Goal: Task Accomplishment & Management: Use online tool/utility

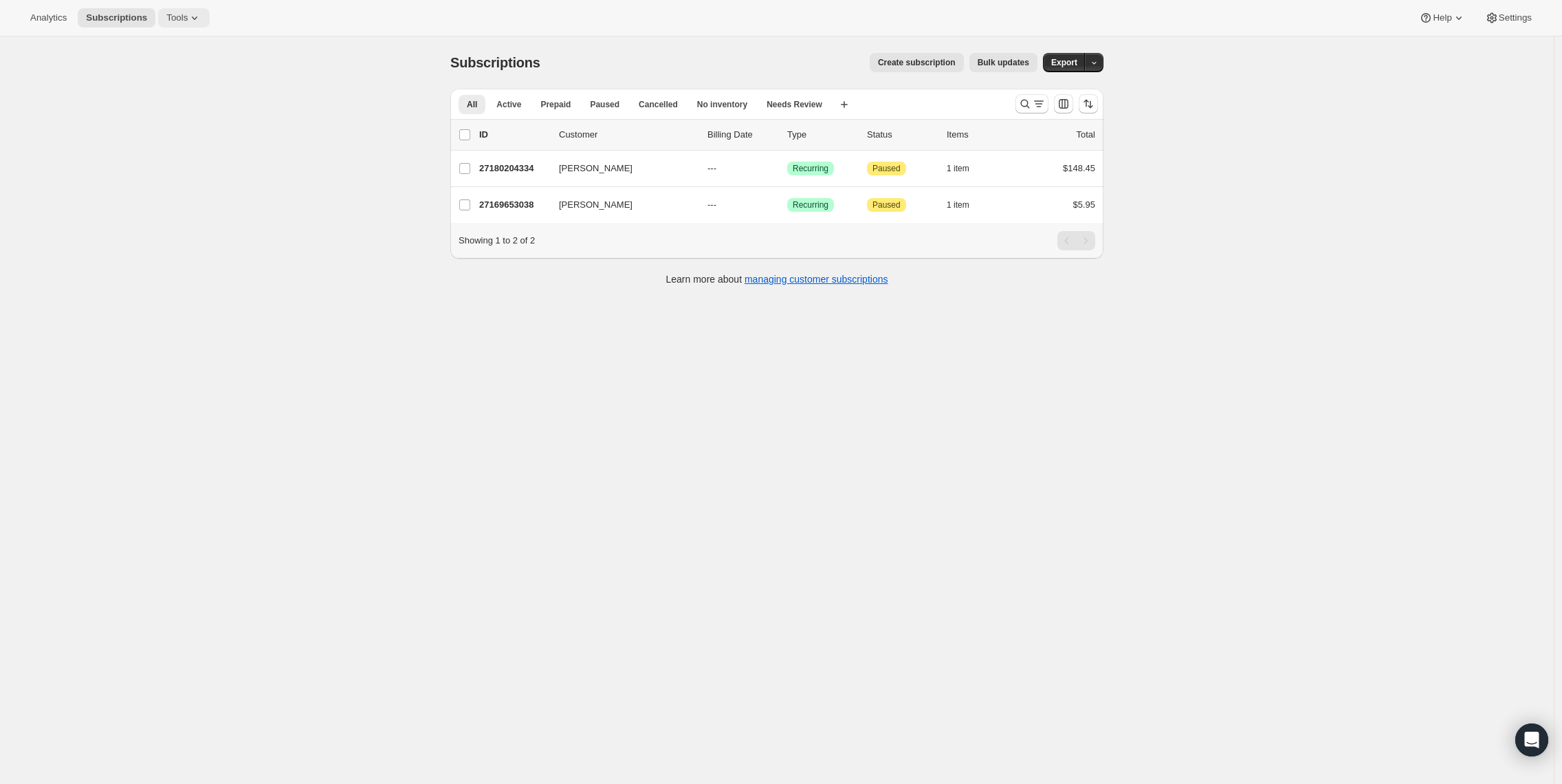
click at [187, 14] on span "Tools" at bounding box center [177, 17] width 21 height 11
click at [155, 53] on span "Subscription Plans" at bounding box center [194, 46] width 122 height 14
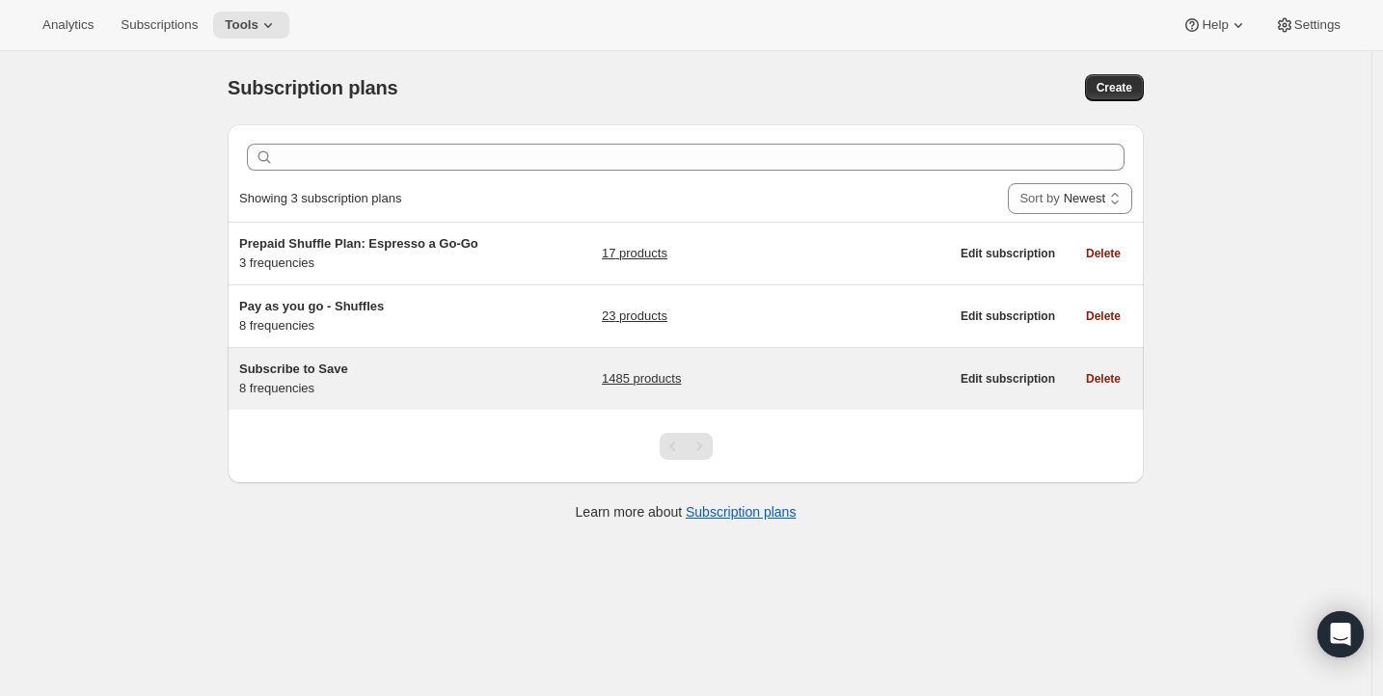
click at [309, 364] on span "Subscribe to Save" at bounding box center [293, 369] width 109 height 14
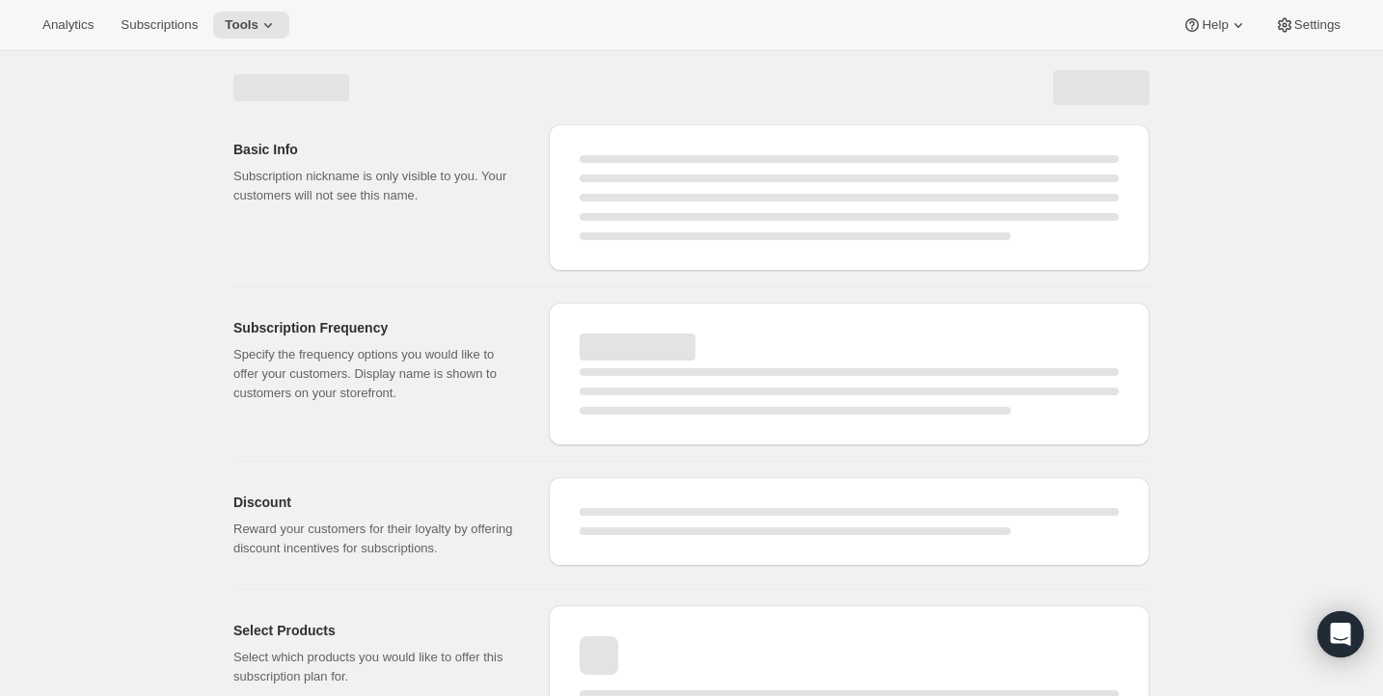
select select "WEEK"
select select "MONTH"
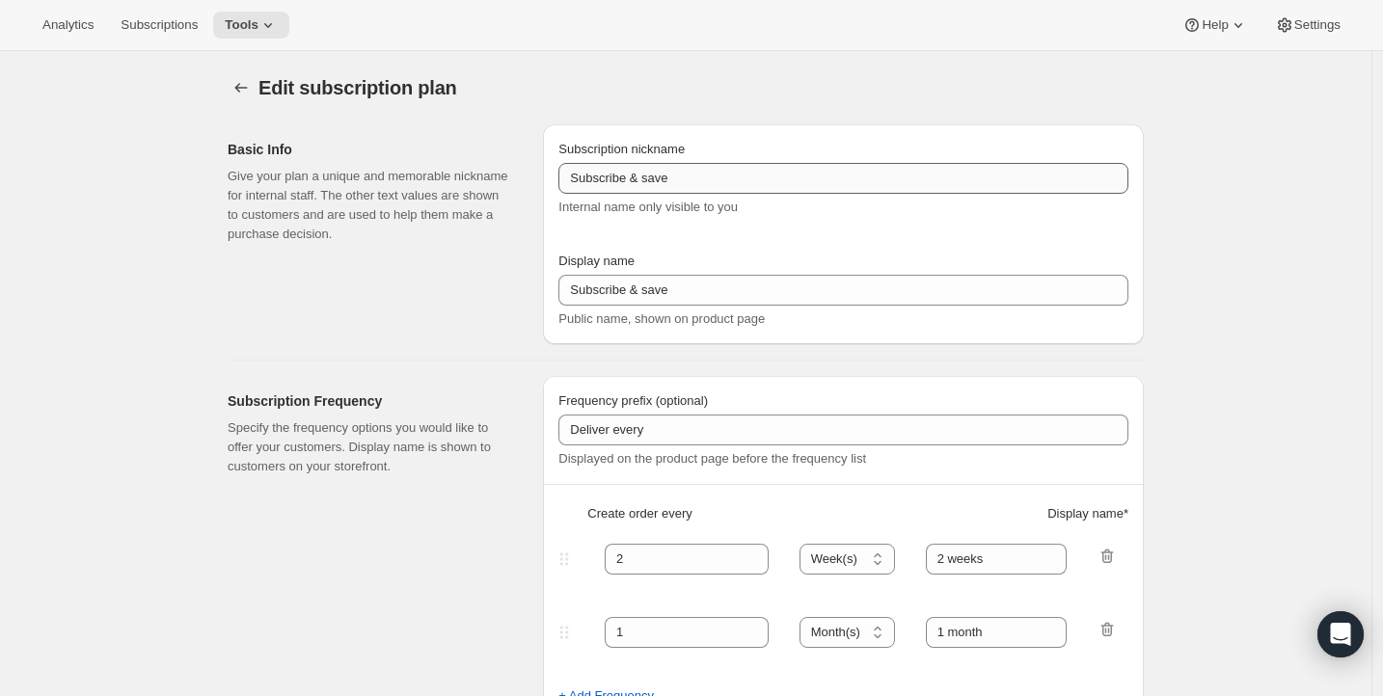
type input "Subscribe to Save"
type input "1"
type input "1 week"
type input "2"
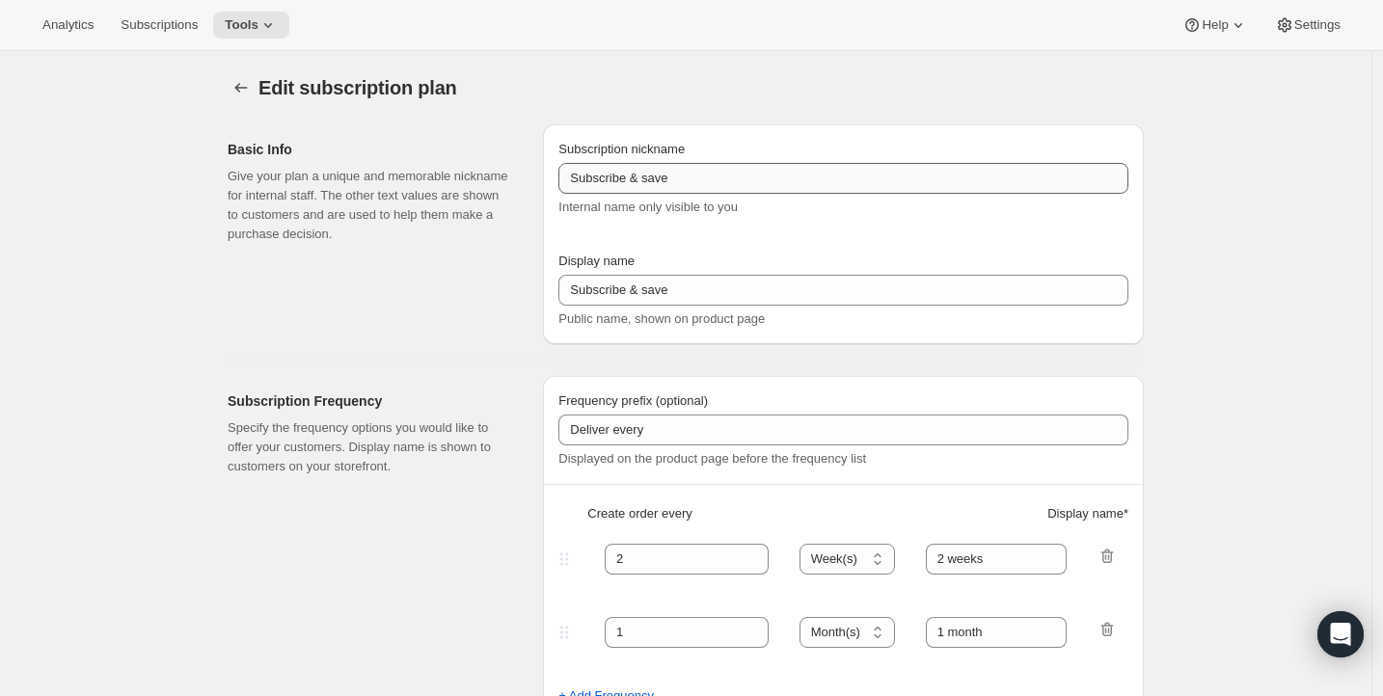
select select "WEEK"
type input "2 weeks"
type input "5"
select select "WEEK"
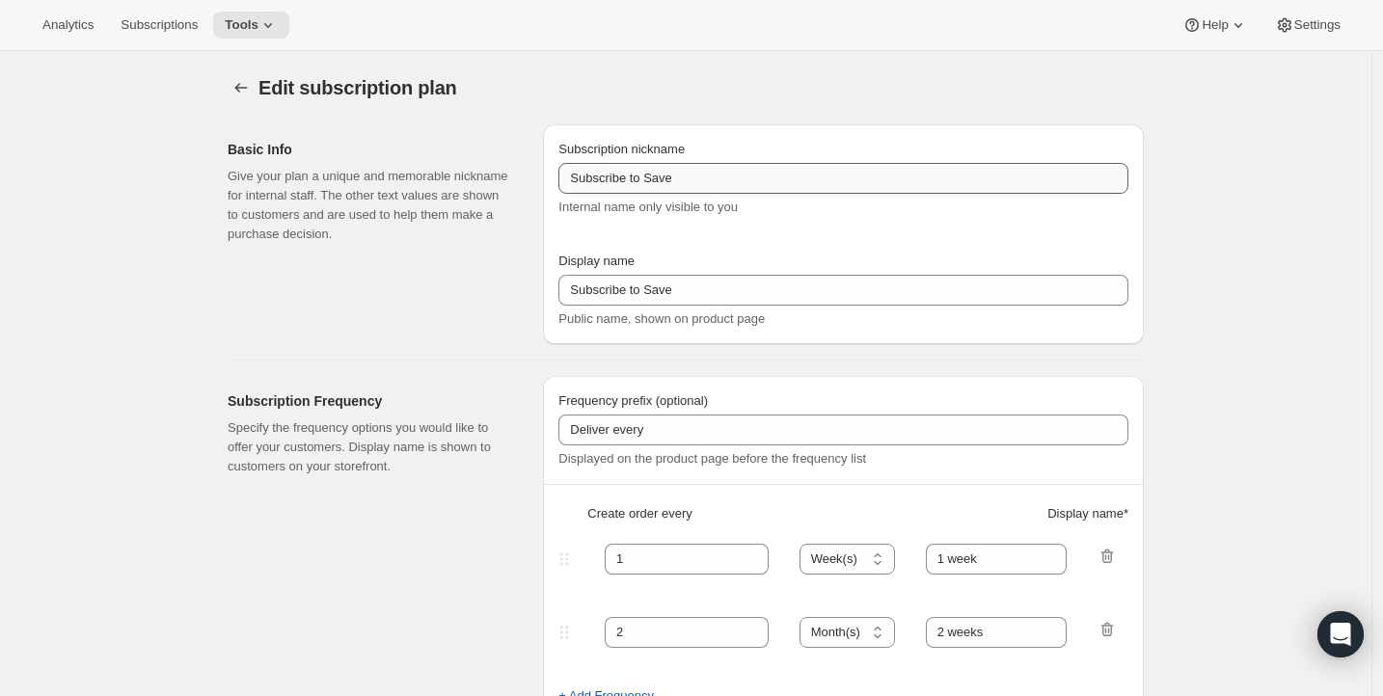
select select "WEEK"
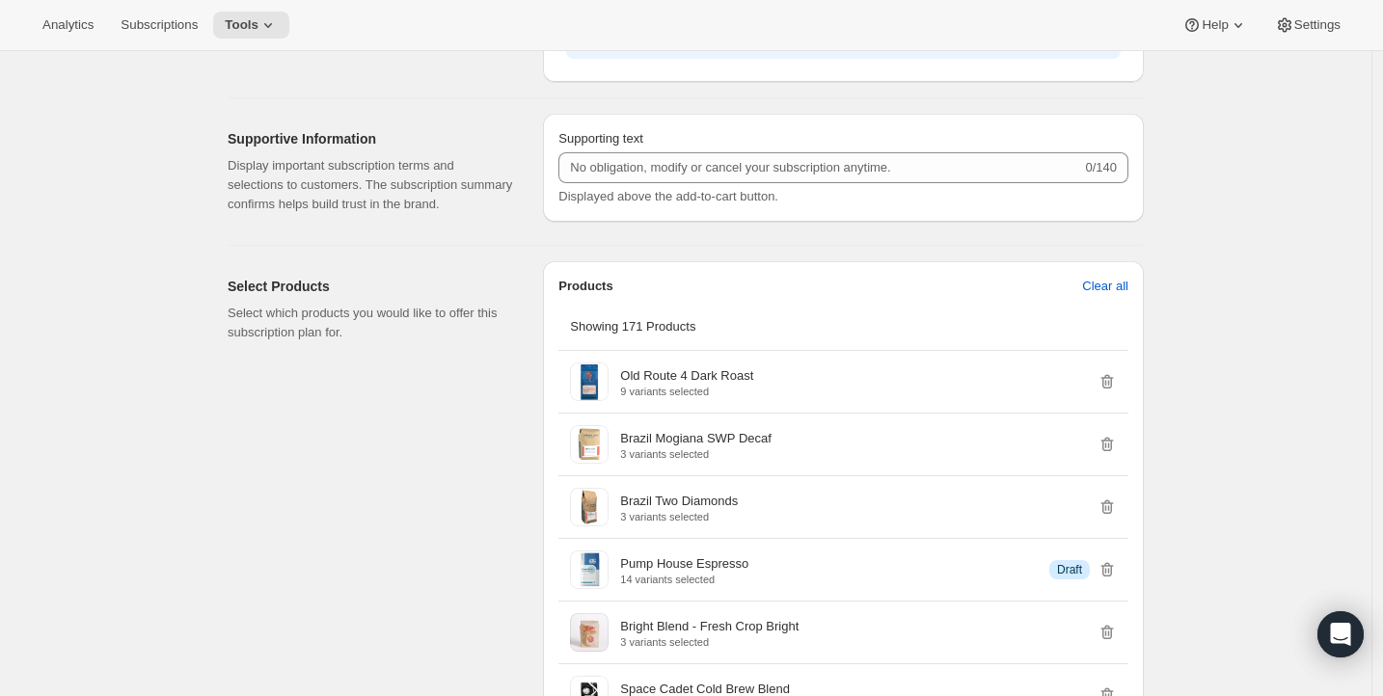
scroll to position [1471, 0]
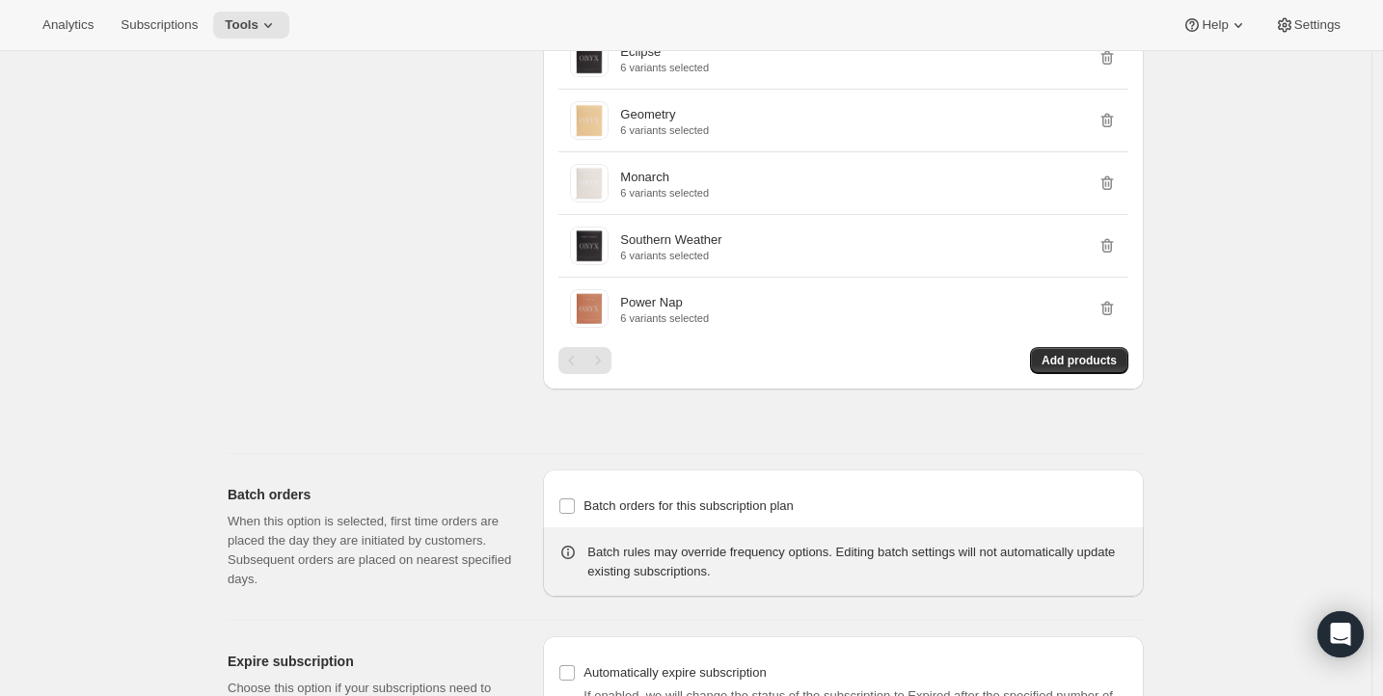
scroll to position [12173, 0]
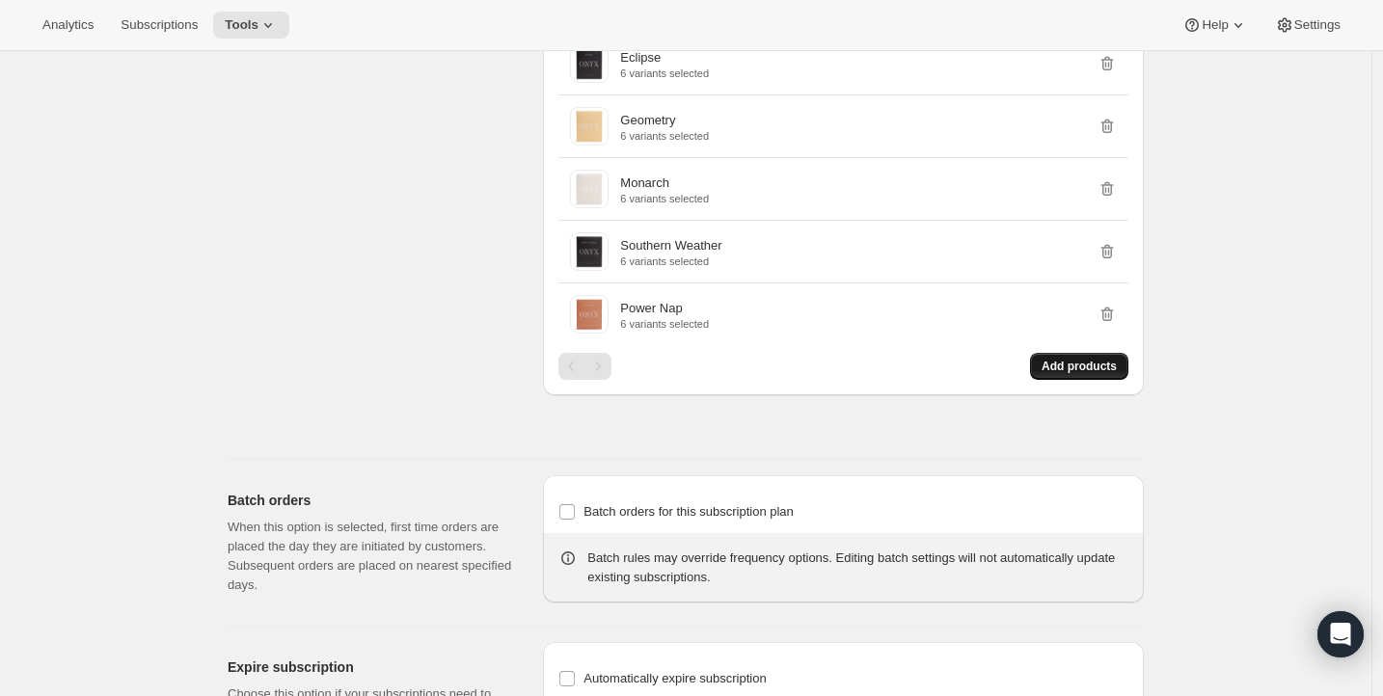
click at [1084, 374] on span "Add products" at bounding box center [1079, 366] width 75 height 15
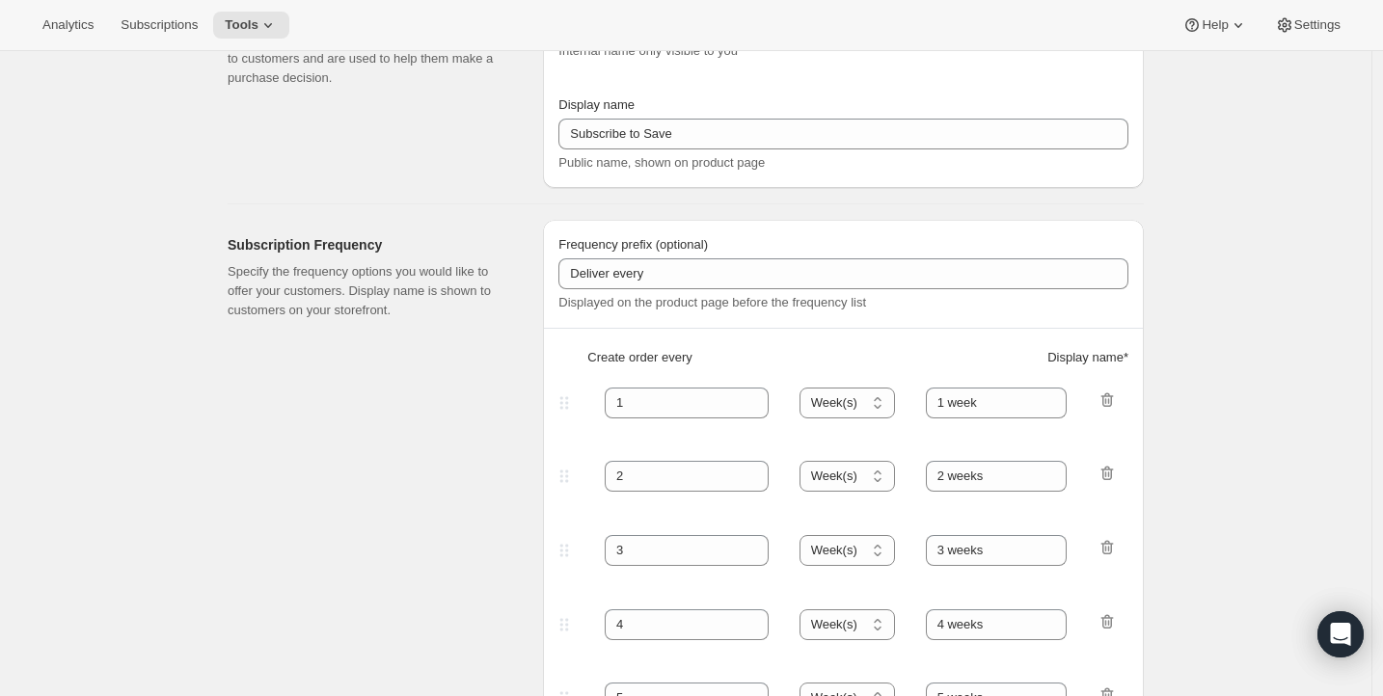
scroll to position [0, 0]
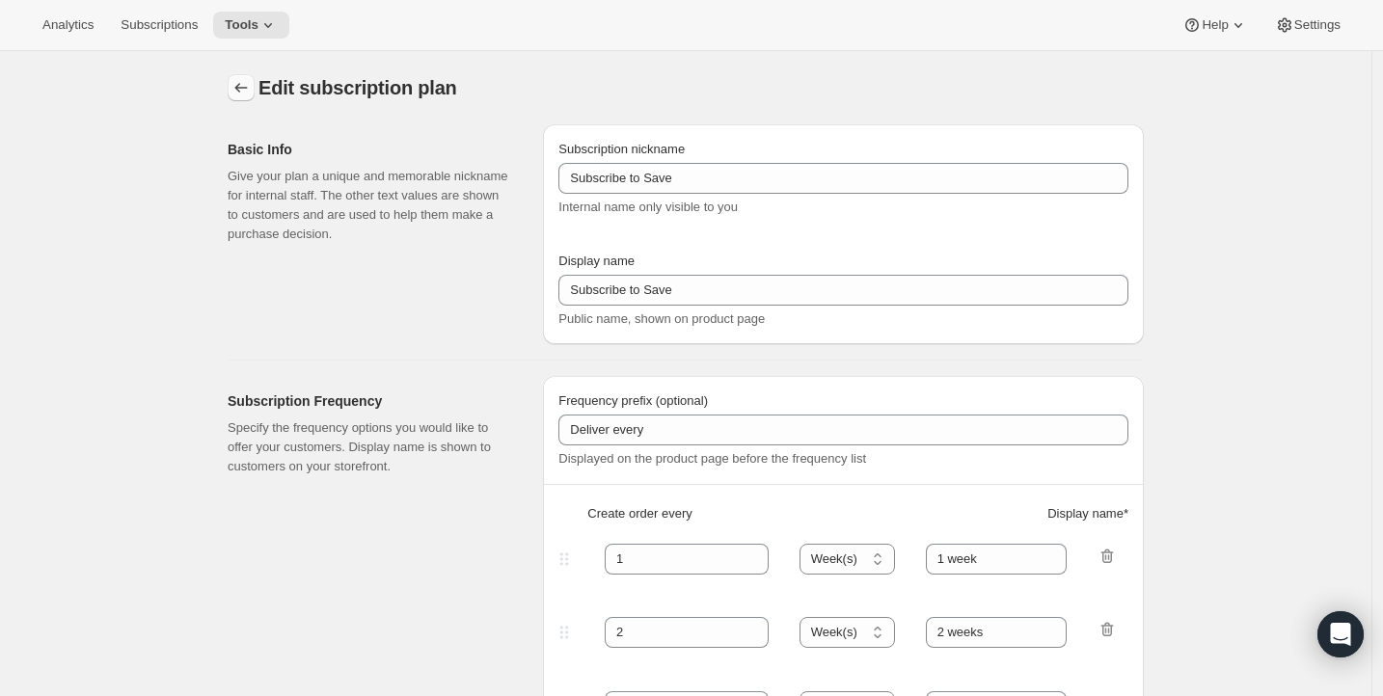
click at [255, 87] on button "Subscription plans" at bounding box center [241, 87] width 27 height 27
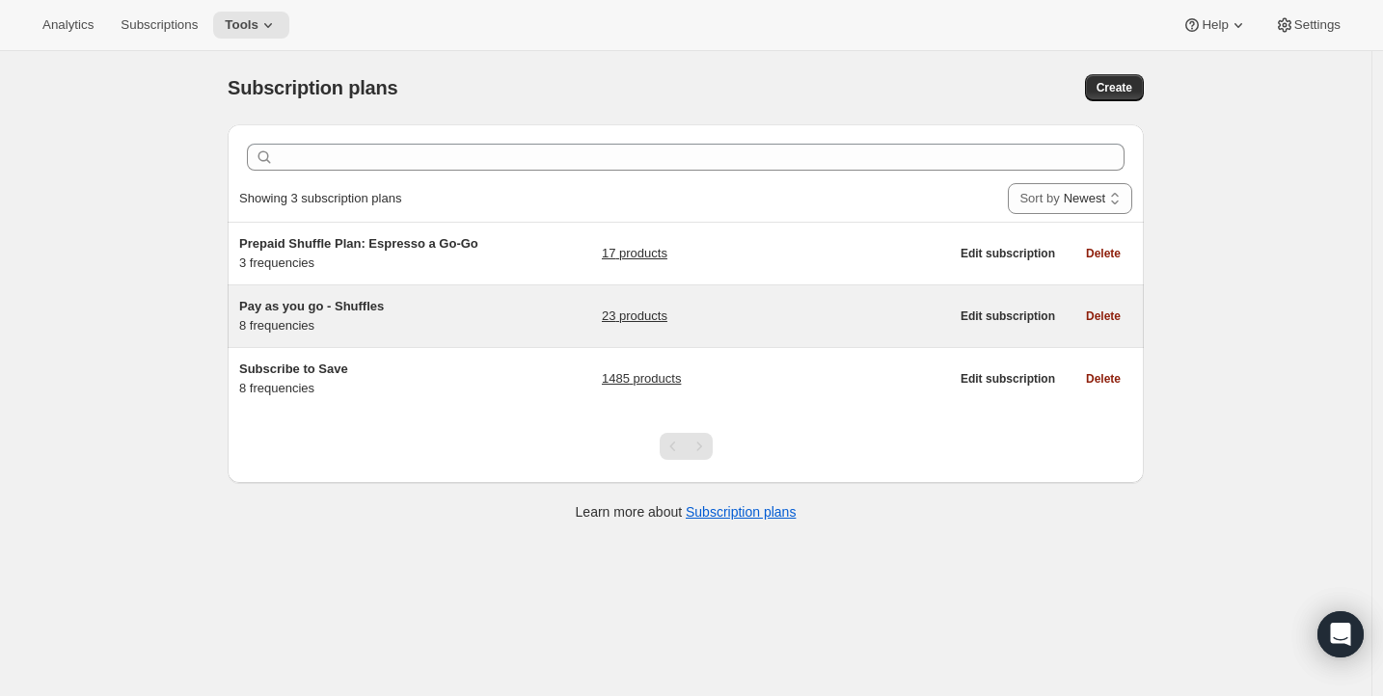
click at [323, 306] on span "Pay as you go - Shuffles" at bounding box center [311, 306] width 145 height 14
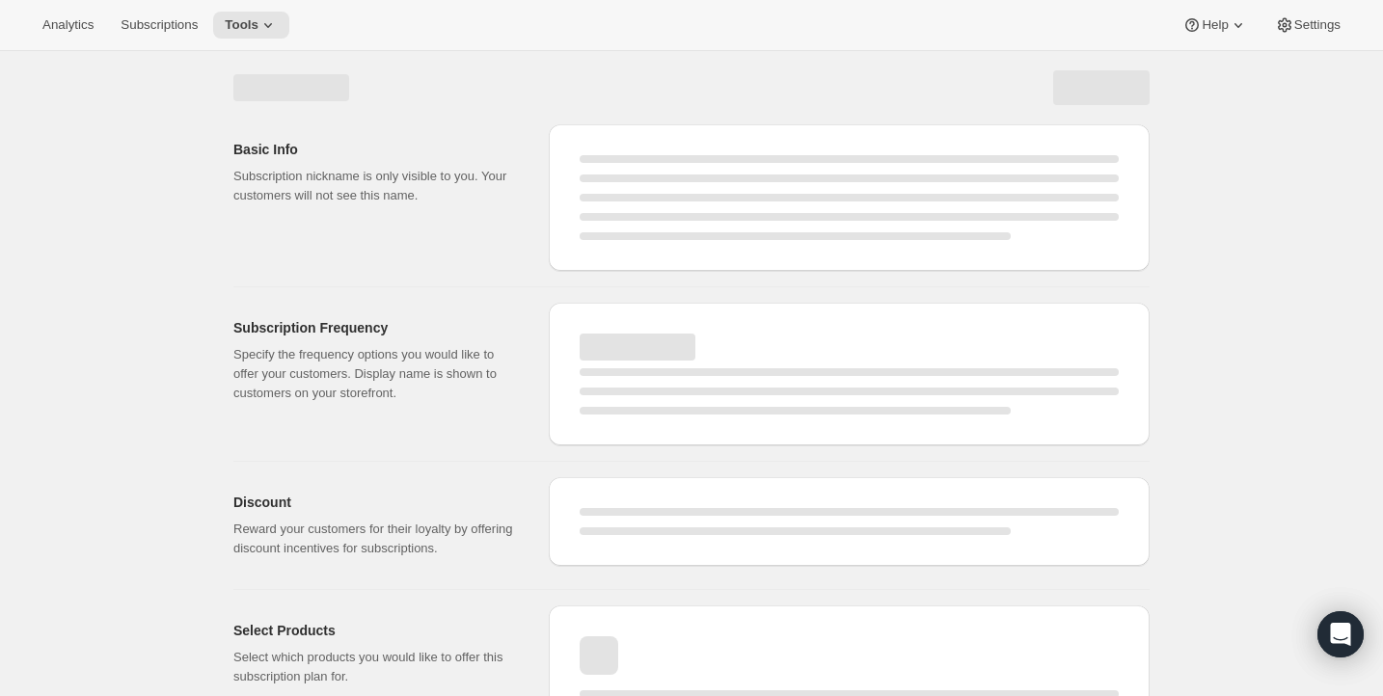
select select "WEEK"
select select "MONTH"
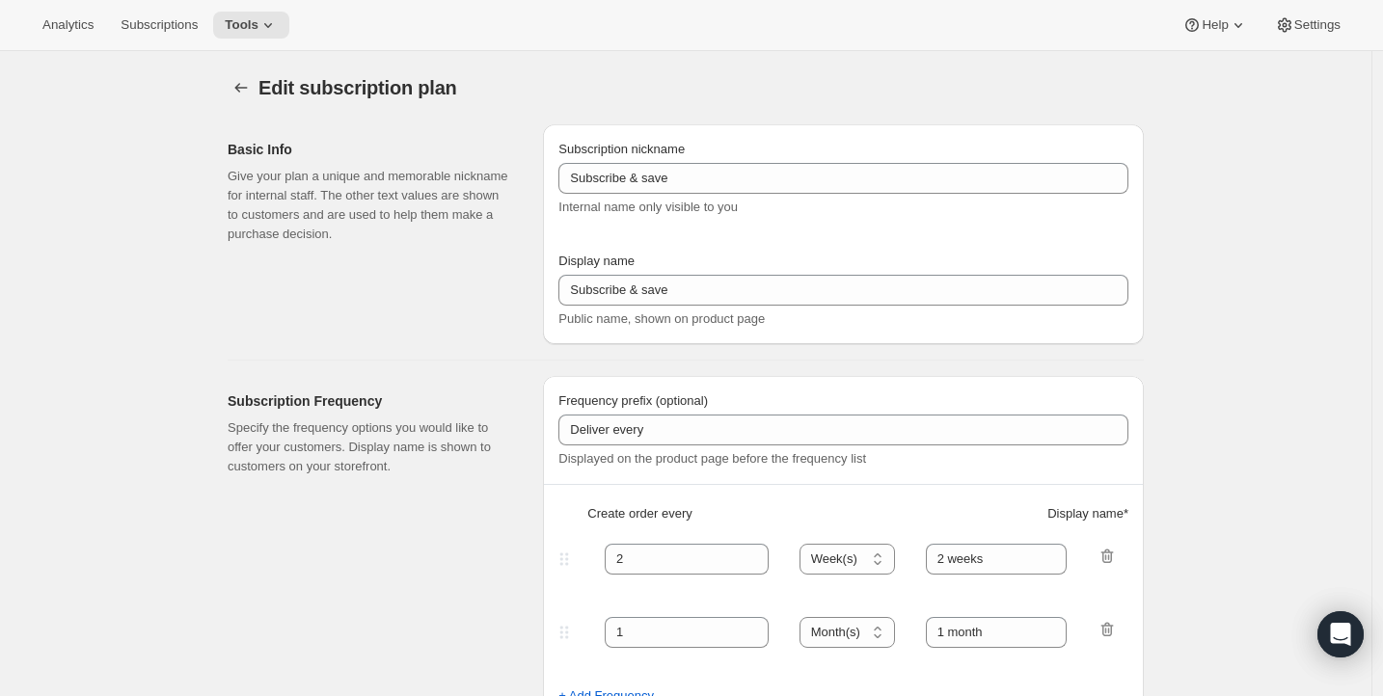
type input "Pay as you go - Shuffles"
type input "Subscribe"
type input "1"
type input "1 week"
type input "2"
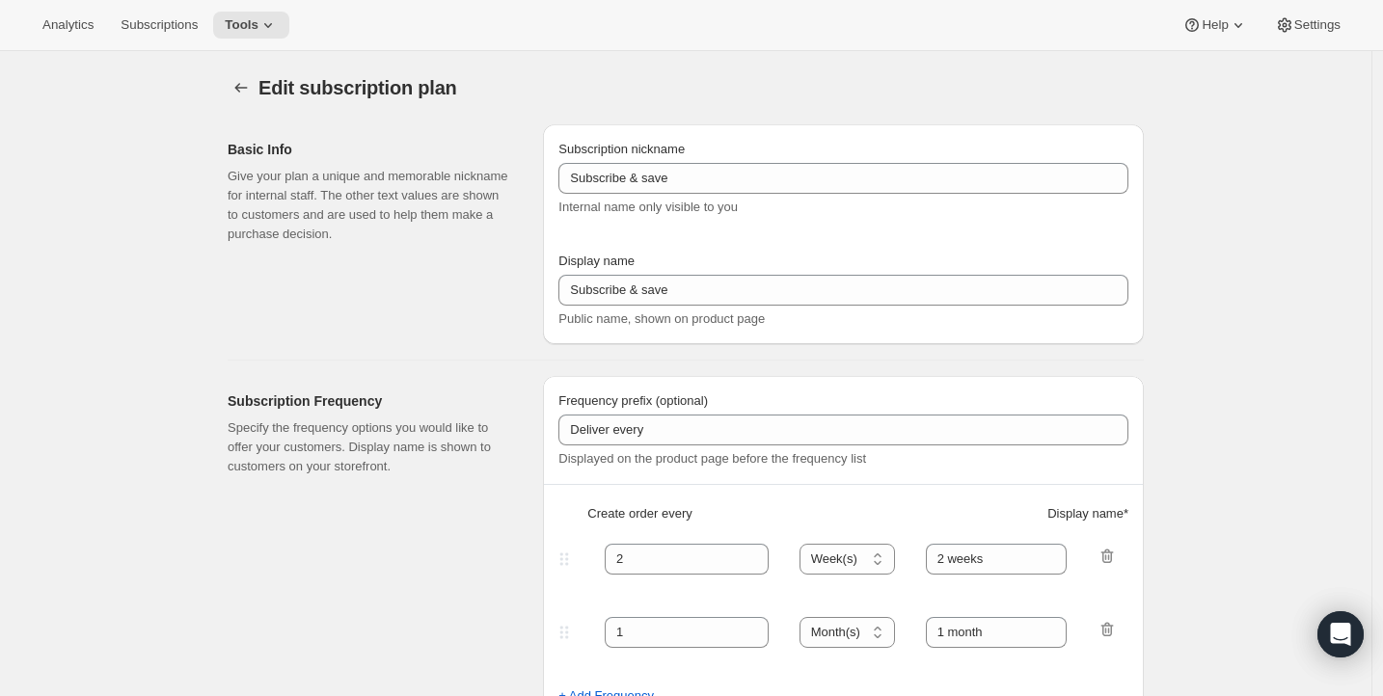
select select "WEEK"
type input "2 weeks"
type input "1.0"
select select "FIXED_AMOUNT"
select select "WEEK"
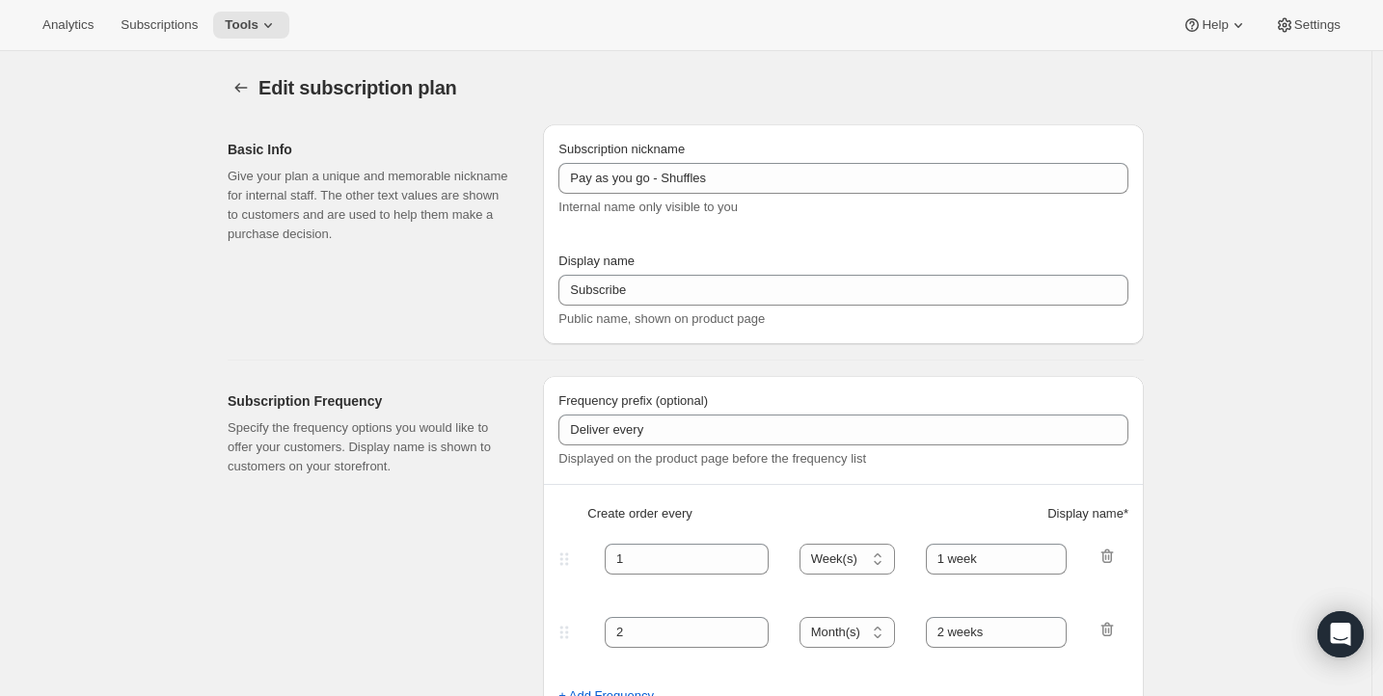
select select "WEEK"
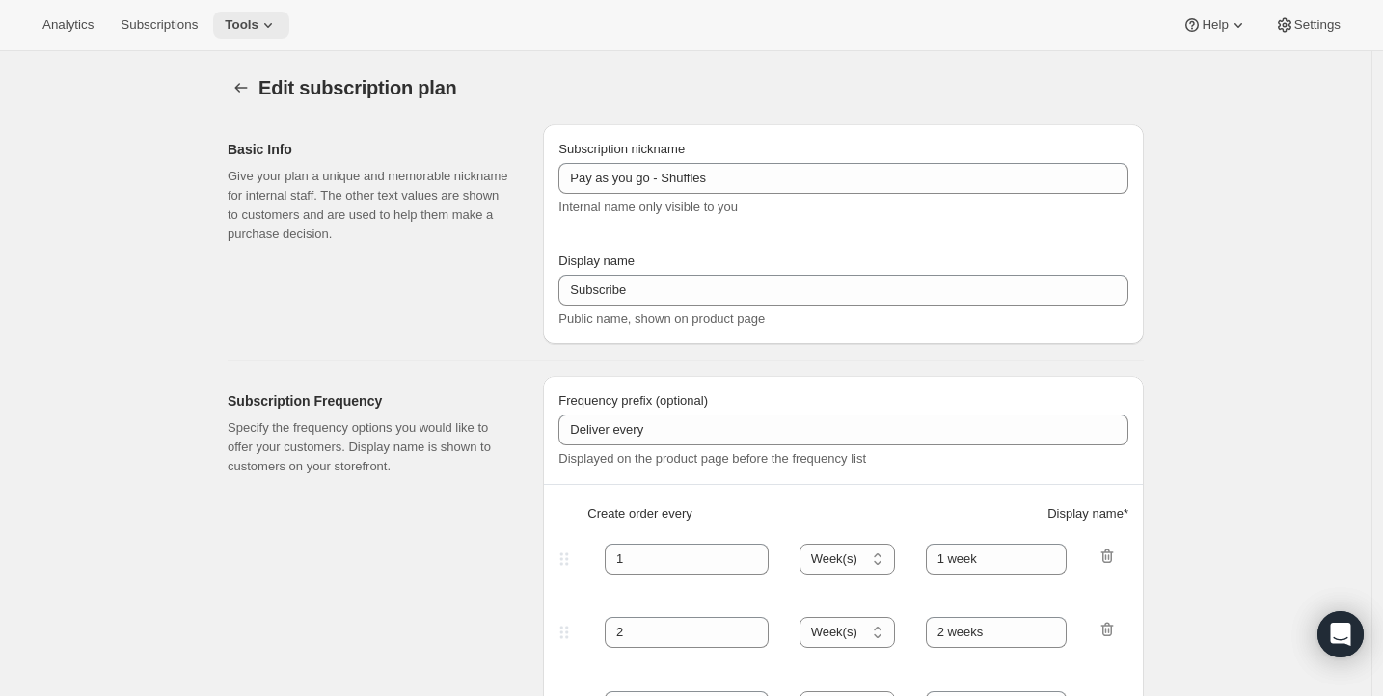
click at [254, 18] on span "Tools" at bounding box center [242, 24] width 34 height 15
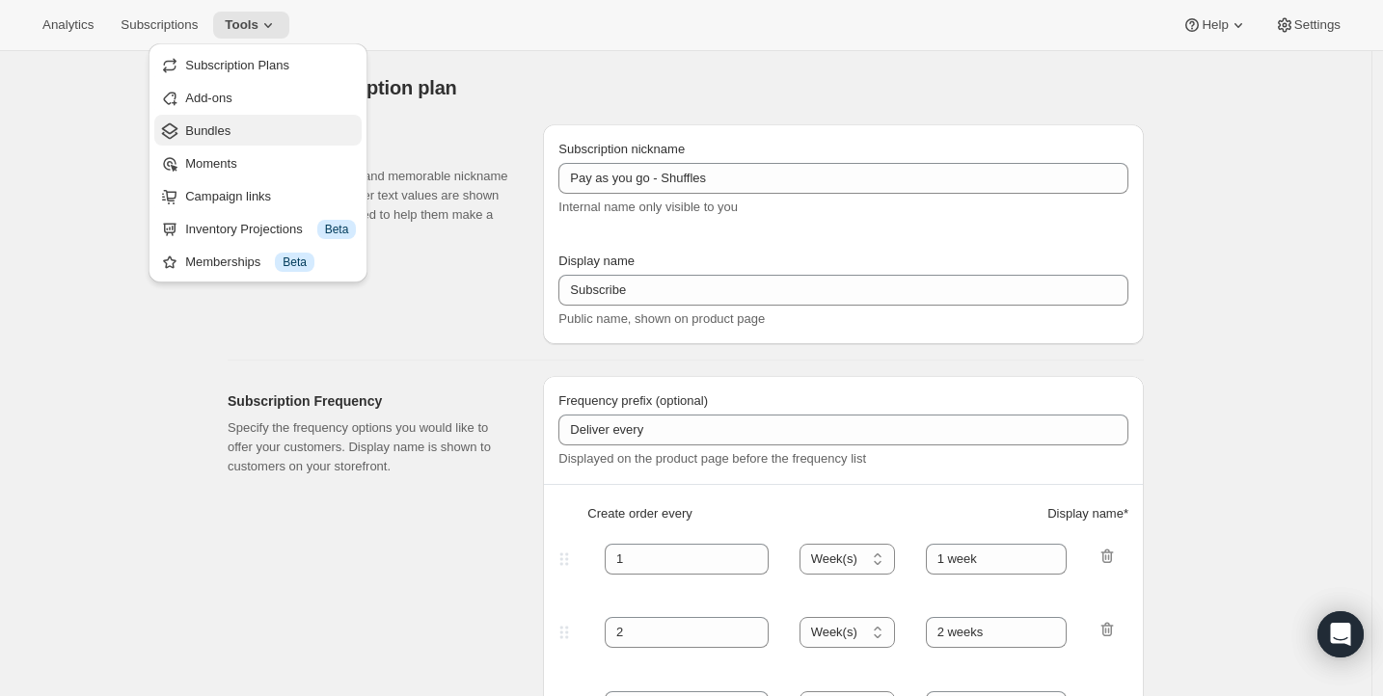
click at [224, 134] on span "Bundles" at bounding box center [207, 130] width 45 height 14
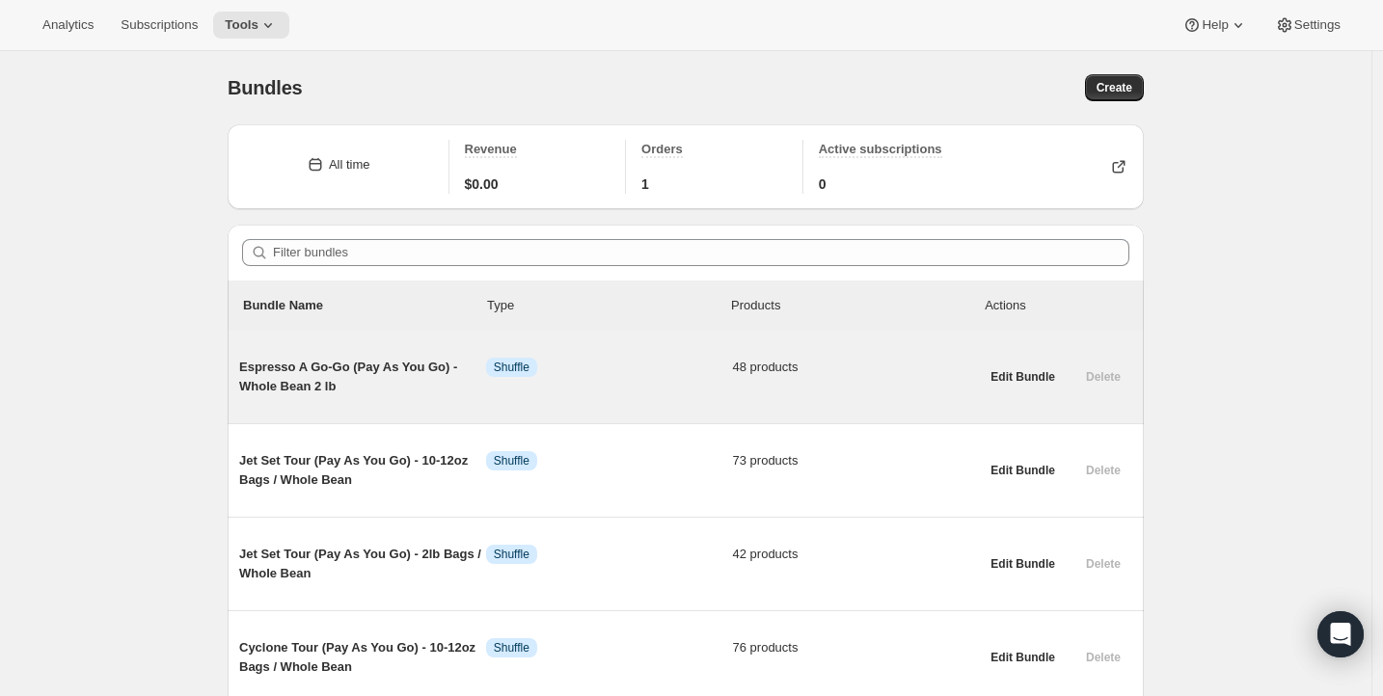
click at [332, 371] on span "Espresso A Go-Go (Pay As You Go) - Whole Bean 2 lb" at bounding box center [362, 377] width 247 height 39
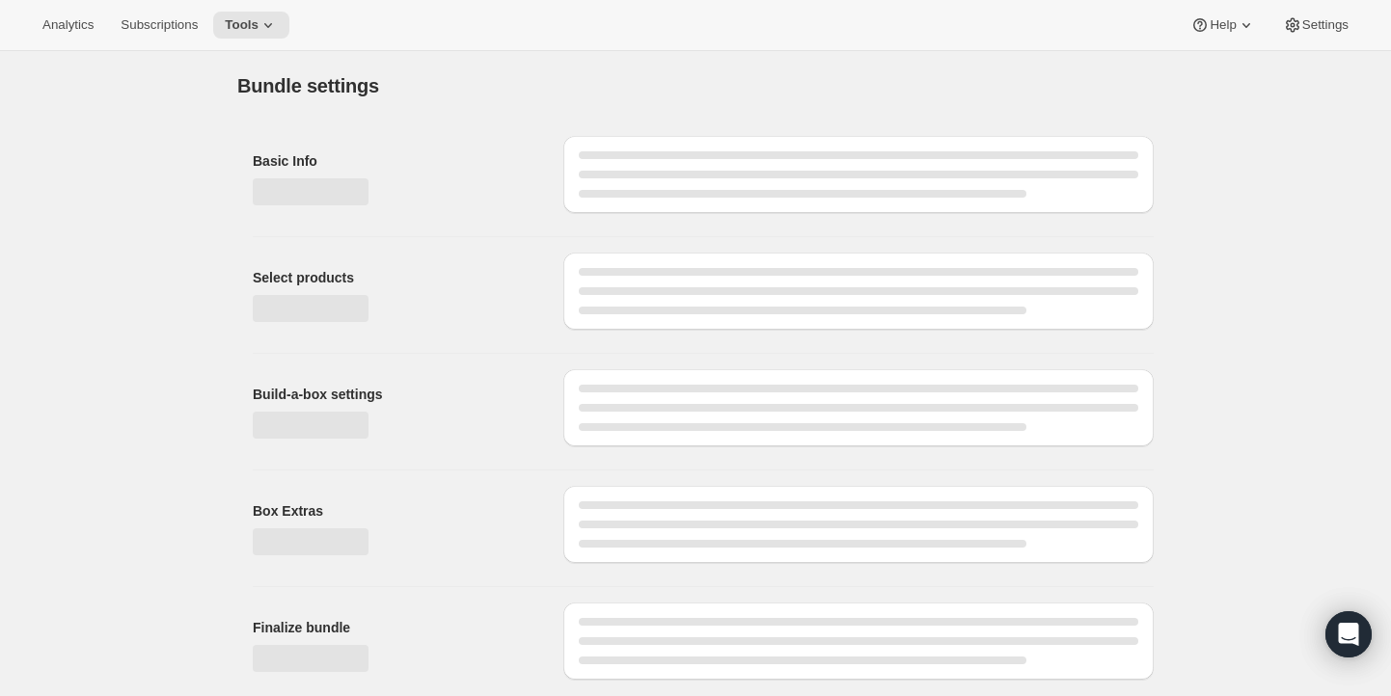
type input "Espresso A Go-Go (Pay As You Go) - Whole Bean 2 lb"
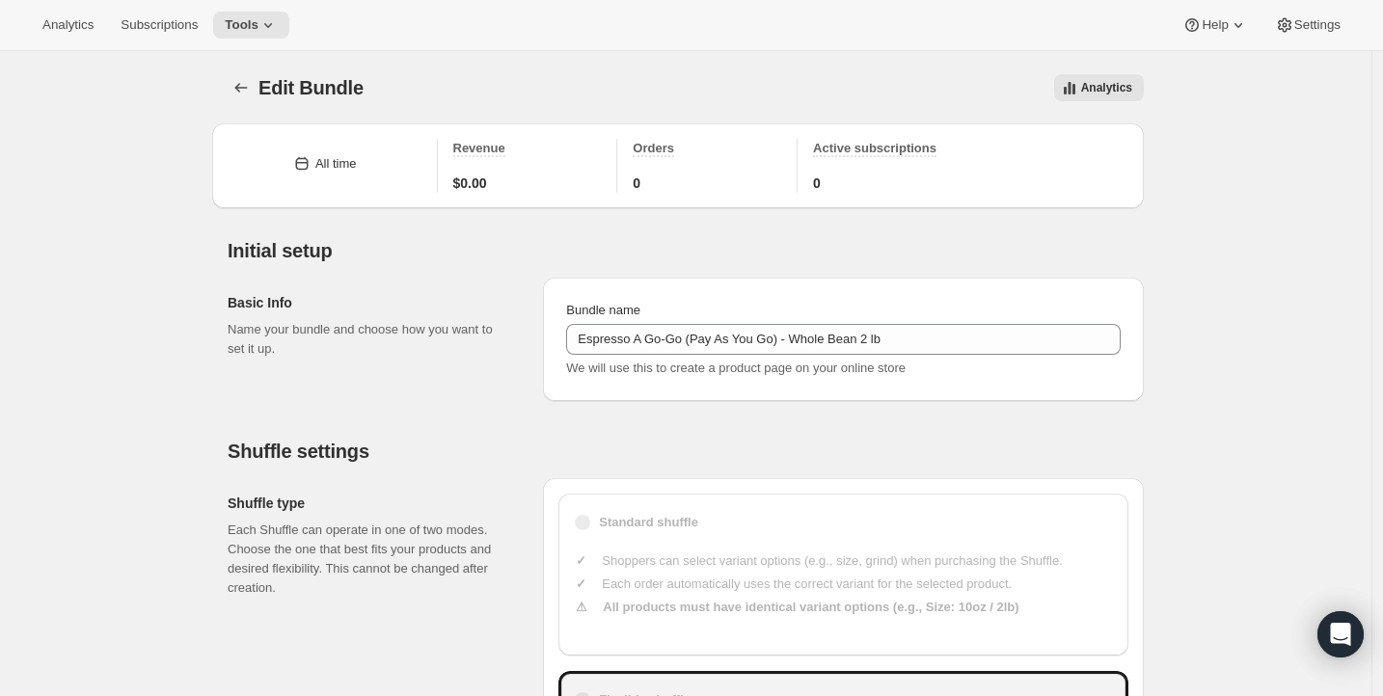
type input "30"
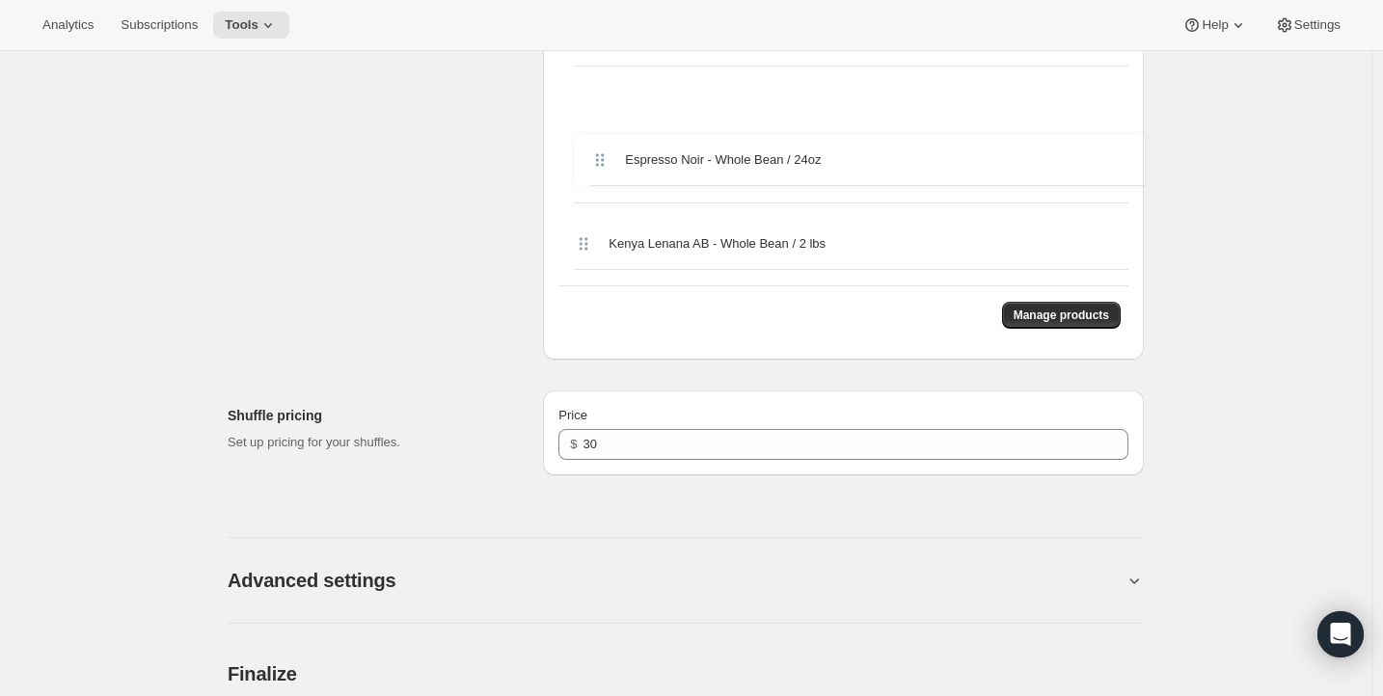
scroll to position [4329, 0]
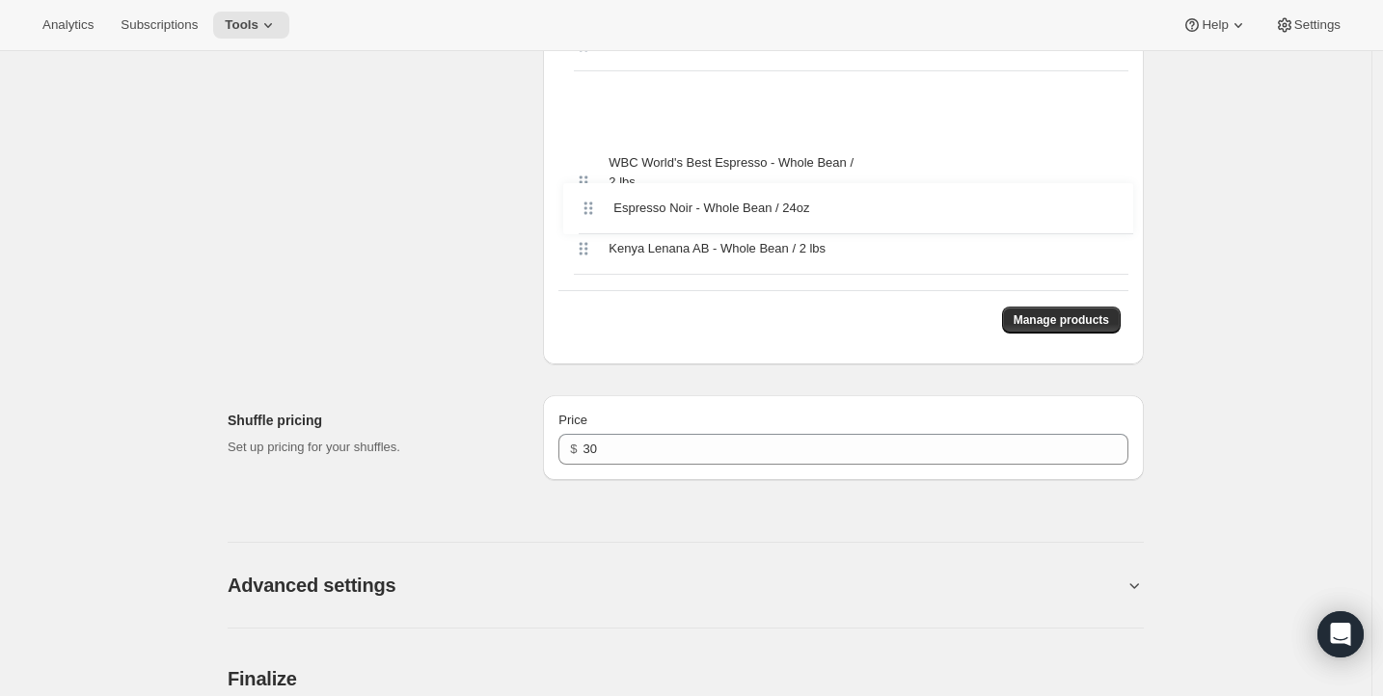
drag, startPoint x: 585, startPoint y: 329, endPoint x: 588, endPoint y: 204, distance: 125.4
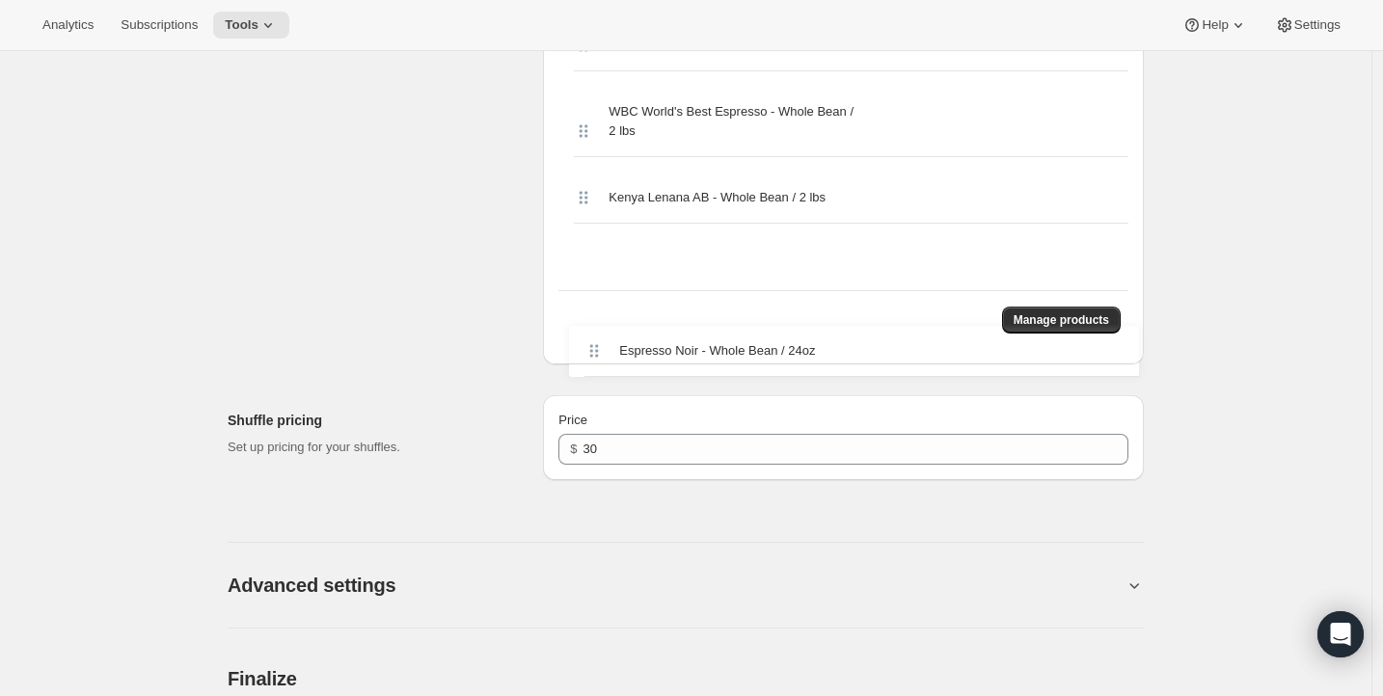
drag, startPoint x: 587, startPoint y: 208, endPoint x: 601, endPoint y: 355, distance: 147.2
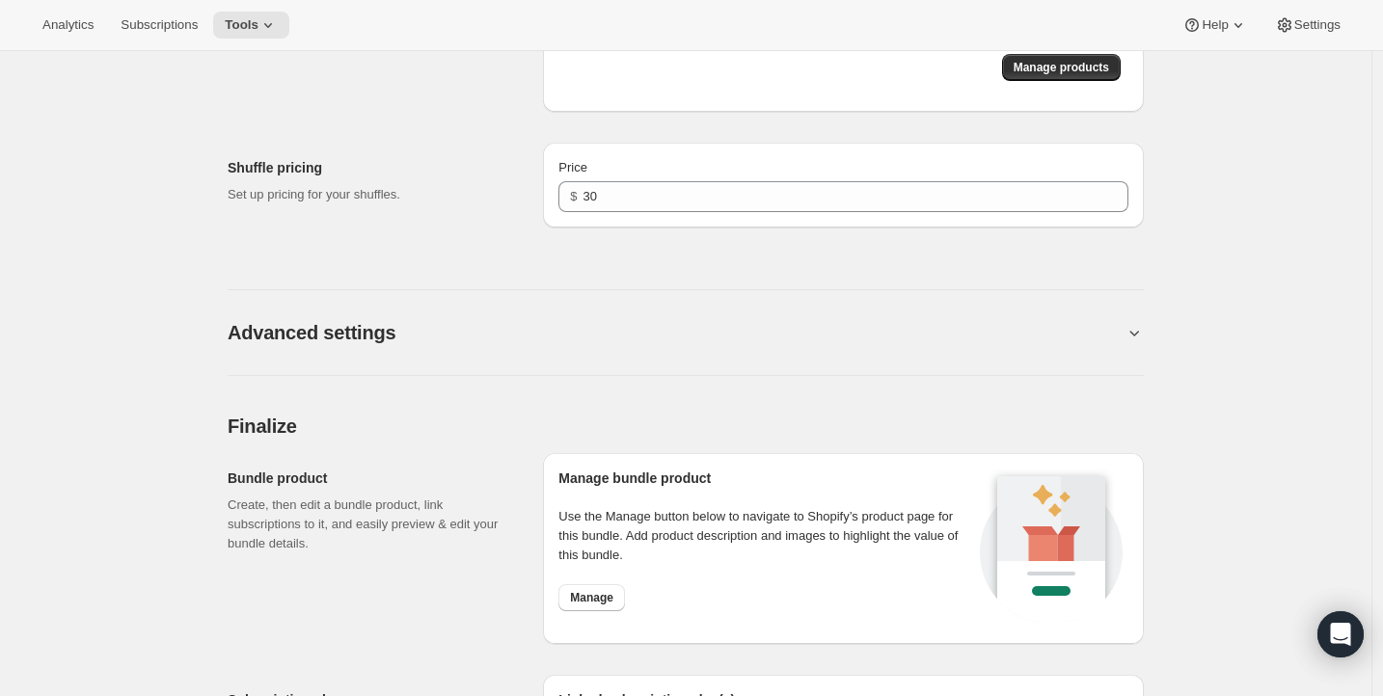
scroll to position [4962, 0]
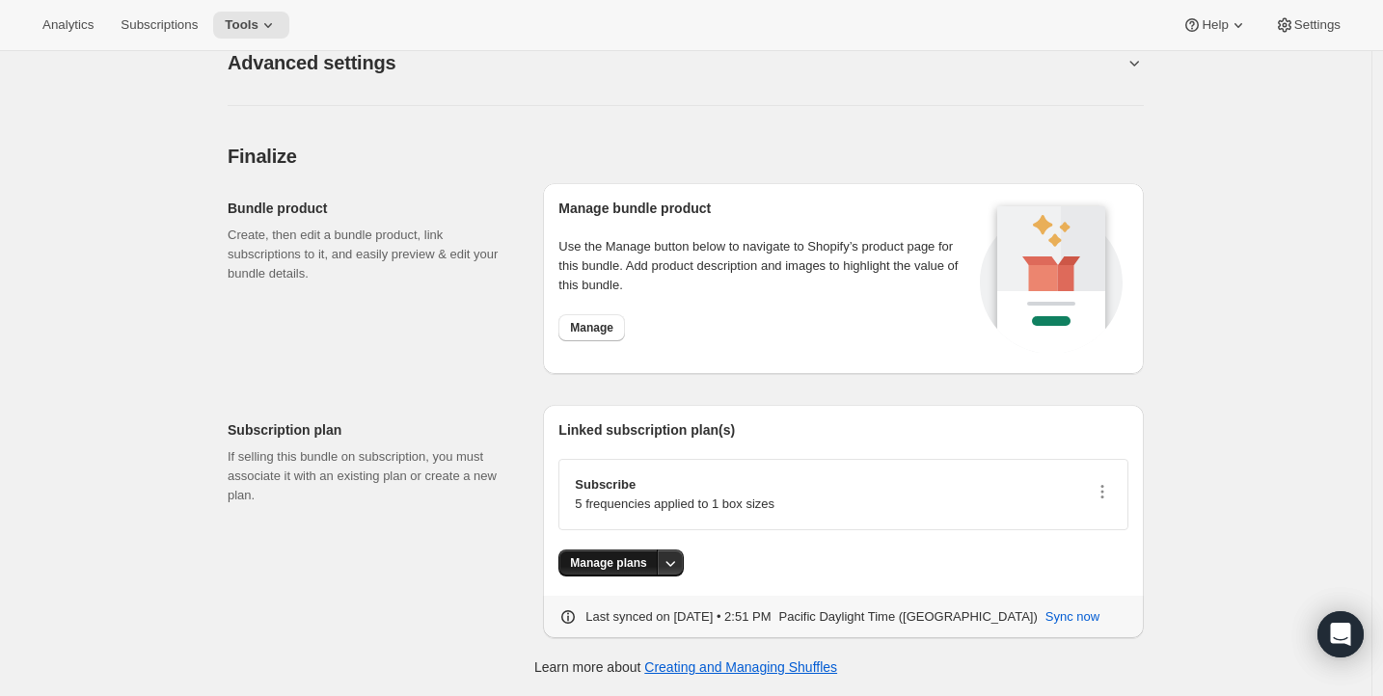
click at [617, 567] on span "Manage plans" at bounding box center [608, 563] width 76 height 15
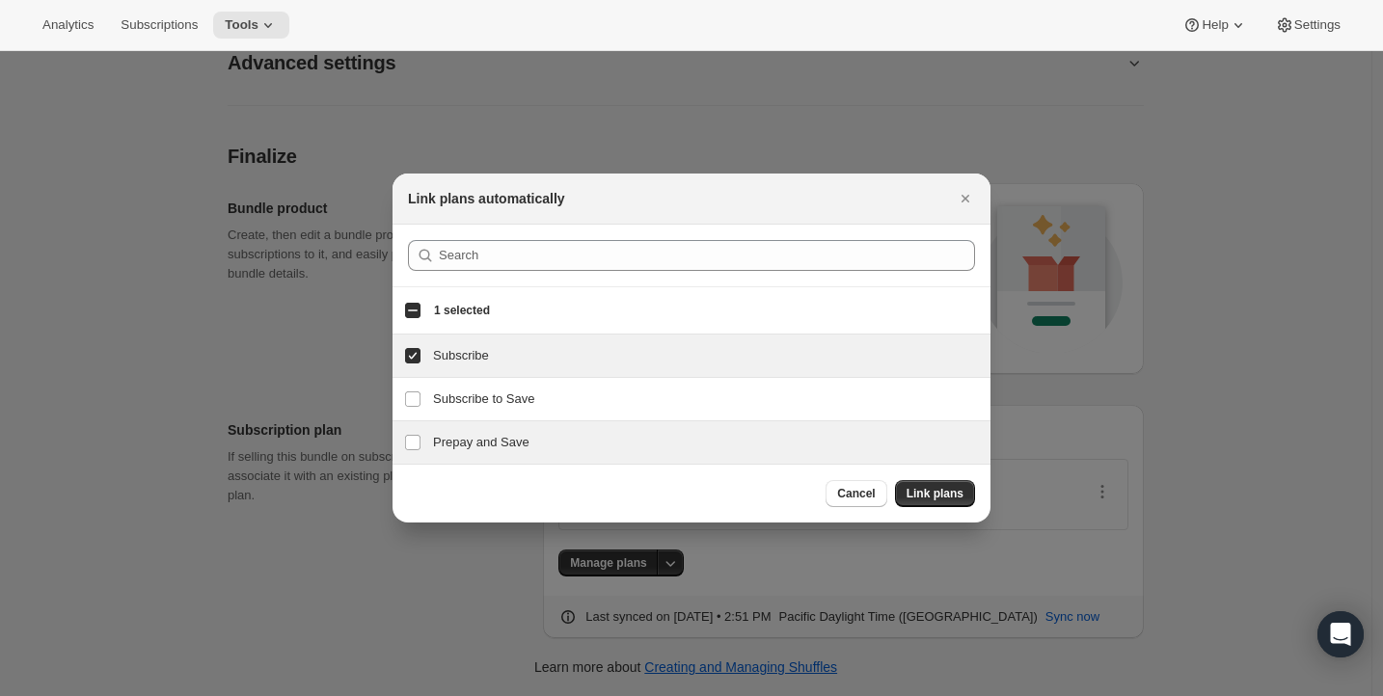
click at [439, 442] on h3 "Prepay and Save" at bounding box center [706, 442] width 546 height 19
click at [444, 439] on h3 "Prepay and Save" at bounding box center [706, 442] width 546 height 19
checkbox input "false"
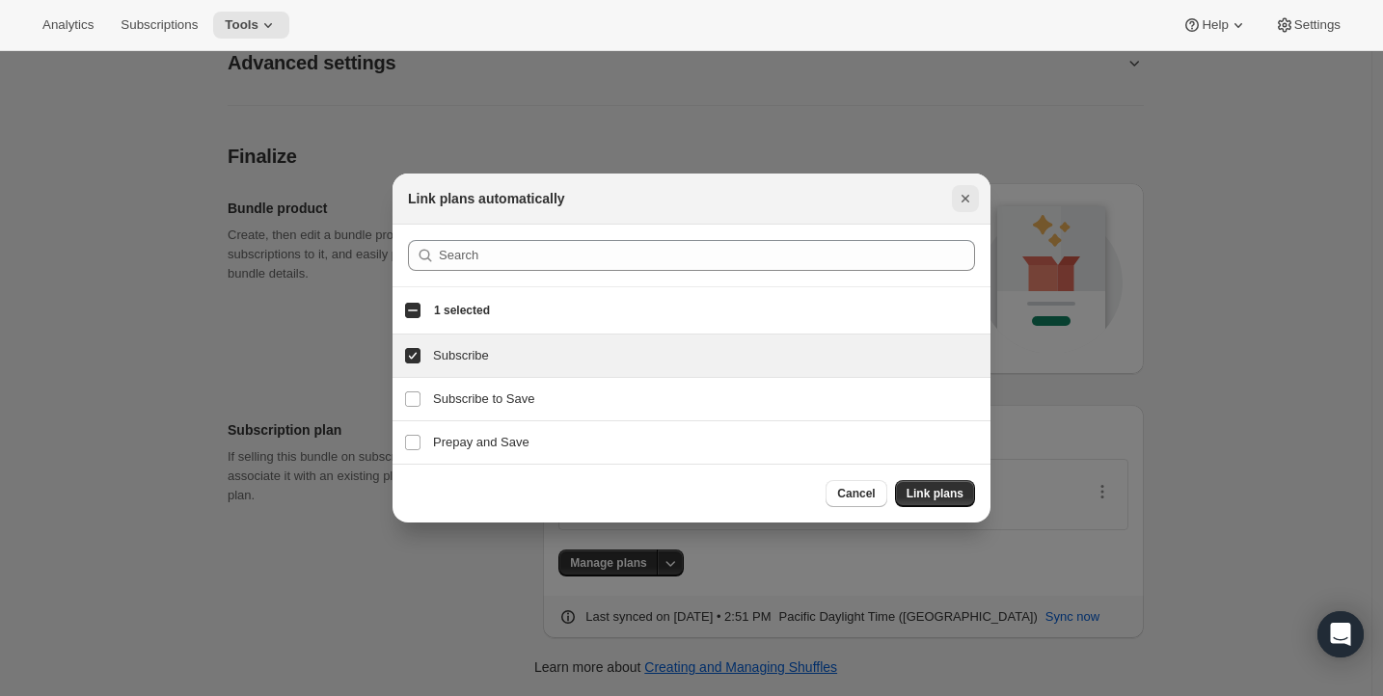
click at [963, 201] on icon "Close" at bounding box center [965, 198] width 19 height 19
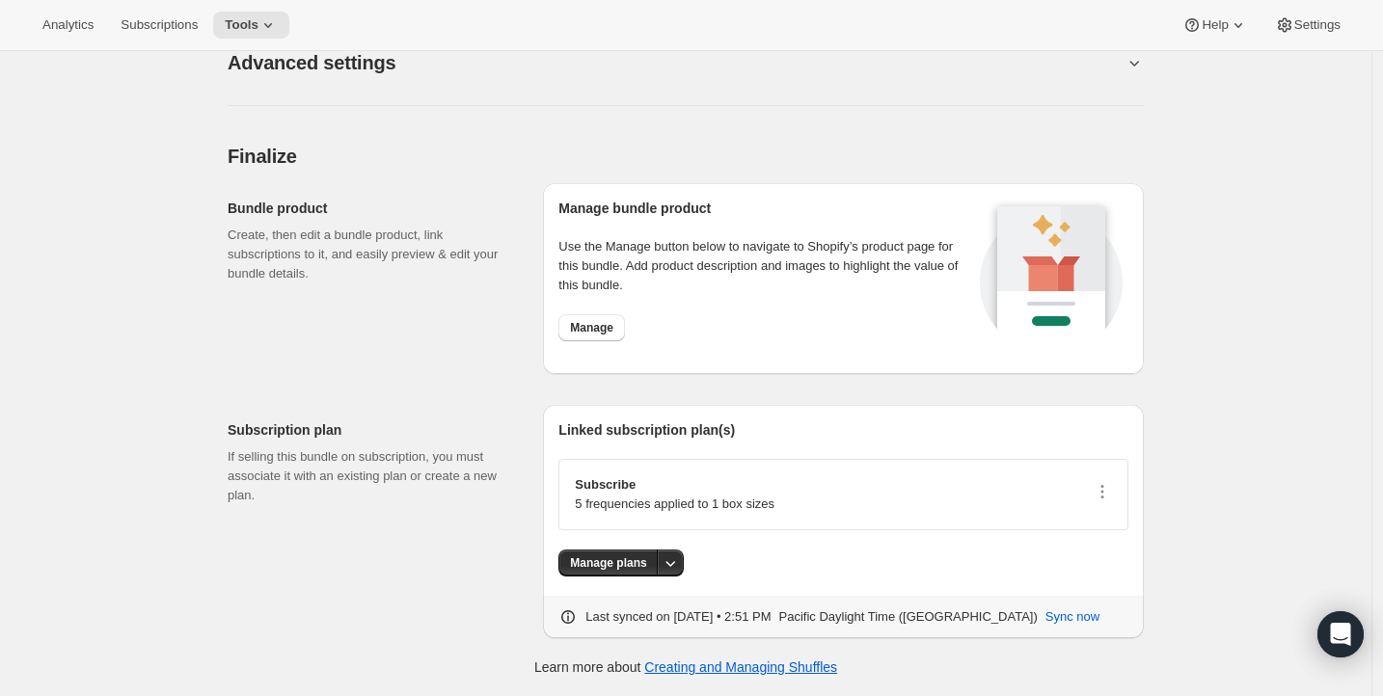
scroll to position [0, 0]
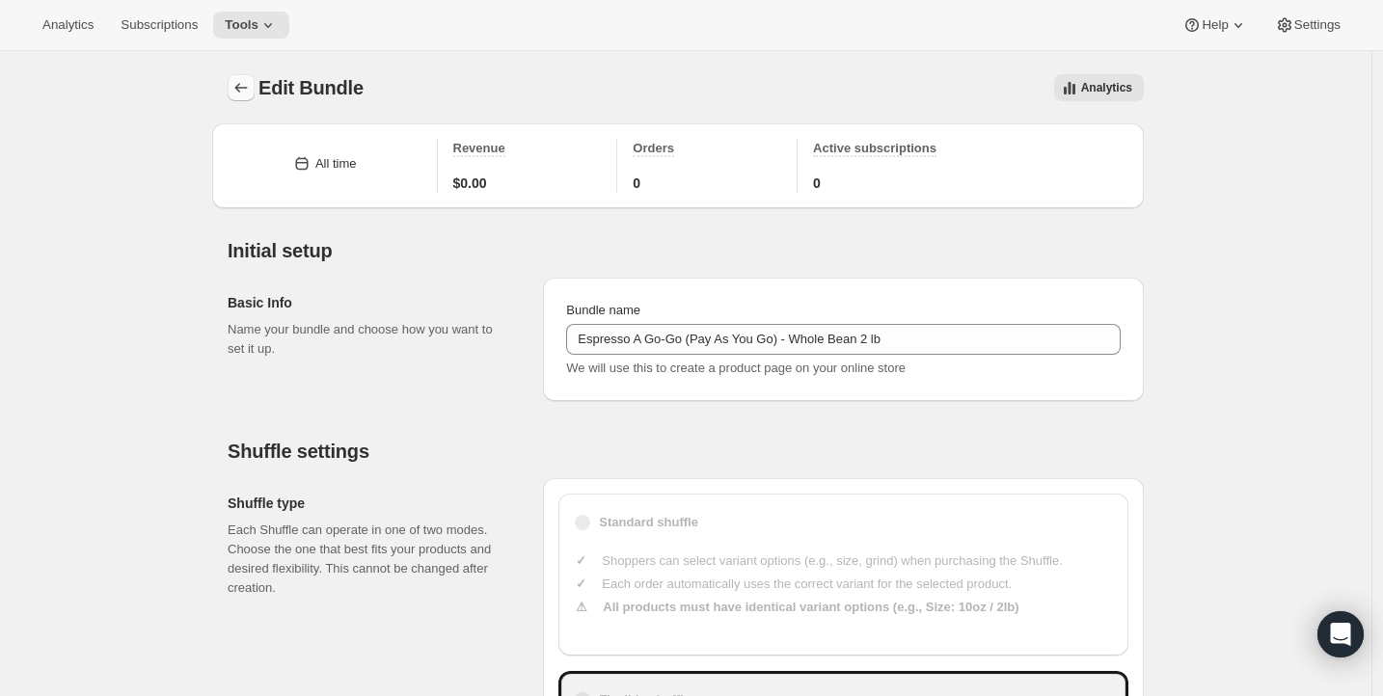
click at [231, 87] on button "Bundles" at bounding box center [241, 87] width 27 height 27
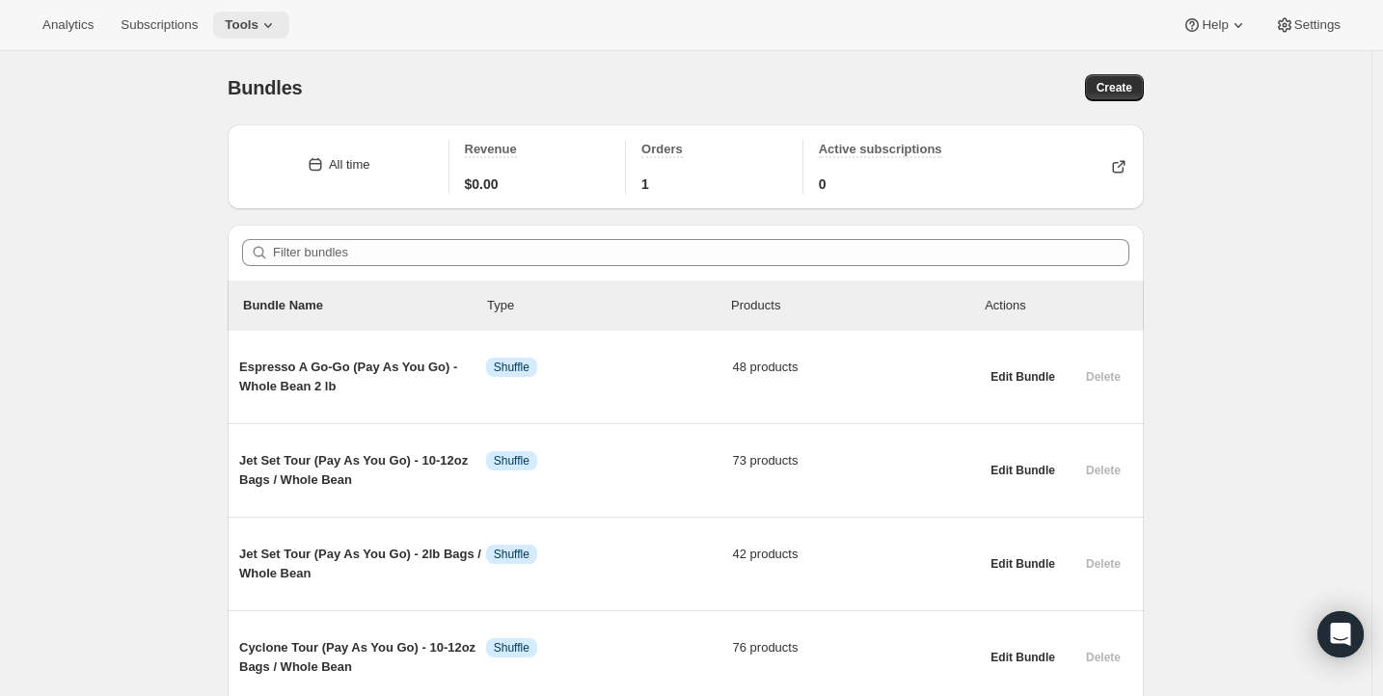
click at [243, 24] on span "Tools" at bounding box center [242, 24] width 34 height 15
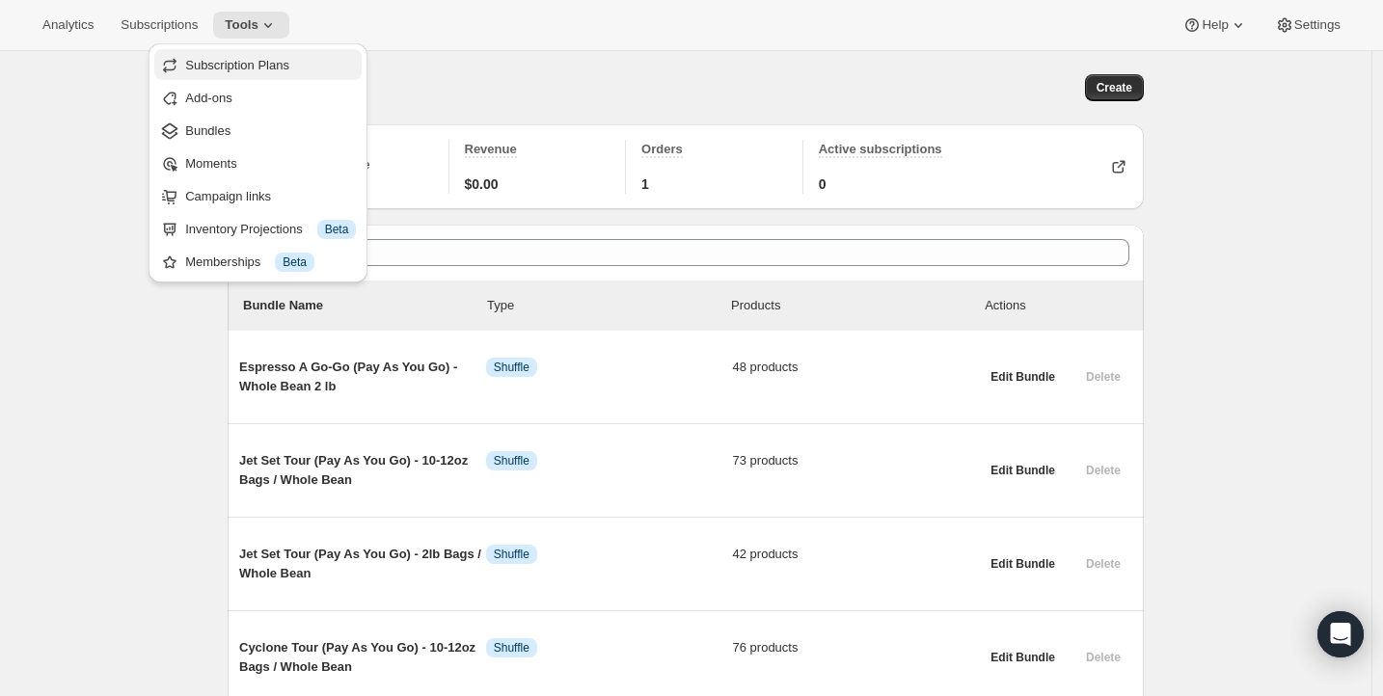
click at [235, 74] on span "Subscription Plans" at bounding box center [270, 65] width 171 height 19
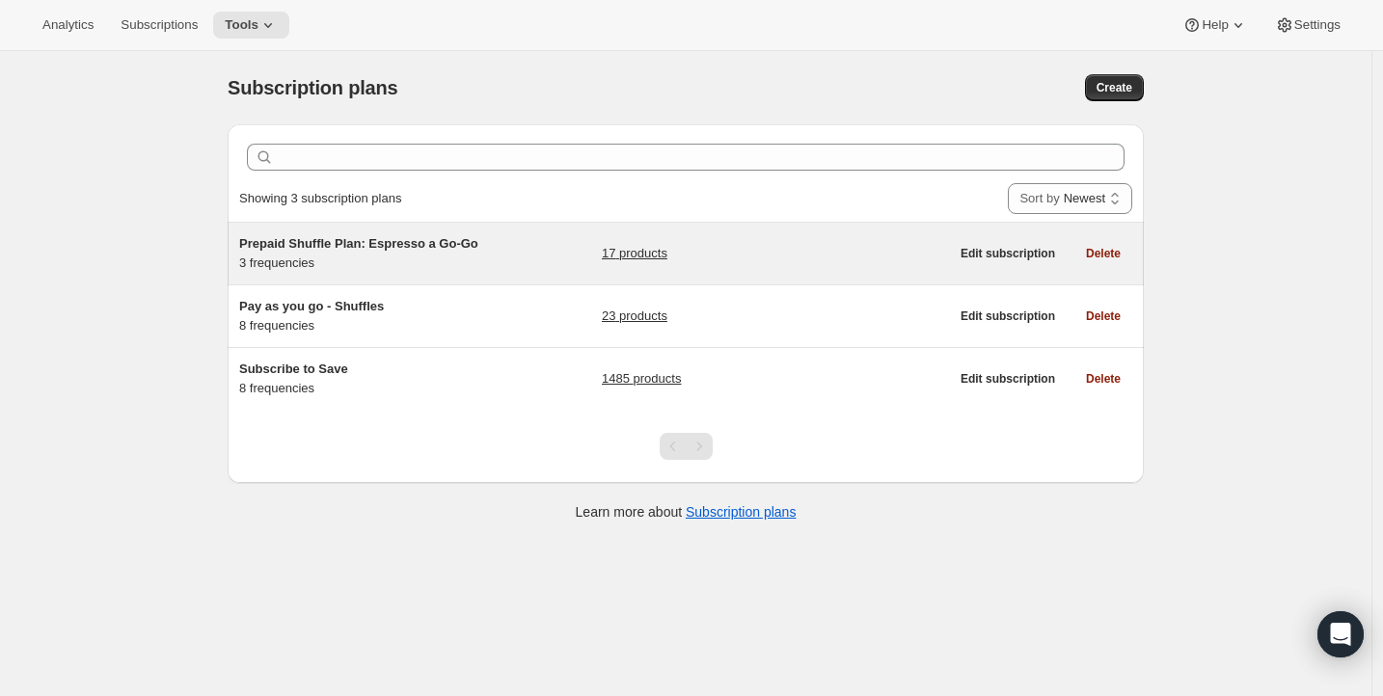
click at [329, 244] on span "Prepaid Shuffle Plan: Espresso a Go-Go" at bounding box center [358, 243] width 239 height 14
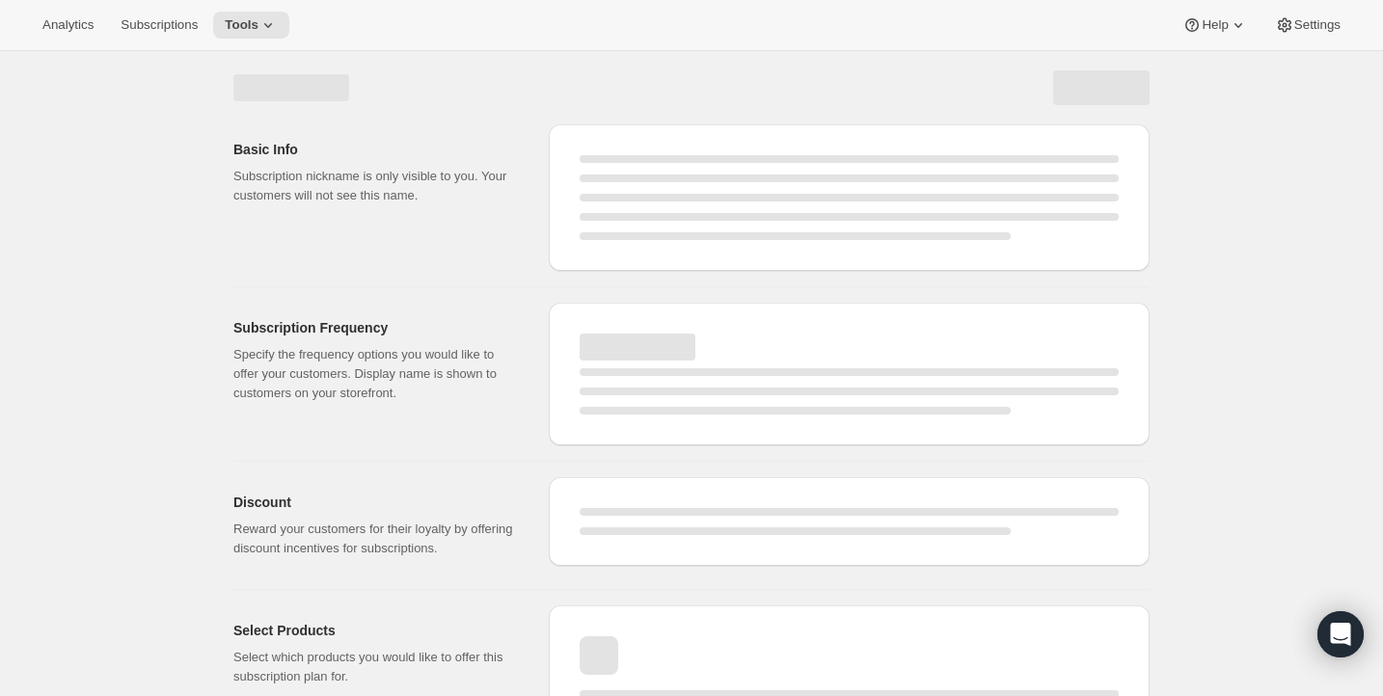
select select "WEEK"
select select "MONTH"
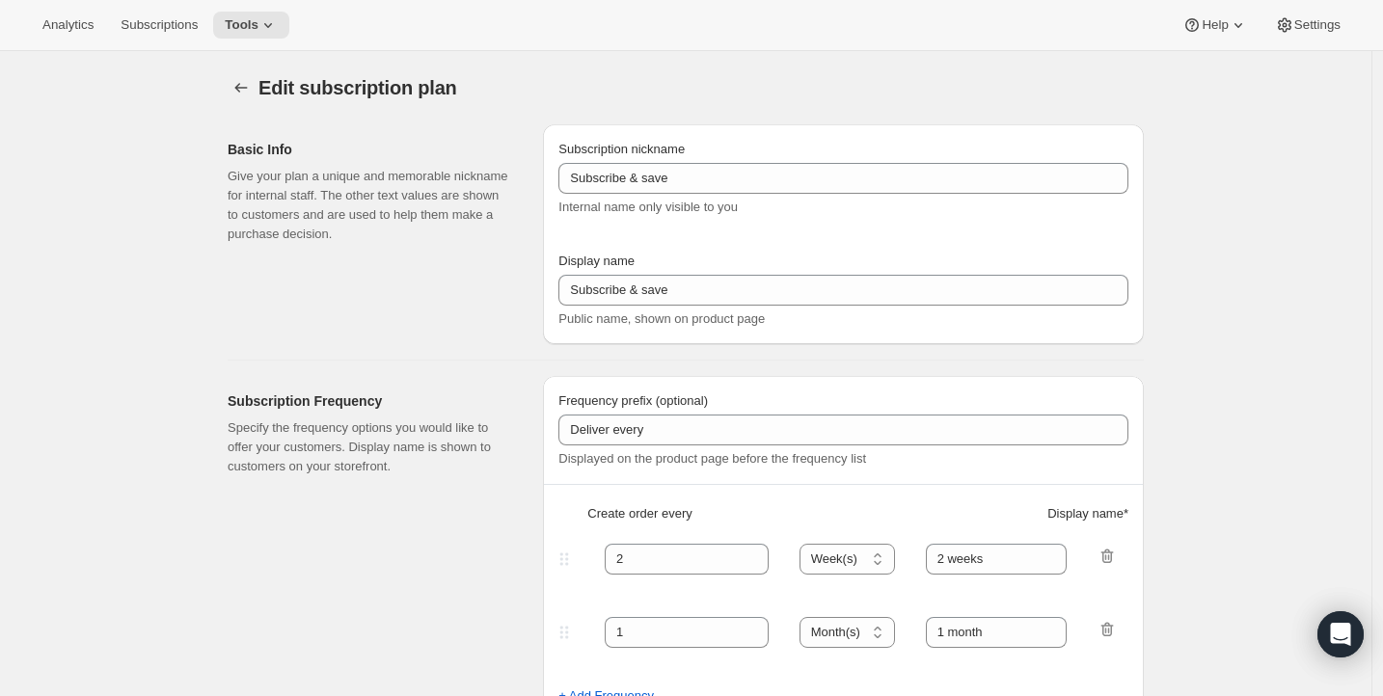
type input "Prepaid Shuffle Plan: Espresso a Go-Go"
type input "Prepay and Save"
select select "MONTH"
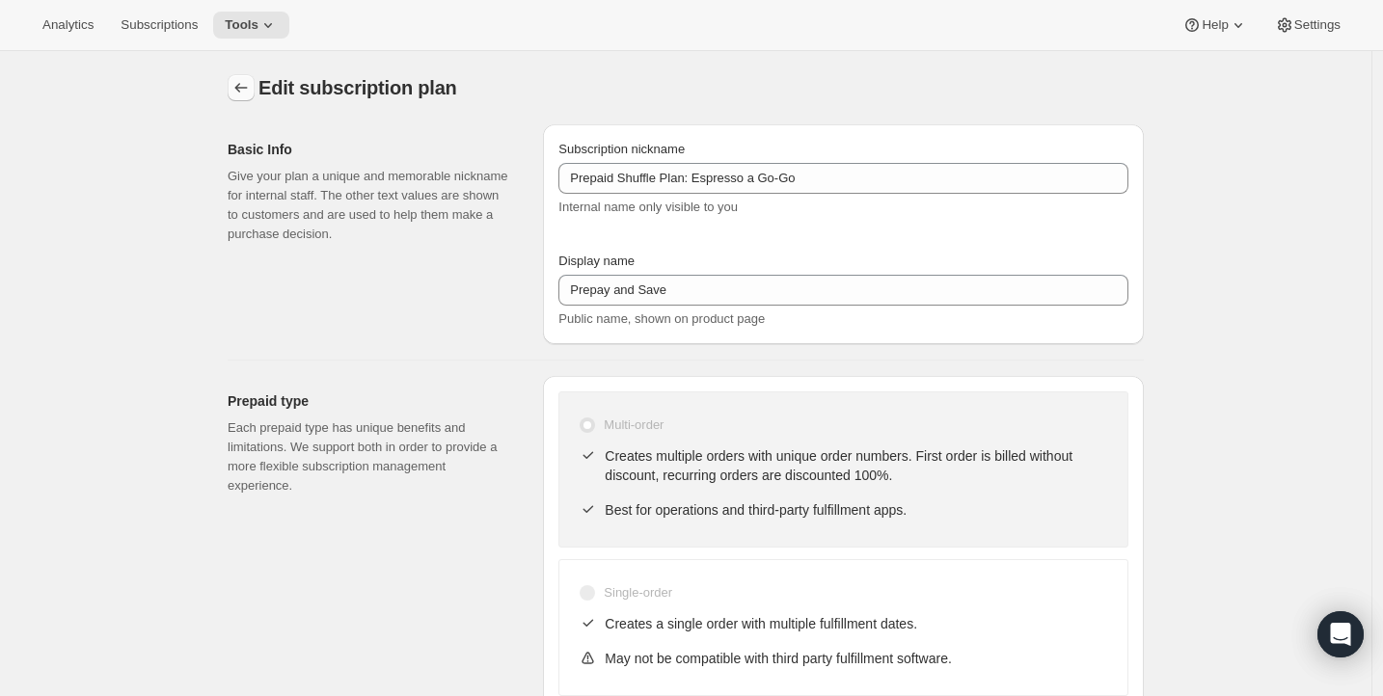
click at [240, 85] on icon "Subscription plans" at bounding box center [240, 87] width 19 height 19
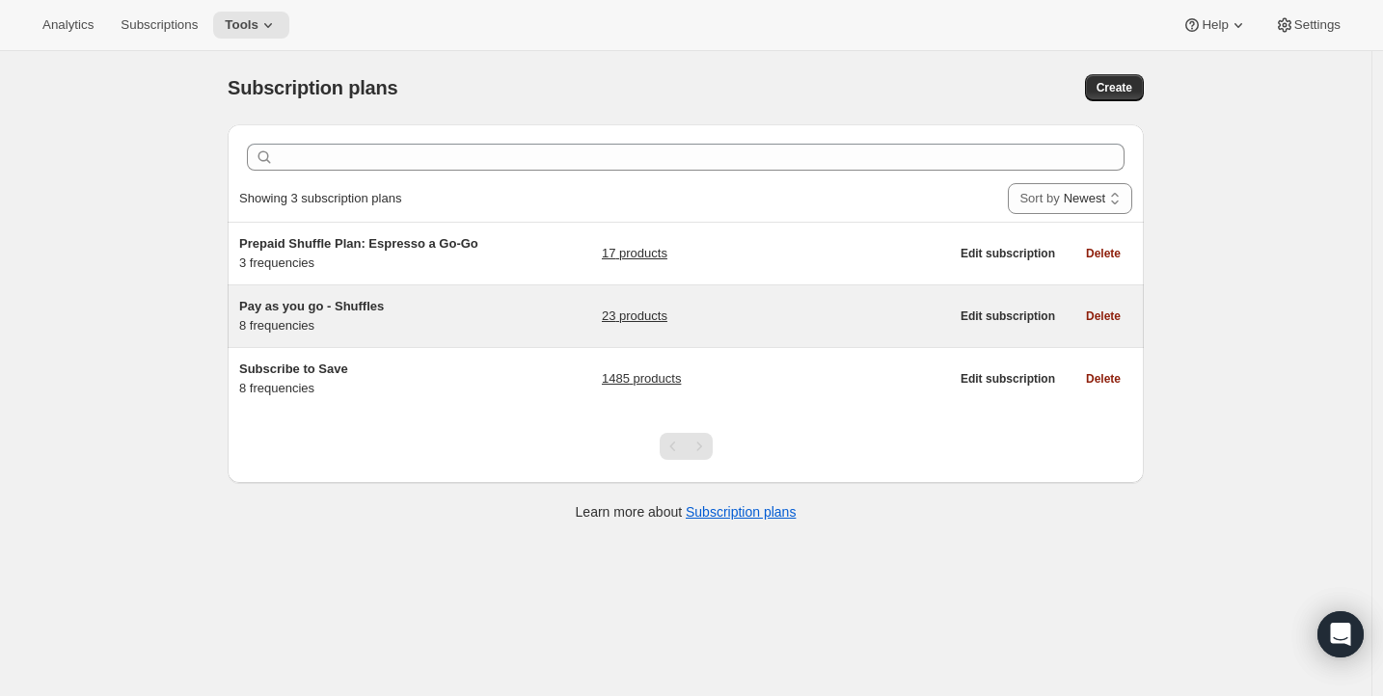
click at [291, 305] on span "Pay as you go - Shuffles" at bounding box center [311, 306] width 145 height 14
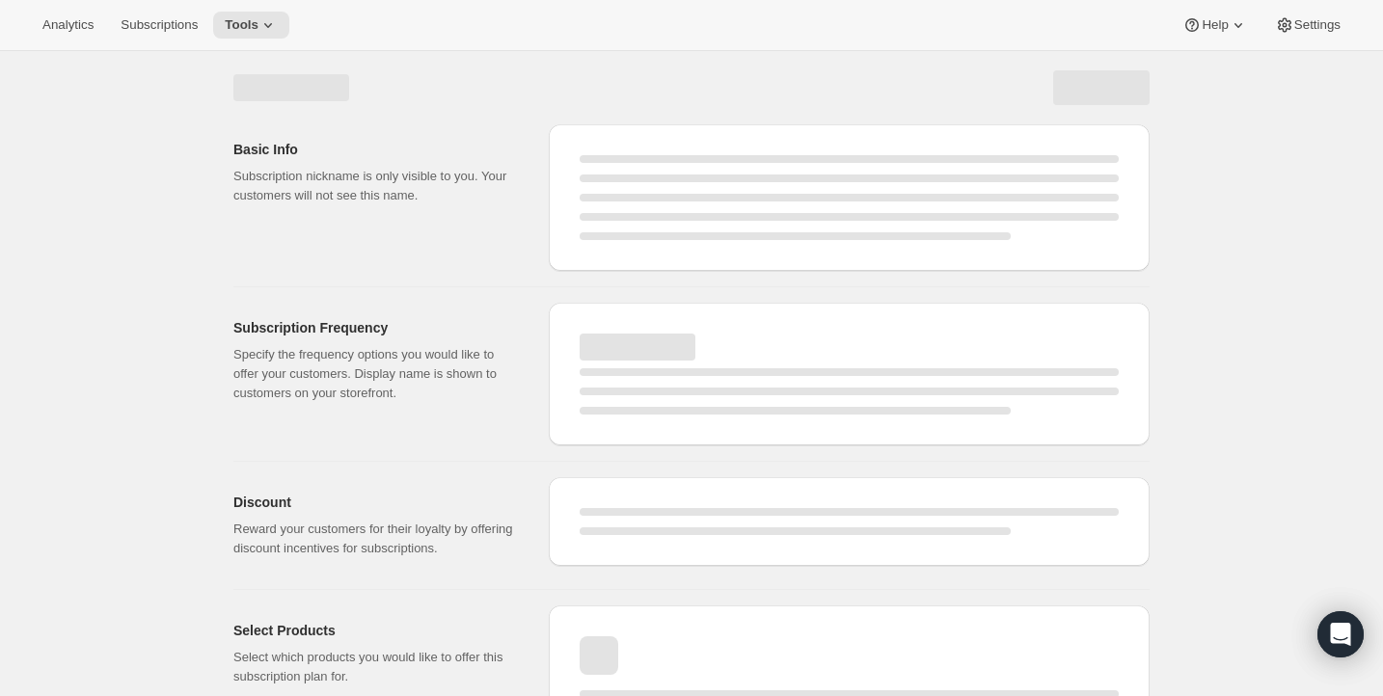
select select "WEEK"
select select "MONTH"
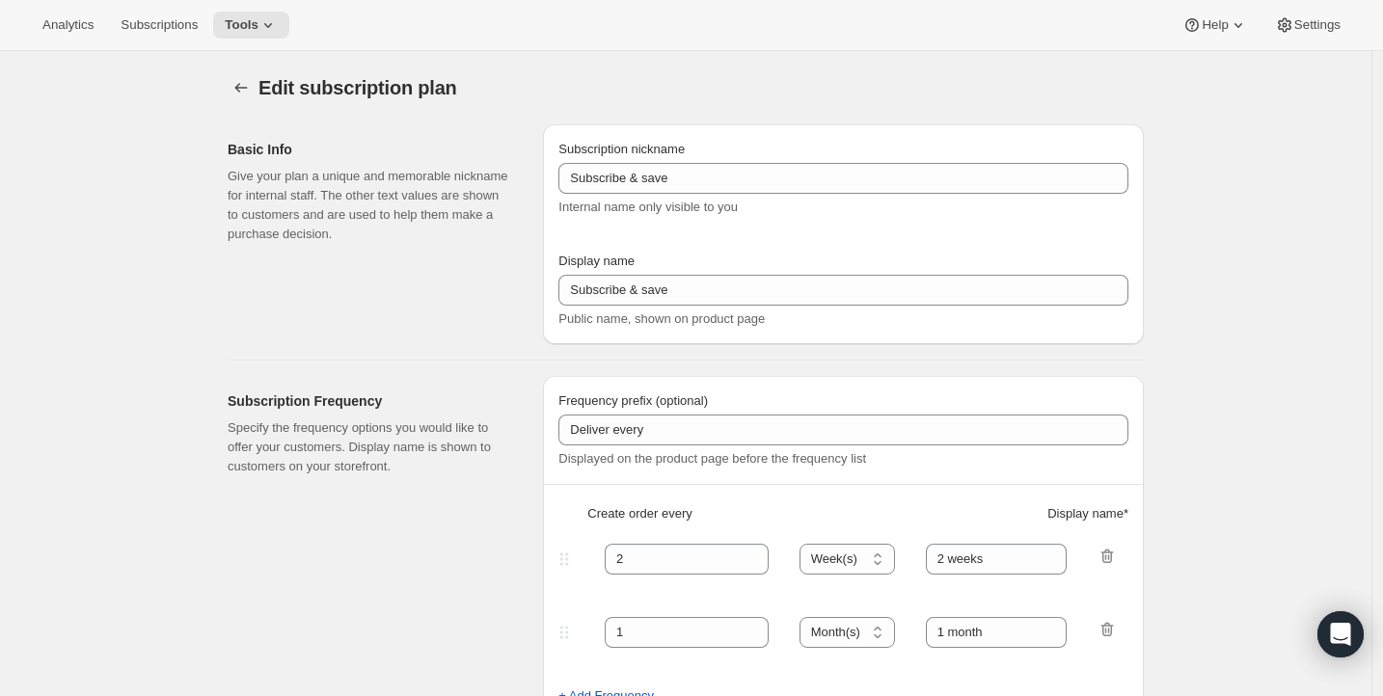
type input "Pay as you go - Shuffles"
type input "Subscribe"
type input "1"
type input "1 week"
type input "2"
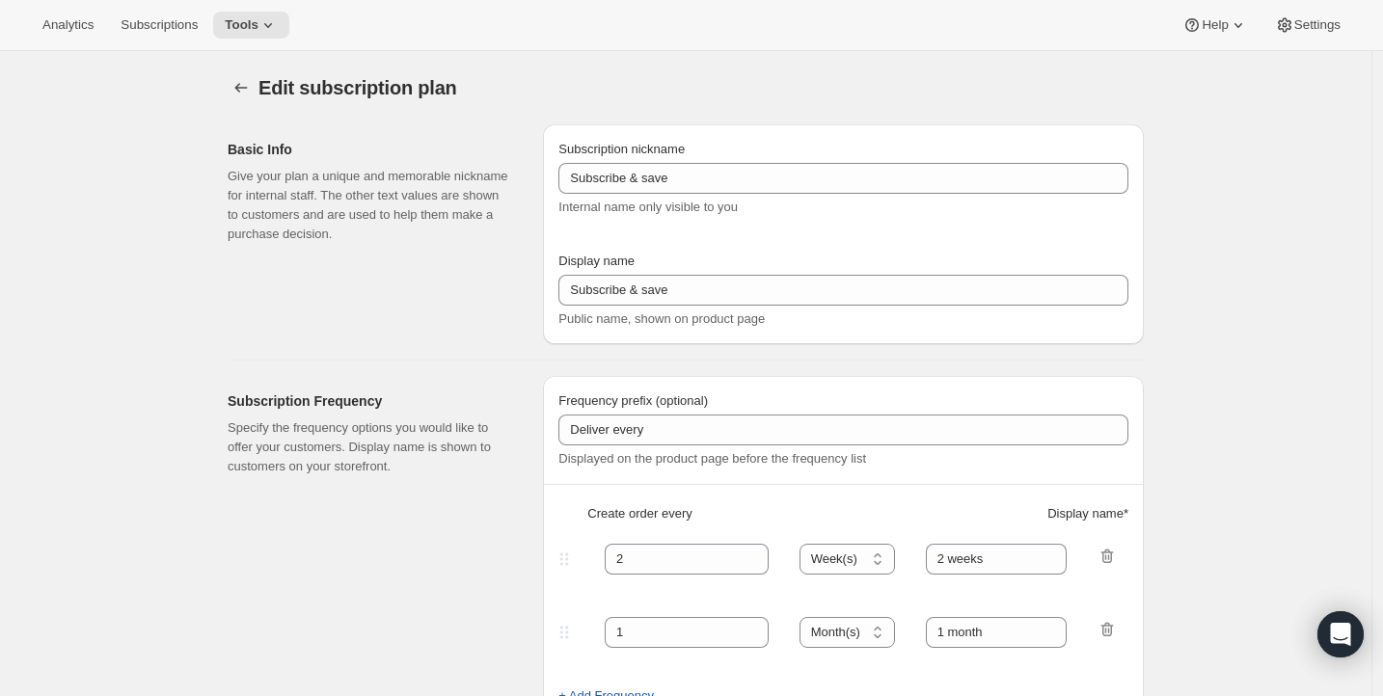
type input "2 weeks"
type input "1.0"
select select "WEEK"
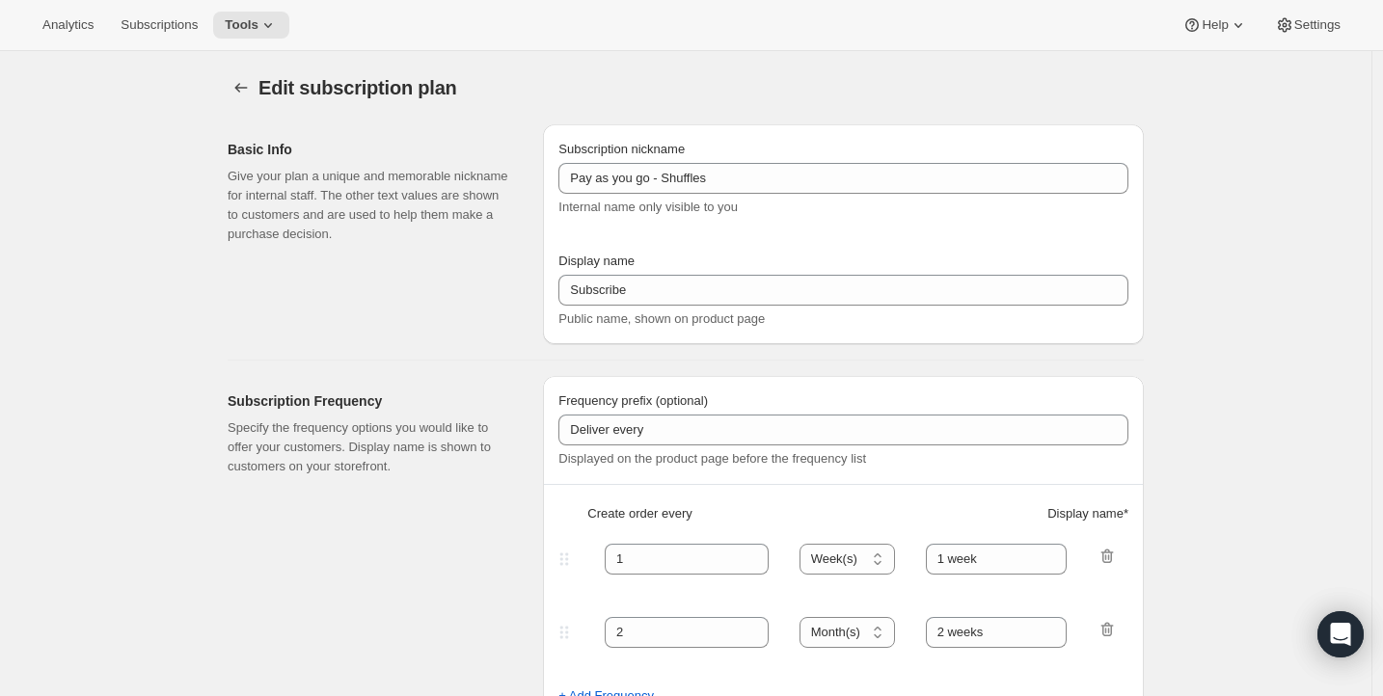
select select "WEEK"
click at [237, 31] on span "Tools" at bounding box center [242, 24] width 34 height 15
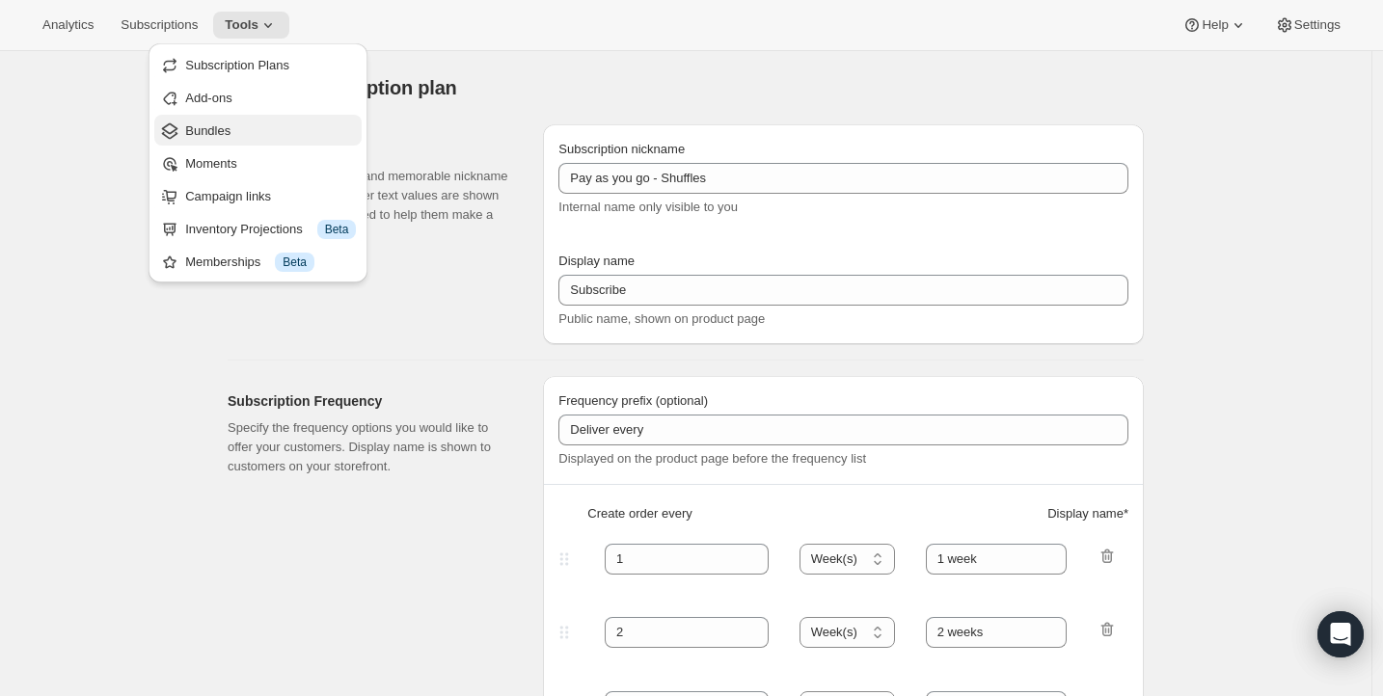
click at [224, 133] on span "Bundles" at bounding box center [207, 130] width 45 height 14
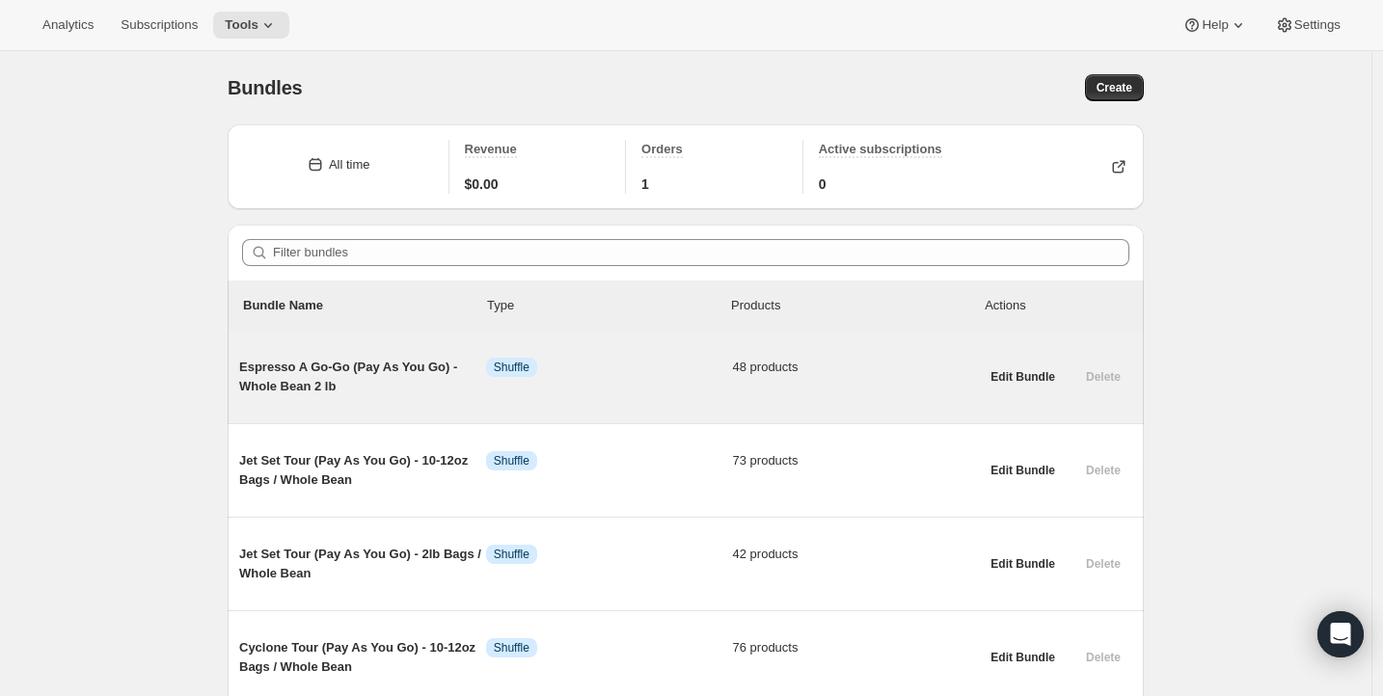
click at [340, 389] on span "Espresso A Go-Go (Pay As You Go) - Whole Bean 2 lb" at bounding box center [362, 377] width 247 height 39
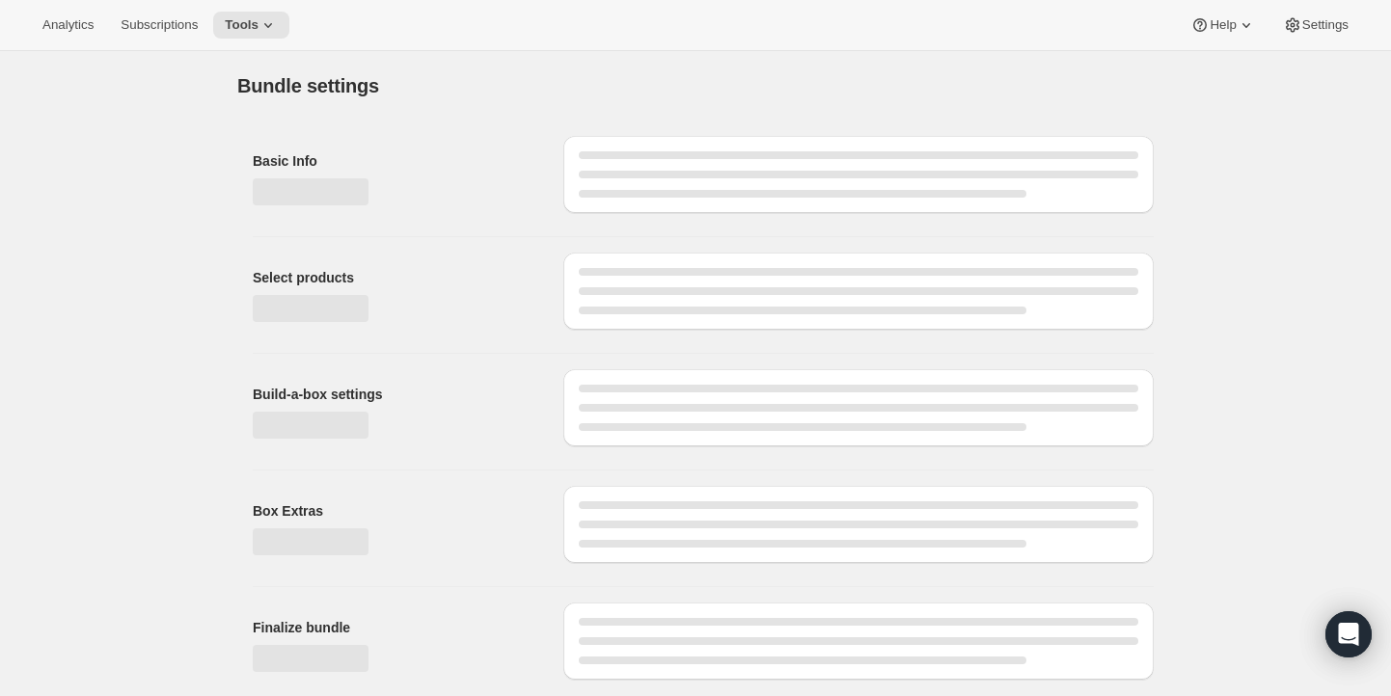
type input "Espresso A Go-Go (Pay As You Go) - Whole Bean 2 lb"
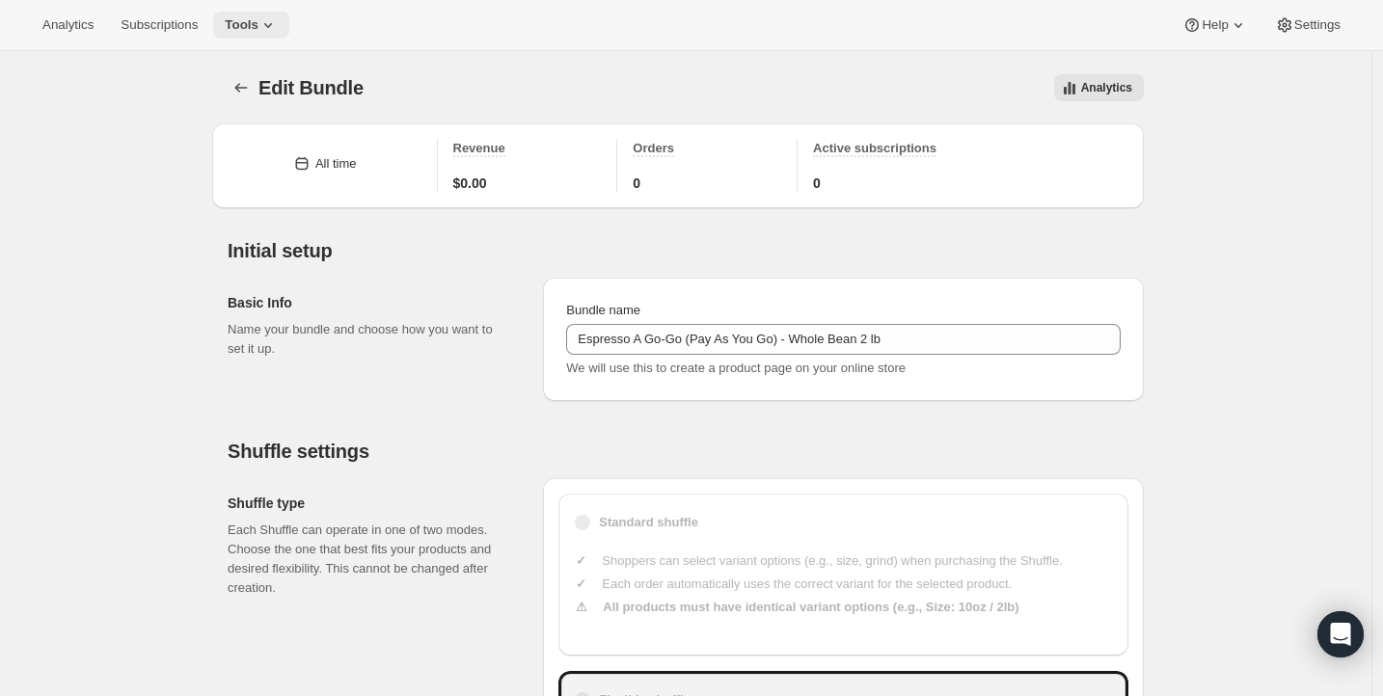
click at [258, 18] on span "Tools" at bounding box center [242, 24] width 34 height 15
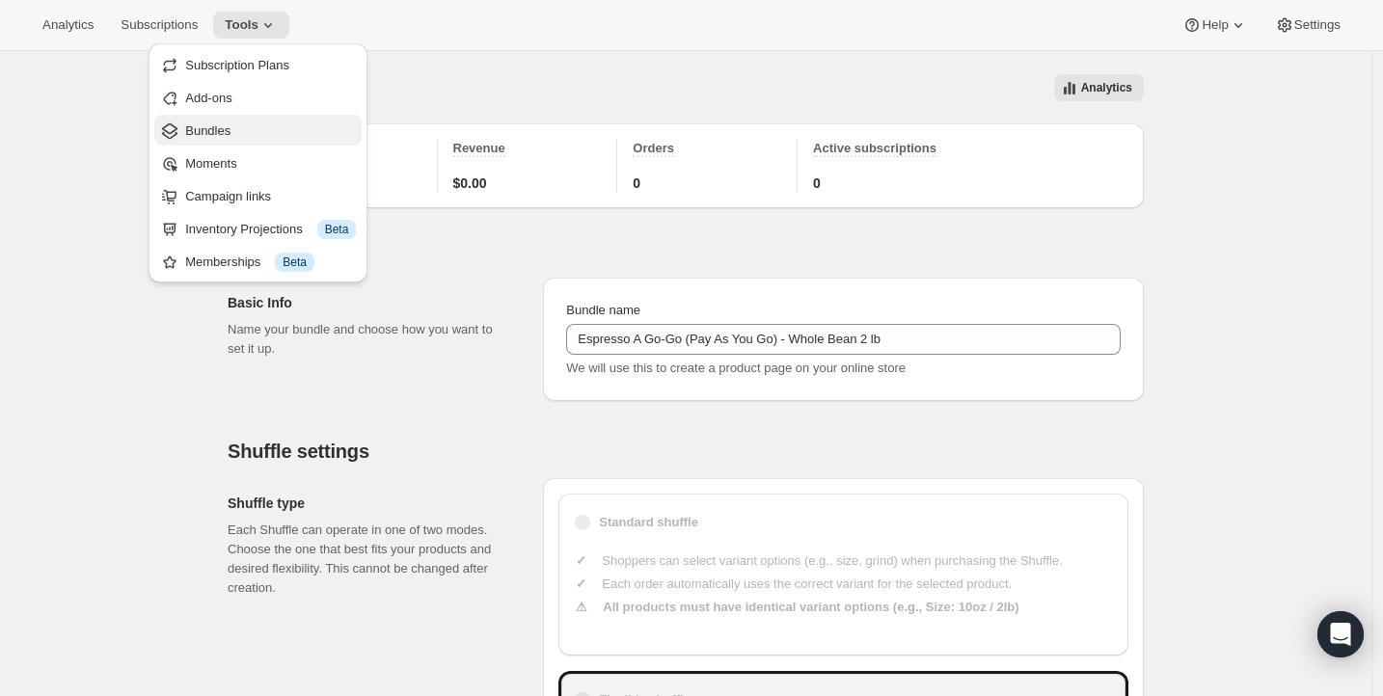
click at [193, 137] on span "Bundles" at bounding box center [207, 130] width 45 height 14
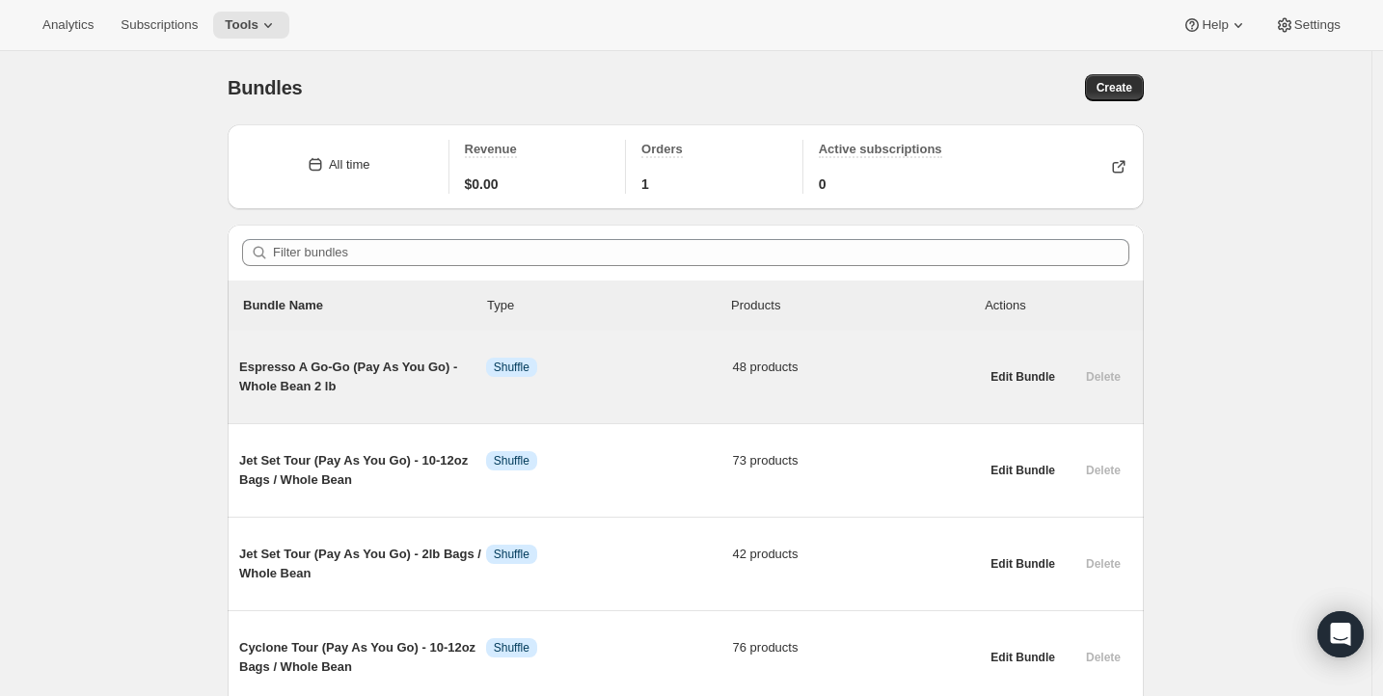
click at [324, 389] on span "Espresso A Go-Go (Pay As You Go) - Whole Bean 2 lb" at bounding box center [362, 377] width 247 height 39
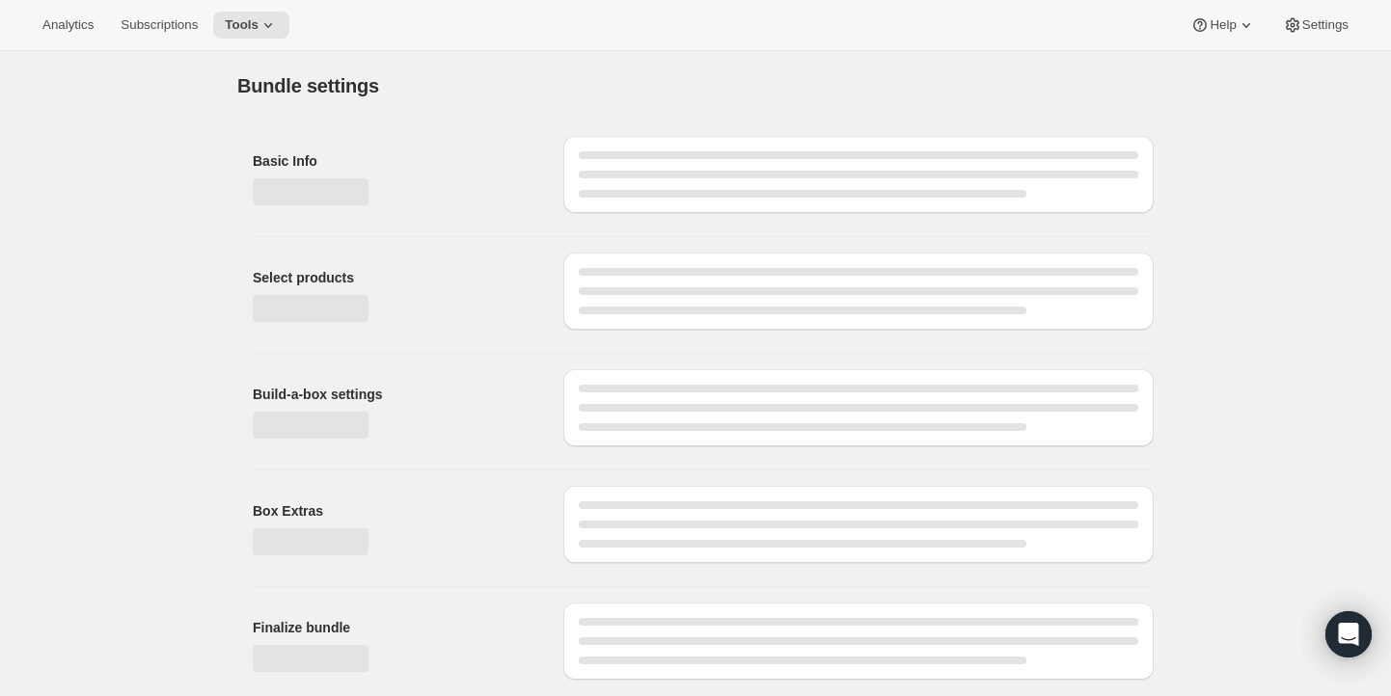
type input "Espresso A Go-Go (Pay As You Go) - Whole Bean 2 lb"
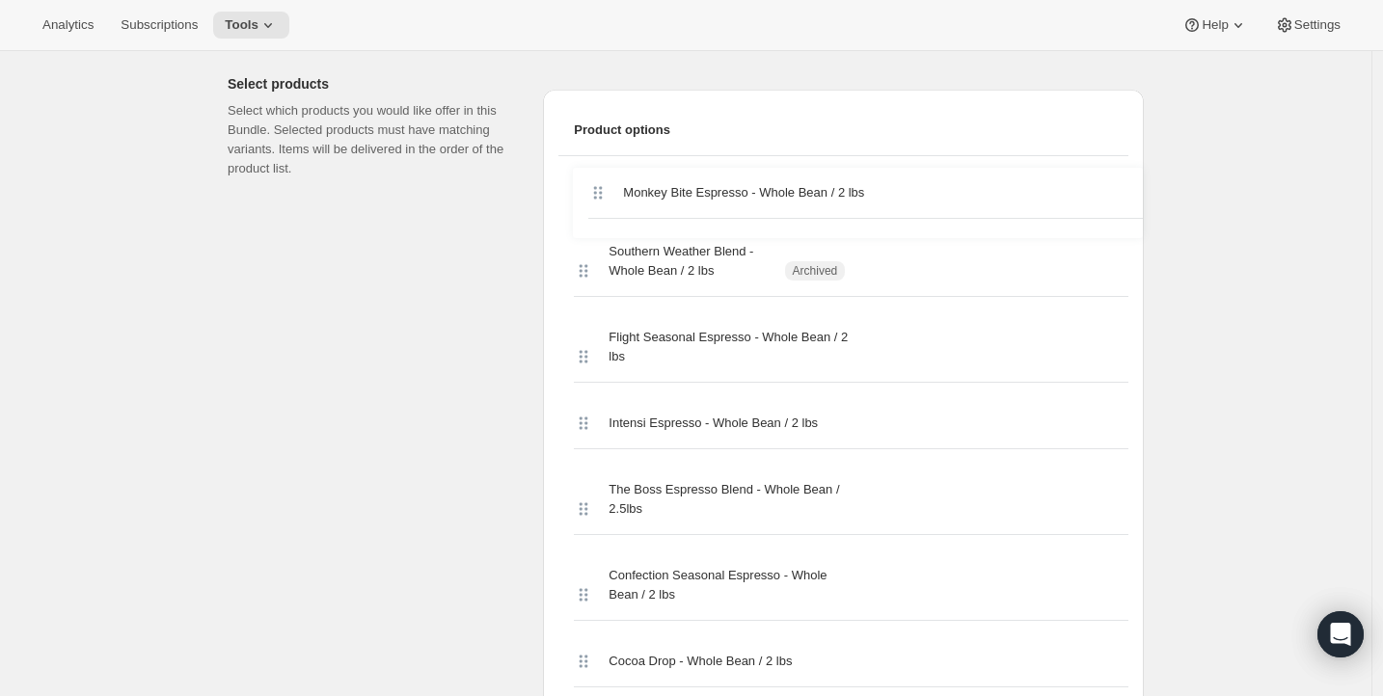
scroll to position [815, 0]
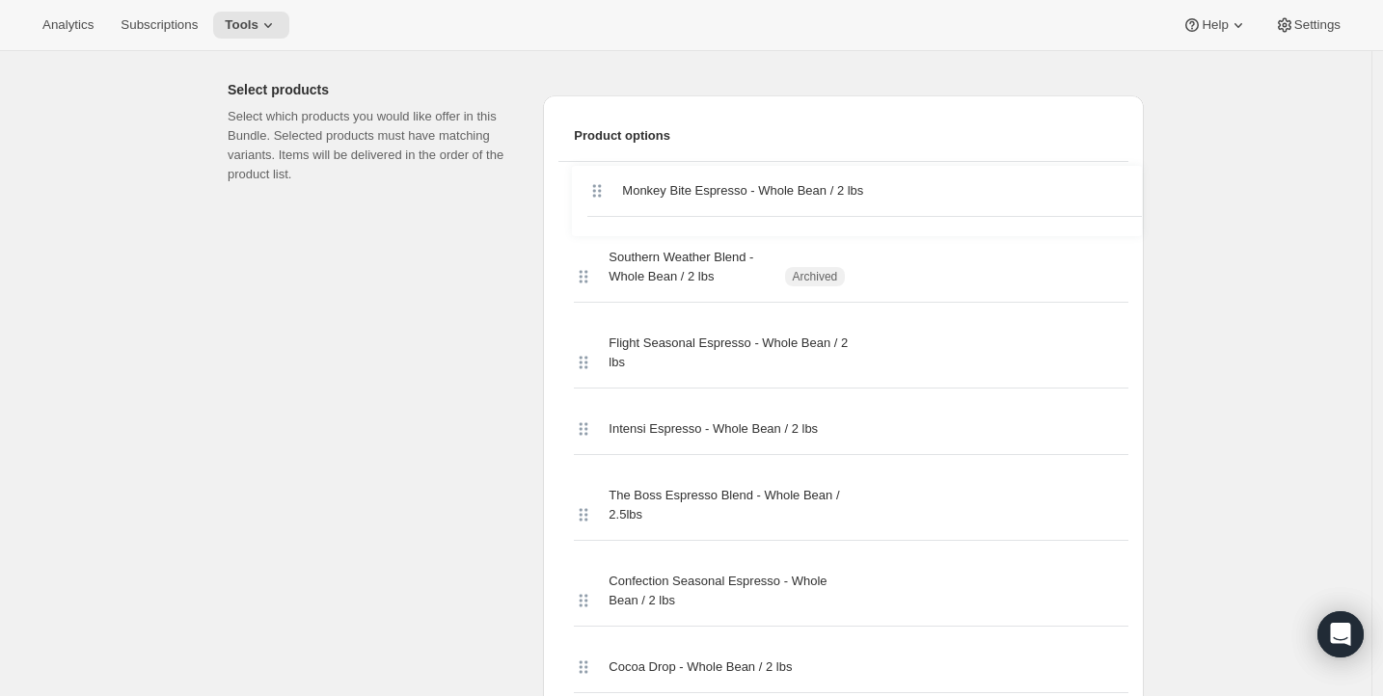
drag, startPoint x: 584, startPoint y: 235, endPoint x: 595, endPoint y: 194, distance: 43.1
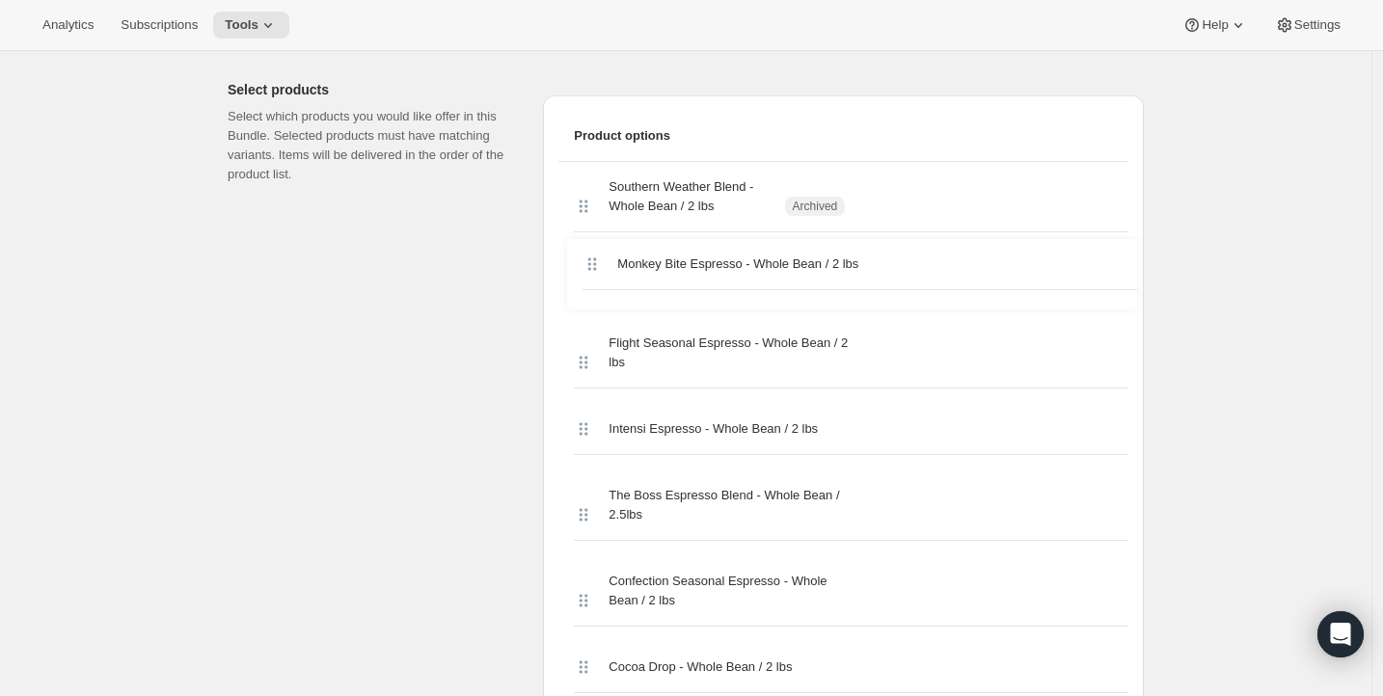
drag, startPoint x: 587, startPoint y: 204, endPoint x: 592, endPoint y: 286, distance: 83.1
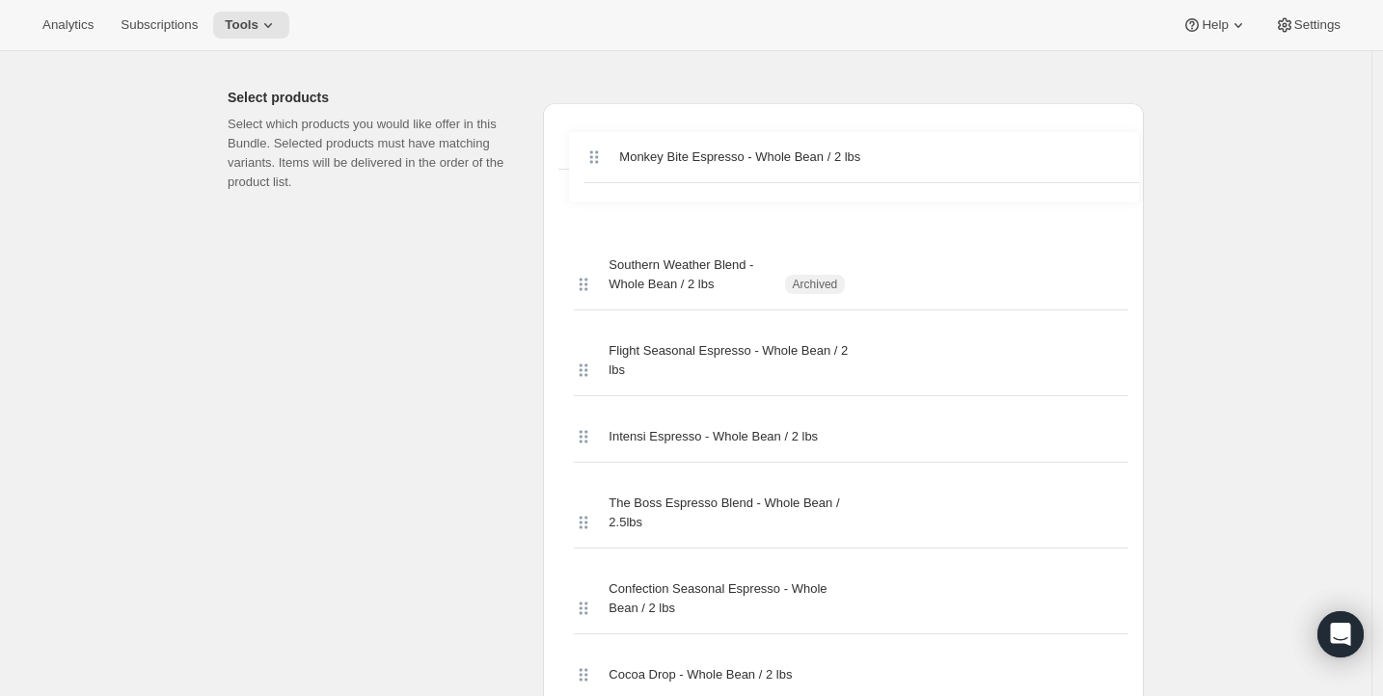
drag, startPoint x: 589, startPoint y: 291, endPoint x: 594, endPoint y: 170, distance: 121.6
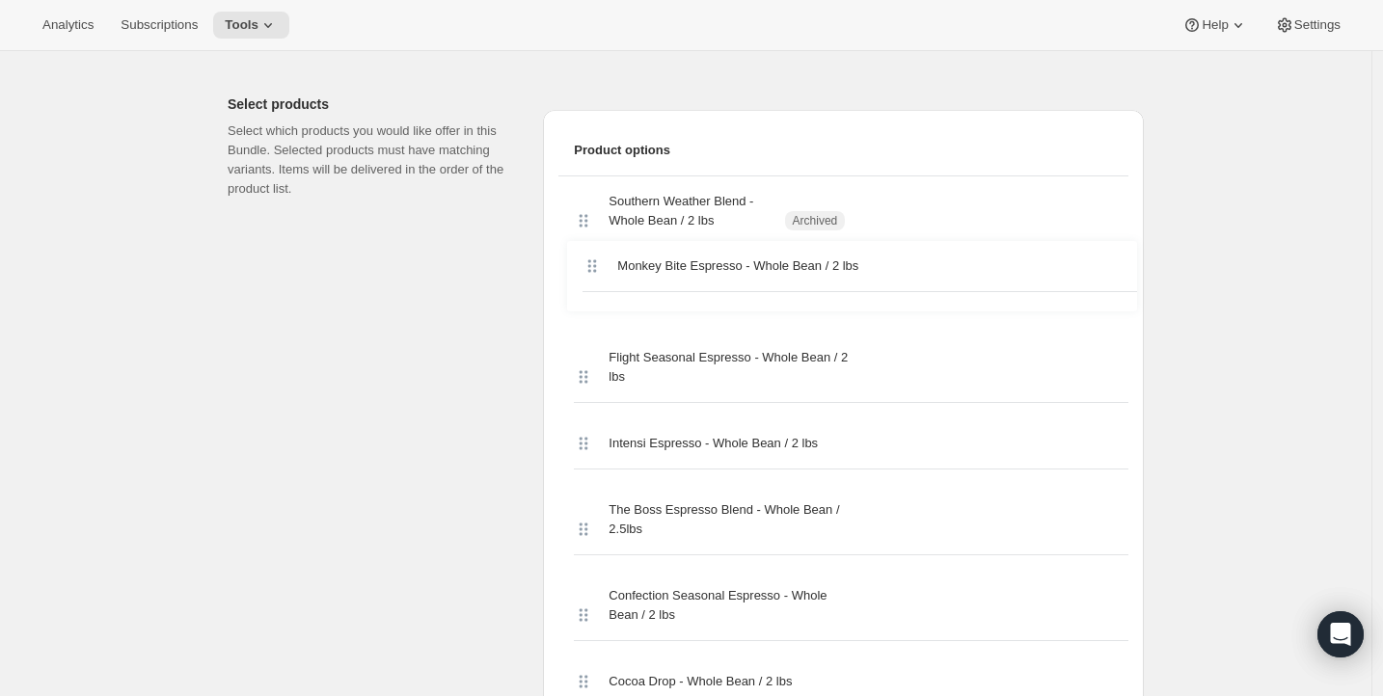
drag, startPoint x: 585, startPoint y: 217, endPoint x: 591, endPoint y: 289, distance: 72.6
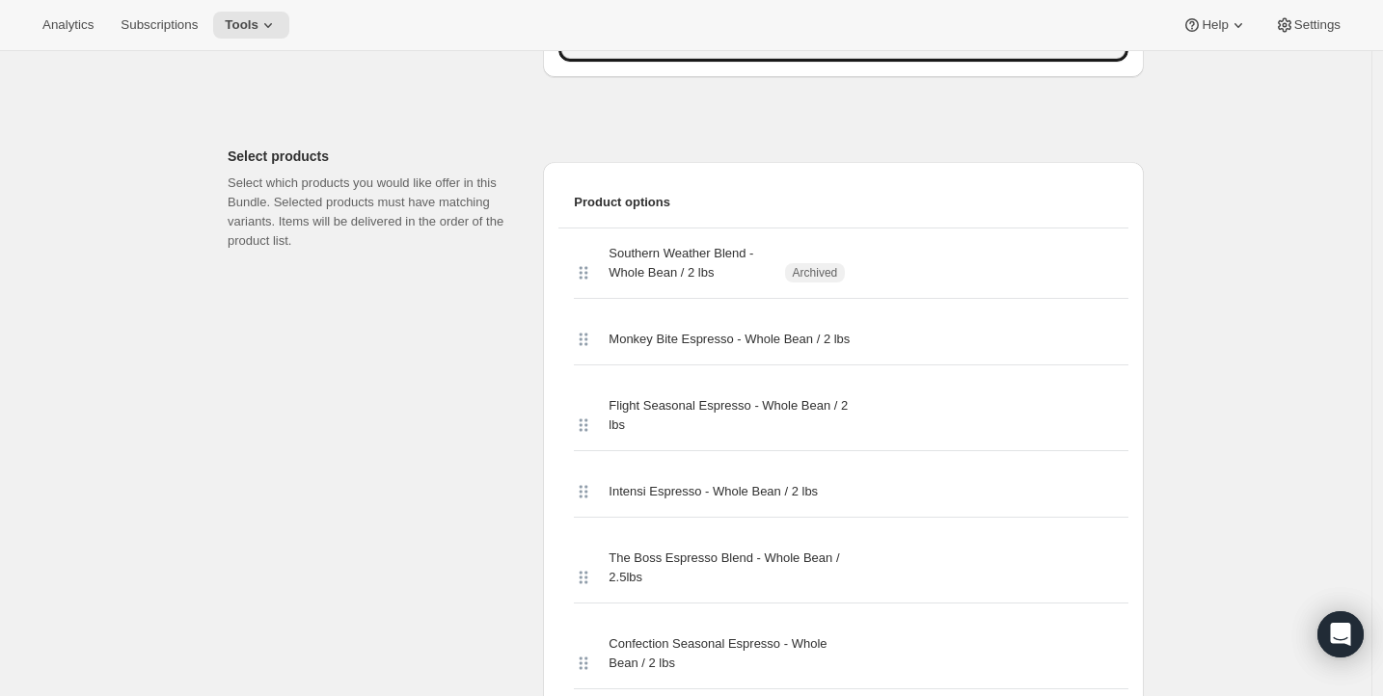
scroll to position [746, 0]
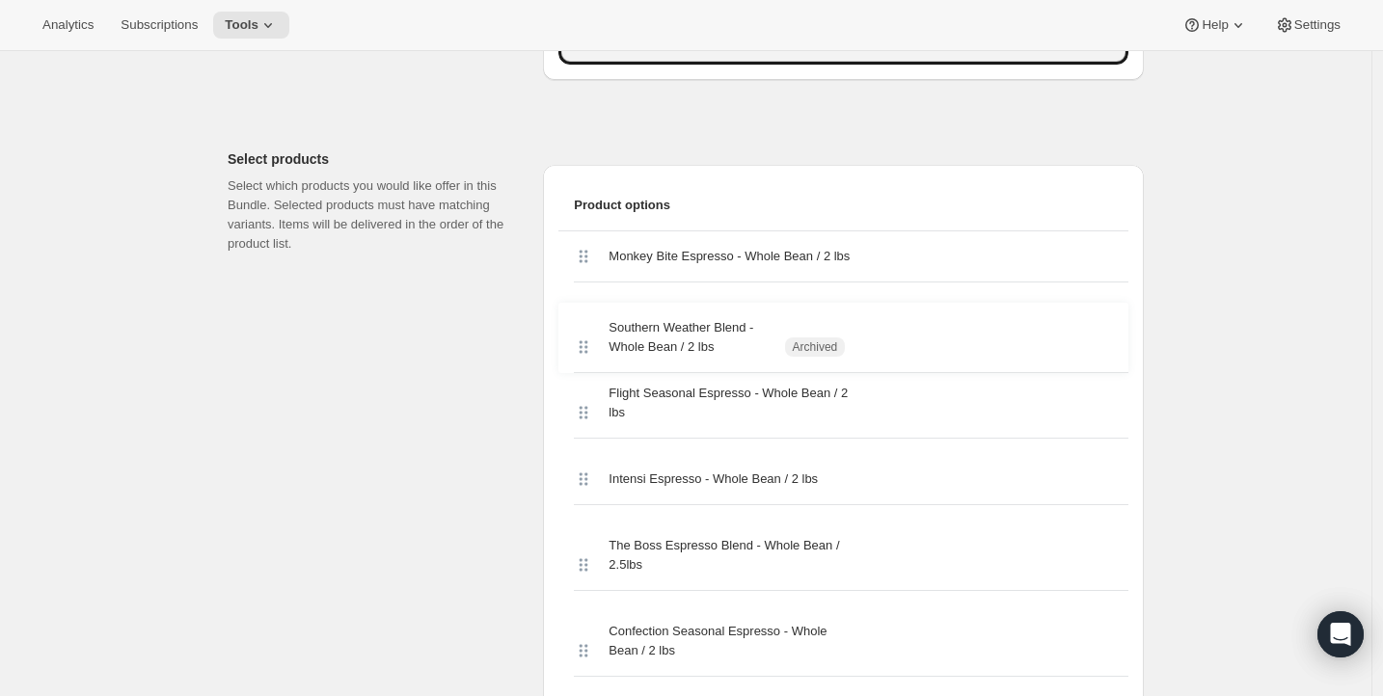
drag, startPoint x: 595, startPoint y: 276, endPoint x: 592, endPoint y: 353, distance: 77.2
drag, startPoint x: 584, startPoint y: 360, endPoint x: 592, endPoint y: 267, distance: 93.0
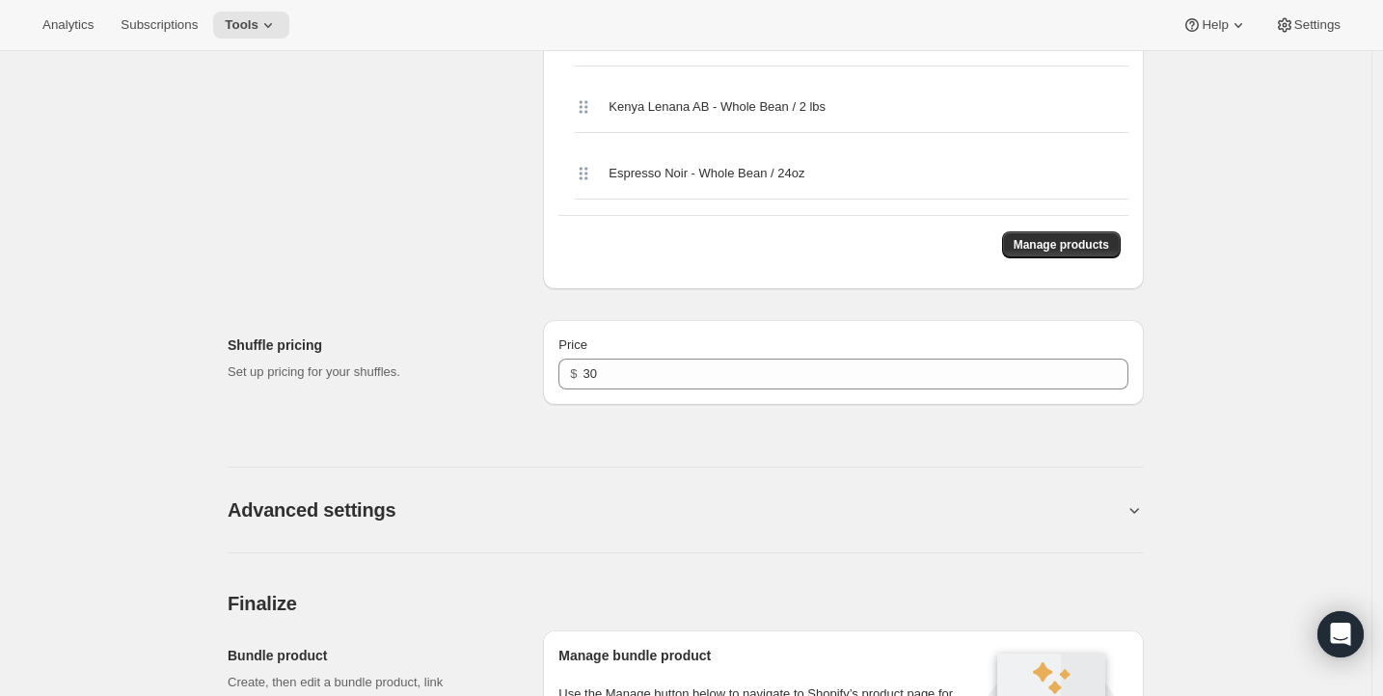
scroll to position [4414, 0]
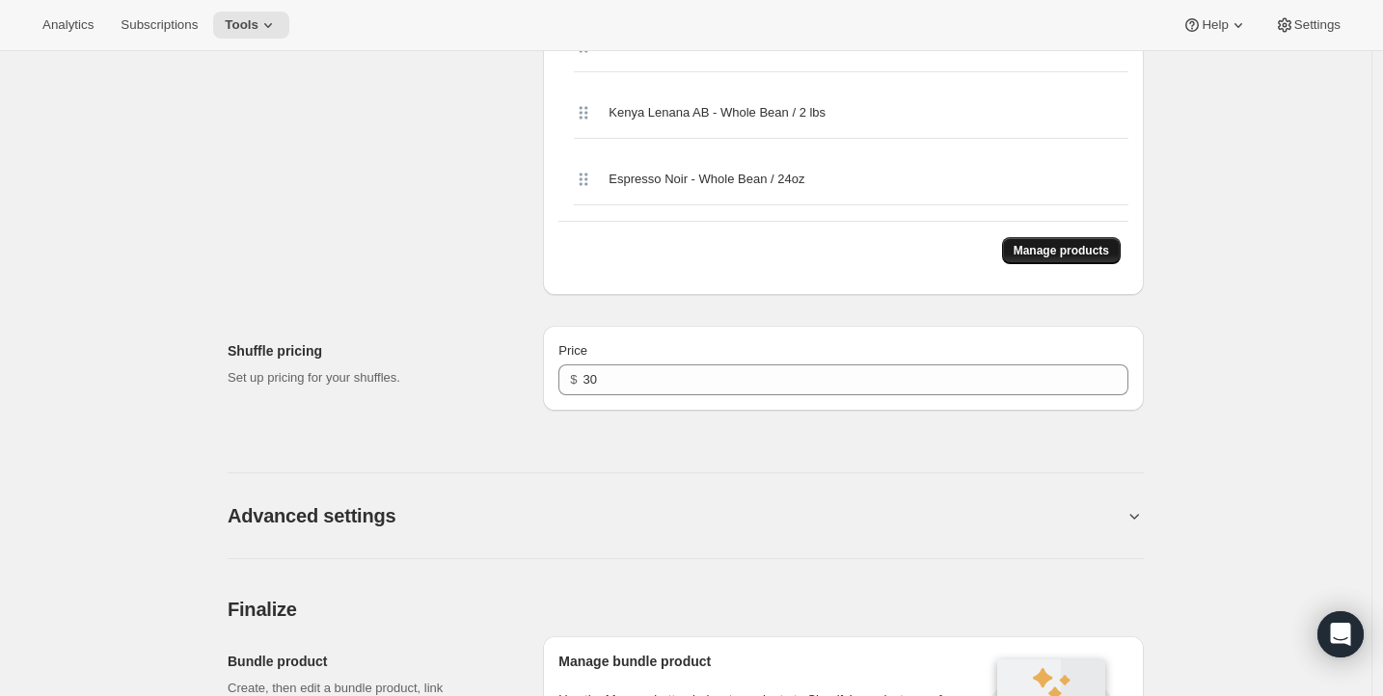
click at [1048, 258] on span "Manage products" at bounding box center [1061, 250] width 95 height 15
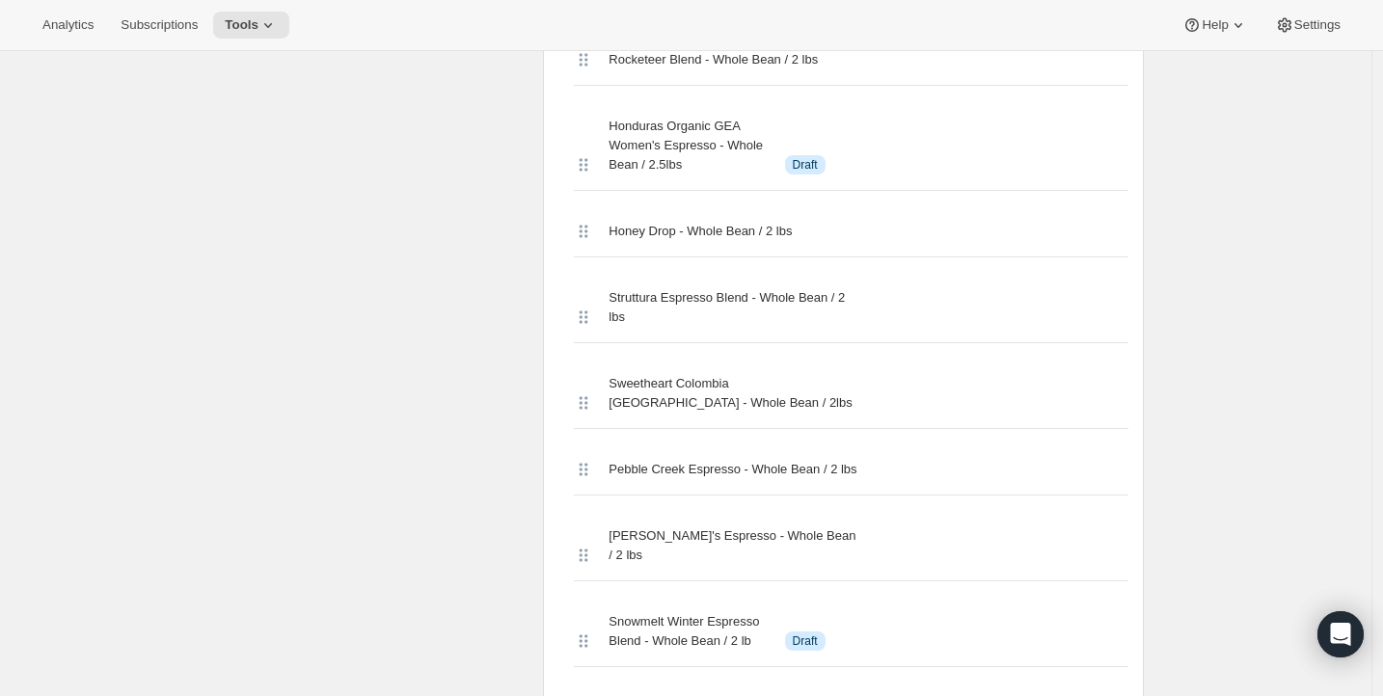
scroll to position [3696, 0]
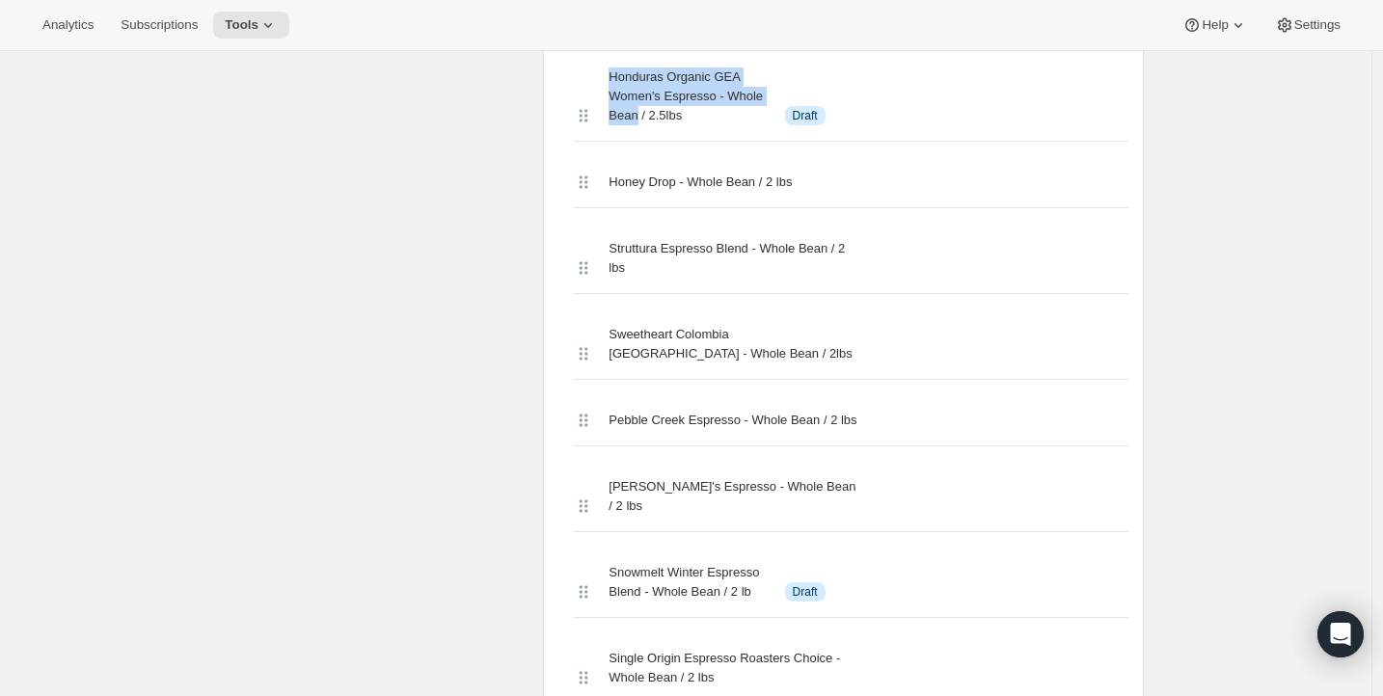
drag, startPoint x: 613, startPoint y: 151, endPoint x: 682, endPoint y: 195, distance: 81.1
click at [682, 125] on span "Honduras Organic GEA Women's Espresso - Whole Bean / 2.5lbs" at bounding box center [689, 97] width 160 height 58
copy span "Honduras Organic GEA Women's Espresso - Whole Bean"
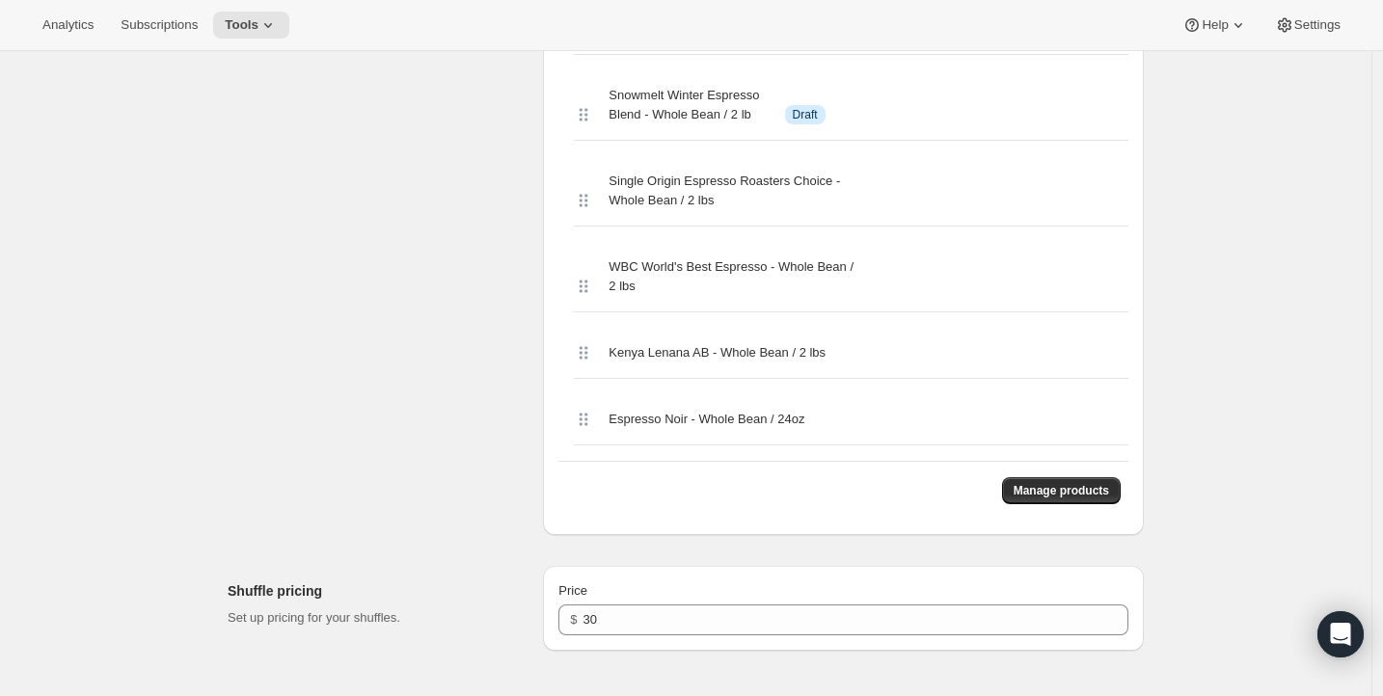
scroll to position [4395, 0]
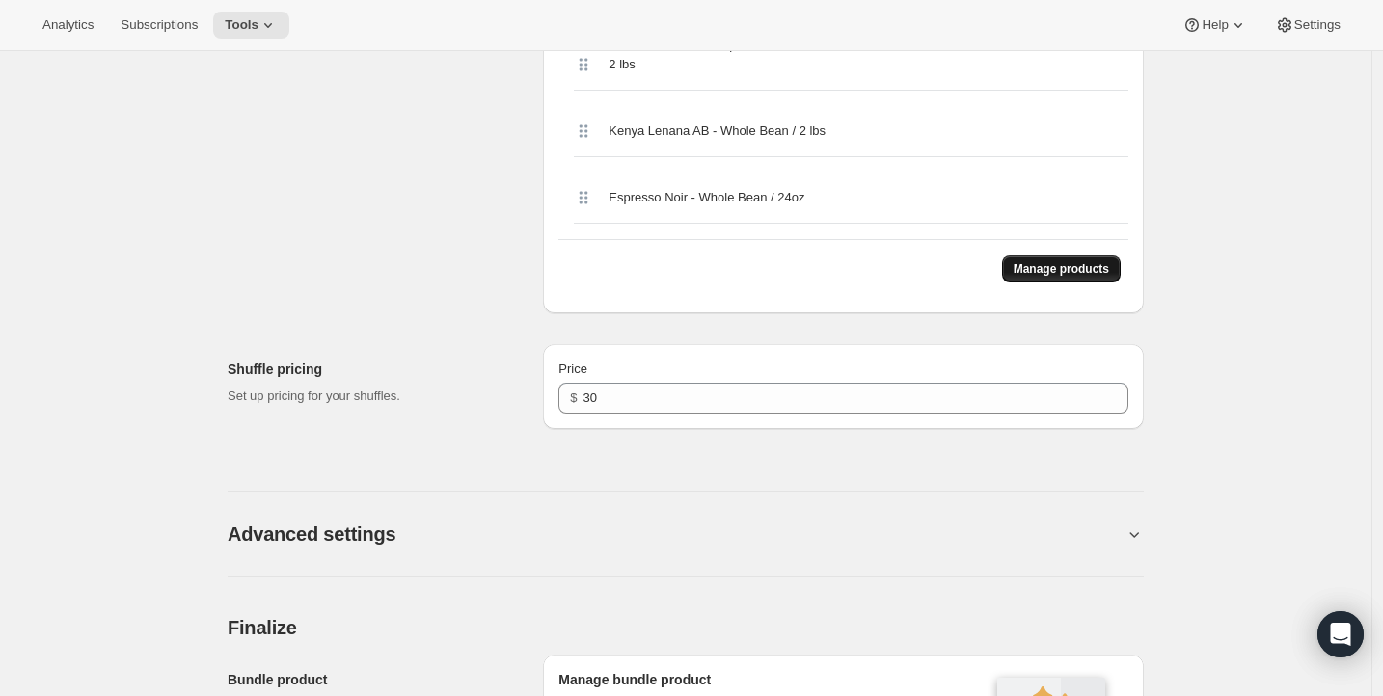
click at [1054, 277] on span "Manage products" at bounding box center [1061, 268] width 95 height 15
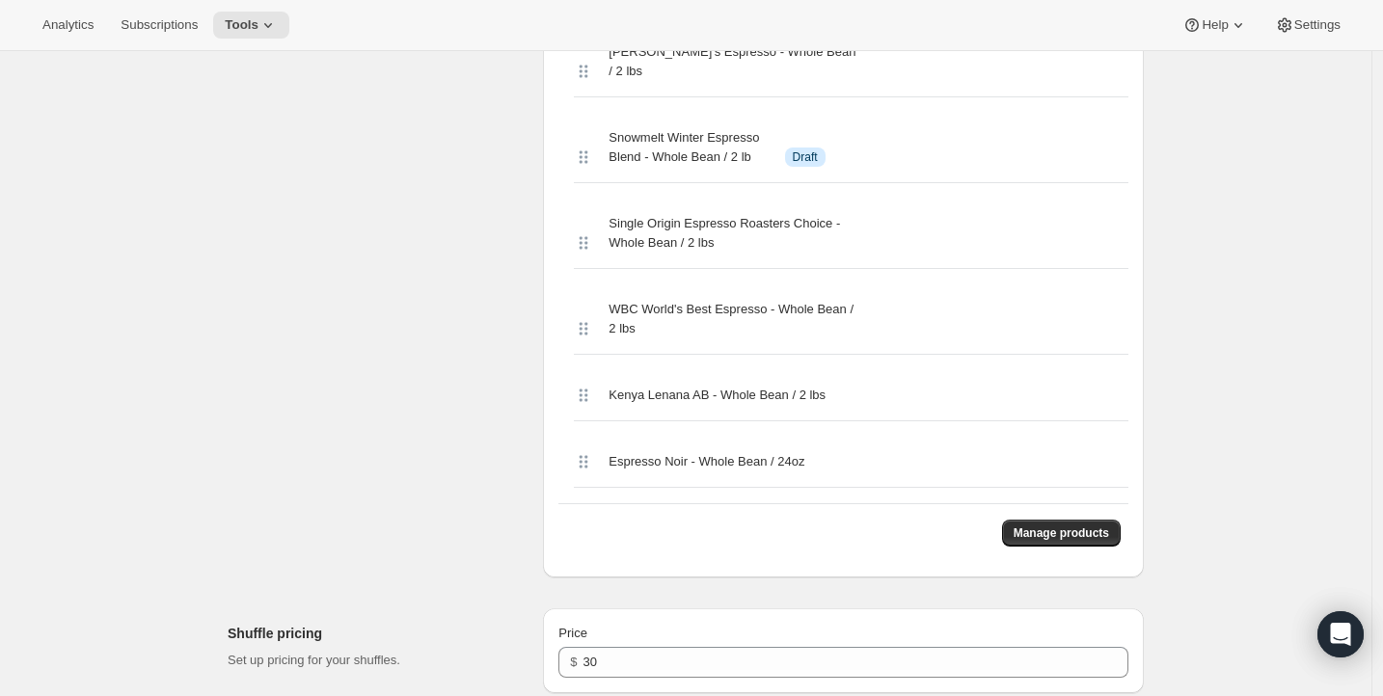
scroll to position [4134, 0]
click at [677, 164] on span "Snowmelt Winter Espresso Blend - Whole Bean / 2 lb" at bounding box center [689, 144] width 160 height 39
click at [674, 164] on span "Snowmelt Winter Espresso Blend - Whole Bean / 2 lb" at bounding box center [689, 144] width 160 height 39
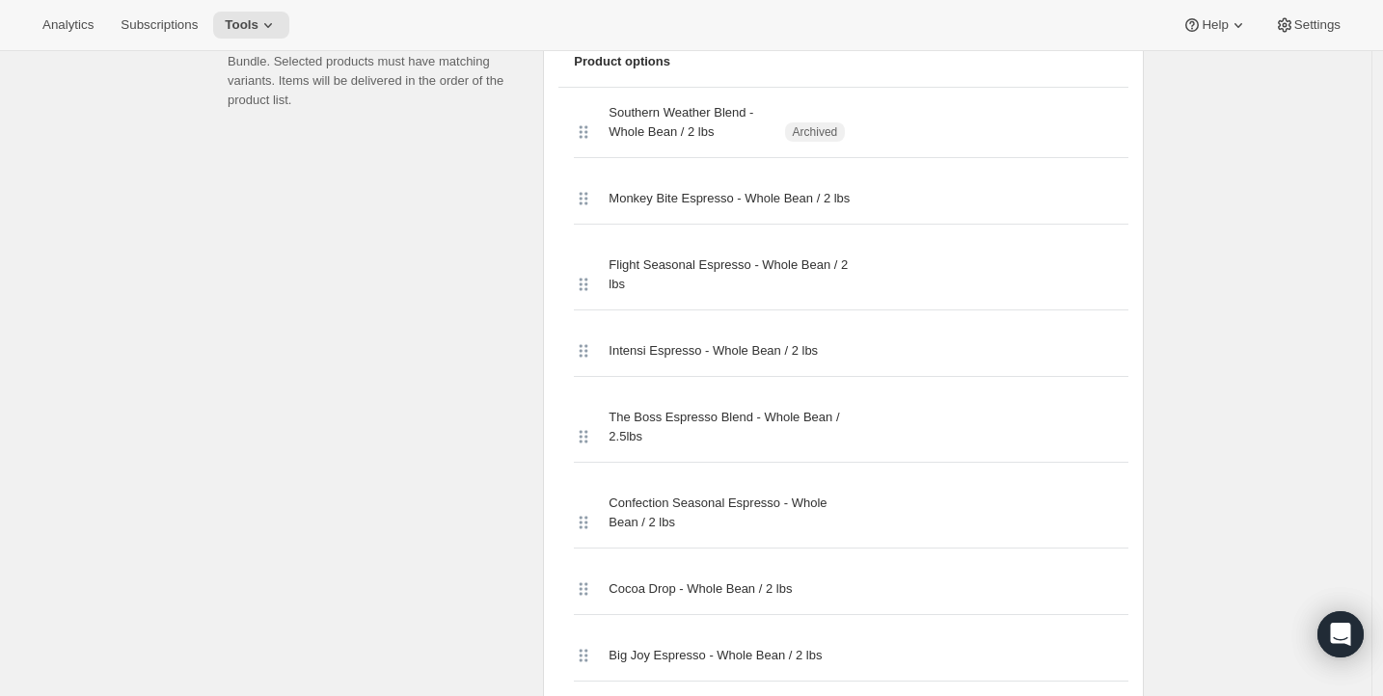
scroll to position [847, 0]
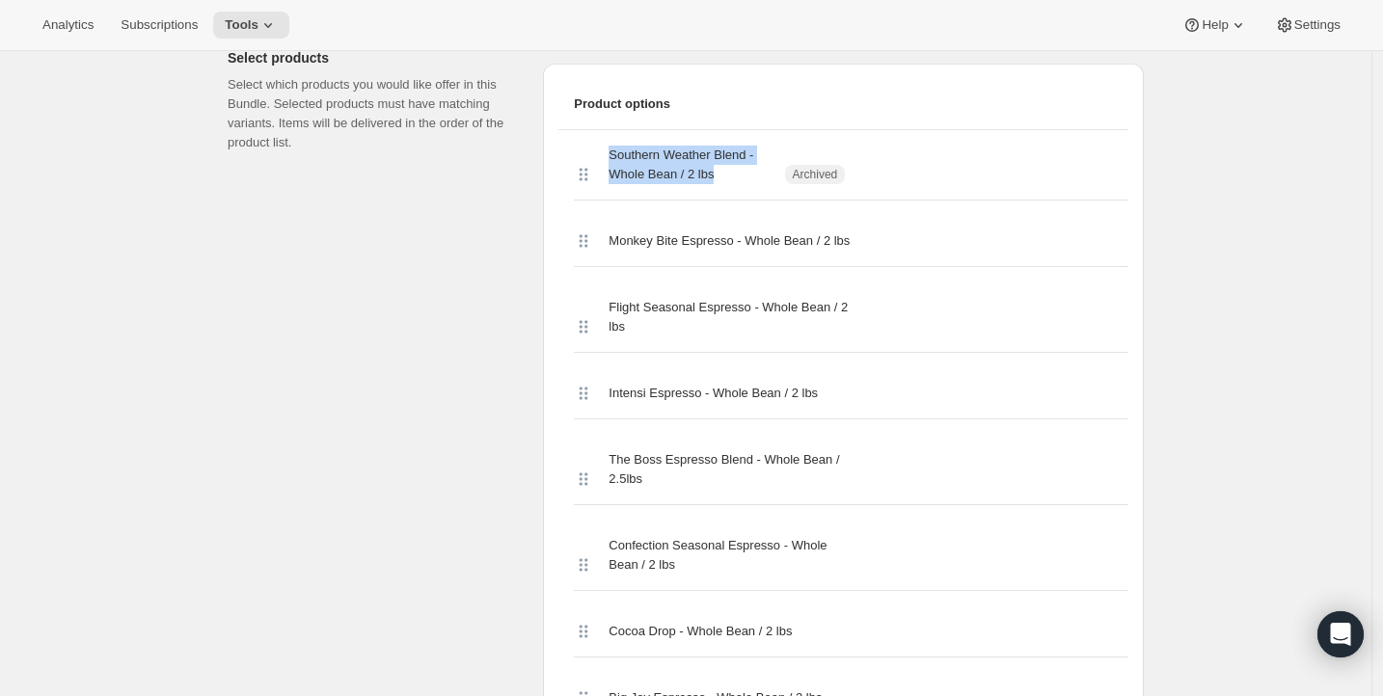
drag, startPoint x: 612, startPoint y: 154, endPoint x: 732, endPoint y: 167, distance: 120.3
click at [732, 167] on span "Southern Weather Blend - Whole Bean / 2 lbs" at bounding box center [689, 165] width 160 height 39
click at [645, 159] on span "Southern Weather Blend - Whole Bean / 2 lbs" at bounding box center [689, 165] width 160 height 39
click at [748, 152] on span "Southern Weather Blend - Whole Bean / 2 lbs" at bounding box center [689, 165] width 160 height 39
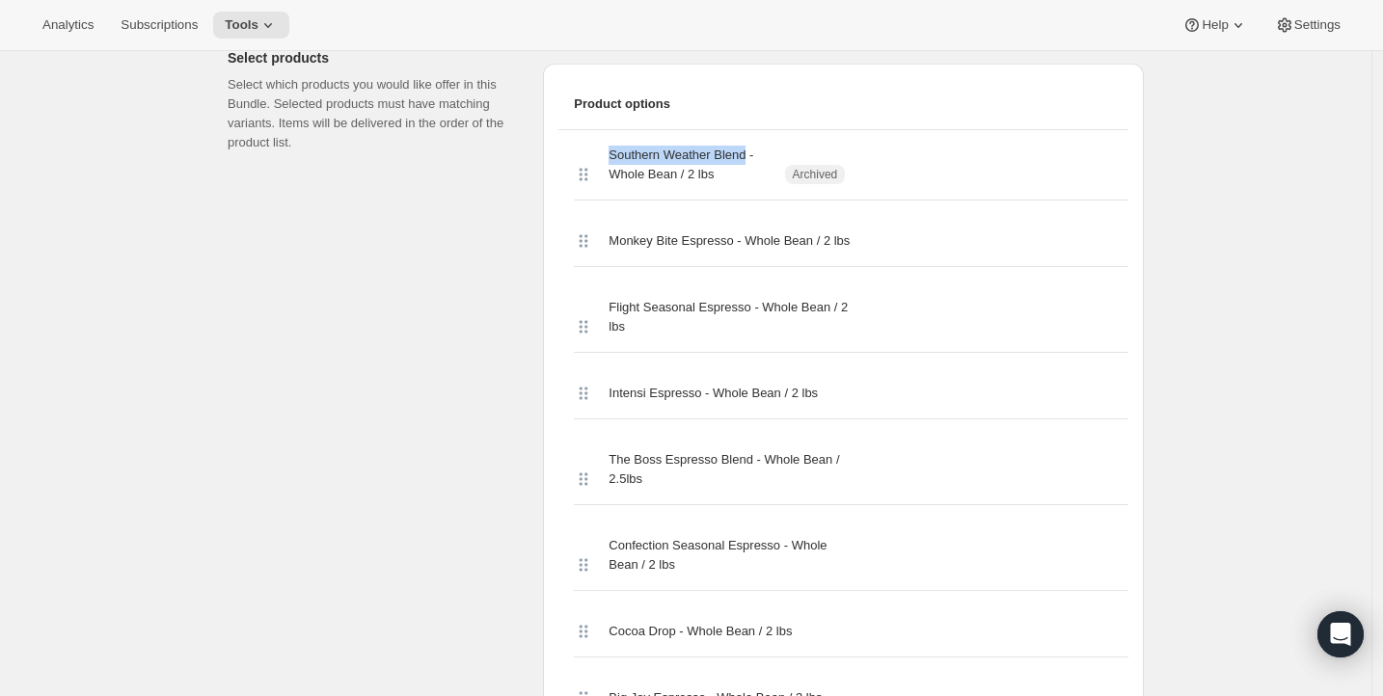
drag, startPoint x: 612, startPoint y: 155, endPoint x: 759, endPoint y: 157, distance: 146.6
click at [759, 157] on span "Southern Weather Blend - Whole Bean / 2 lbs" at bounding box center [689, 165] width 160 height 39
click at [715, 152] on span "Southern Weather Blend - Whole Bean / 2 lbs" at bounding box center [689, 165] width 160 height 39
drag, startPoint x: 614, startPoint y: 154, endPoint x: 722, endPoint y: 171, distance: 109.3
click at [722, 171] on span "Southern Weather Blend - Whole Bean / 2 lbs" at bounding box center [689, 165] width 160 height 39
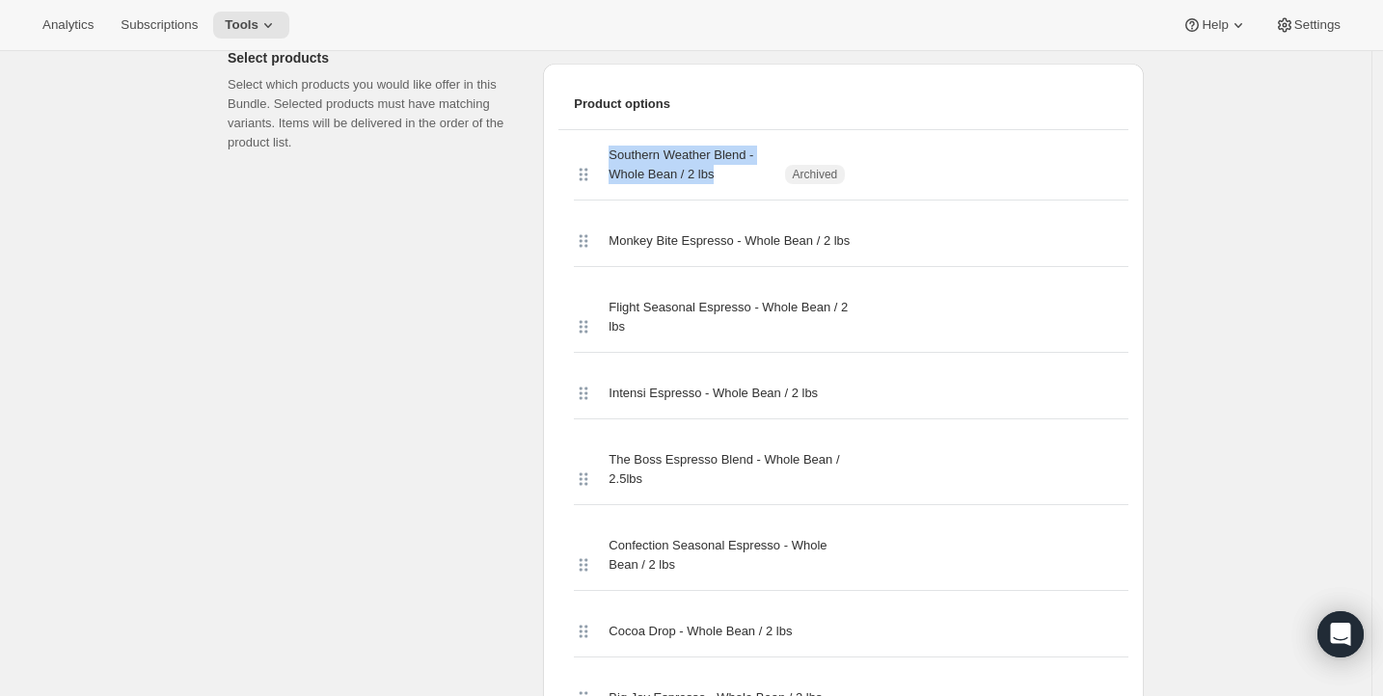
click at [710, 149] on span "Southern Weather Blend - Whole Bean / 2 lbs" at bounding box center [689, 165] width 160 height 39
drag, startPoint x: 721, startPoint y: 152, endPoint x: 615, endPoint y: 153, distance: 105.1
click at [615, 153] on span "Southern Weather Blend - Whole Bean / 2 lbs" at bounding box center [689, 165] width 160 height 39
click at [650, 150] on span "Southern Weather Blend - Whole Bean / 2 lbs" at bounding box center [689, 165] width 160 height 39
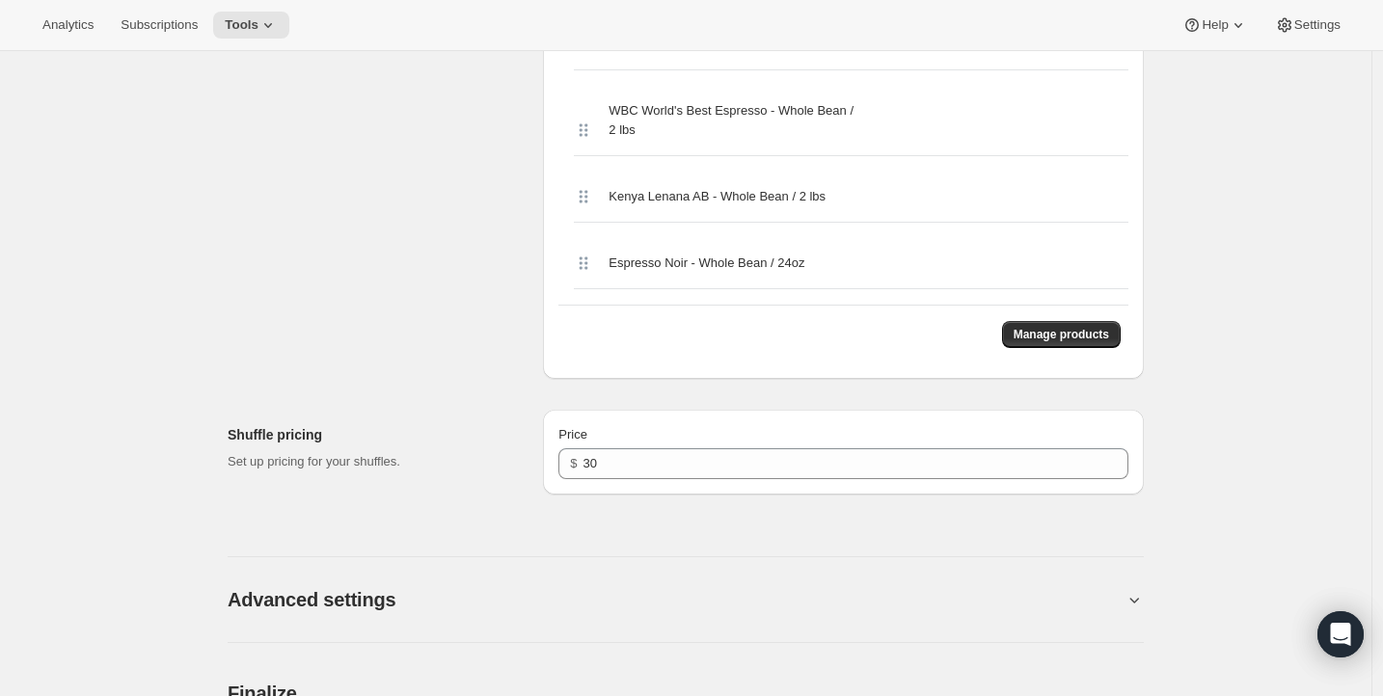
scroll to position [4327, 0]
click at [1042, 351] on button "Manage products" at bounding box center [1061, 337] width 119 height 27
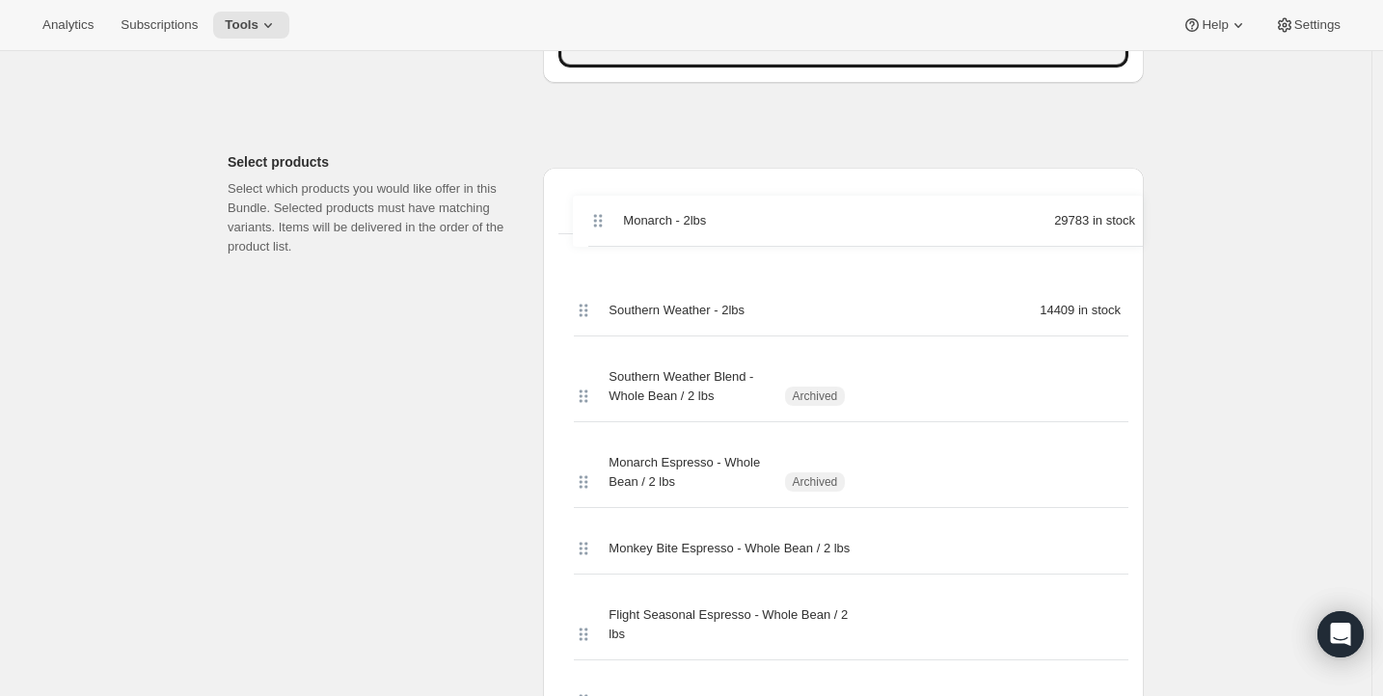
scroll to position [741, 0]
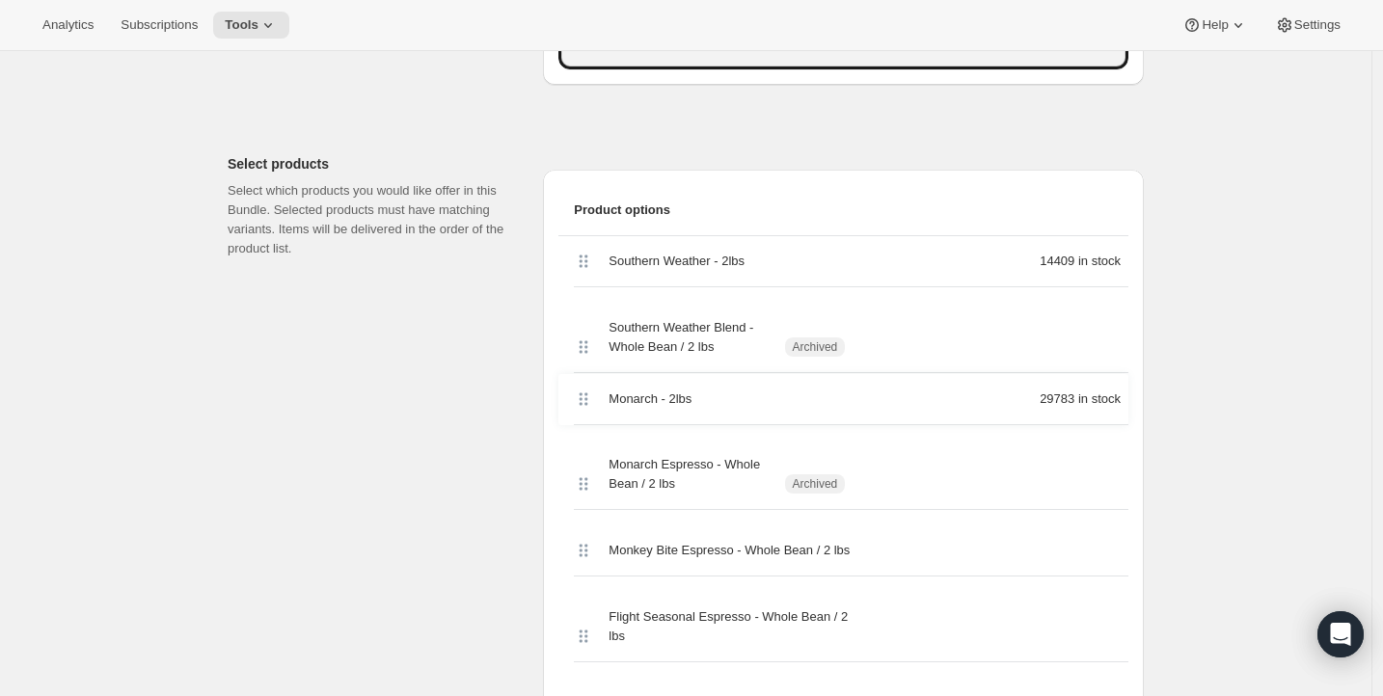
drag, startPoint x: 594, startPoint y: 340, endPoint x: 590, endPoint y: 403, distance: 62.8
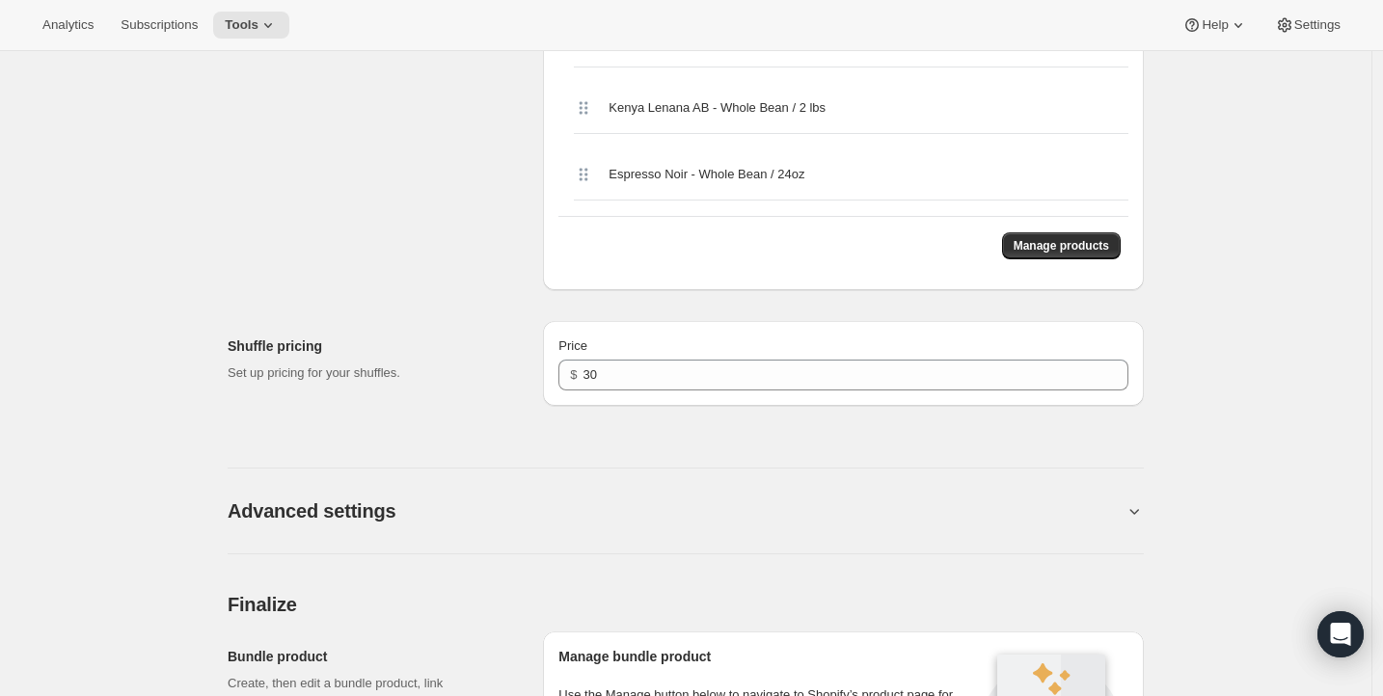
scroll to position [4546, 0]
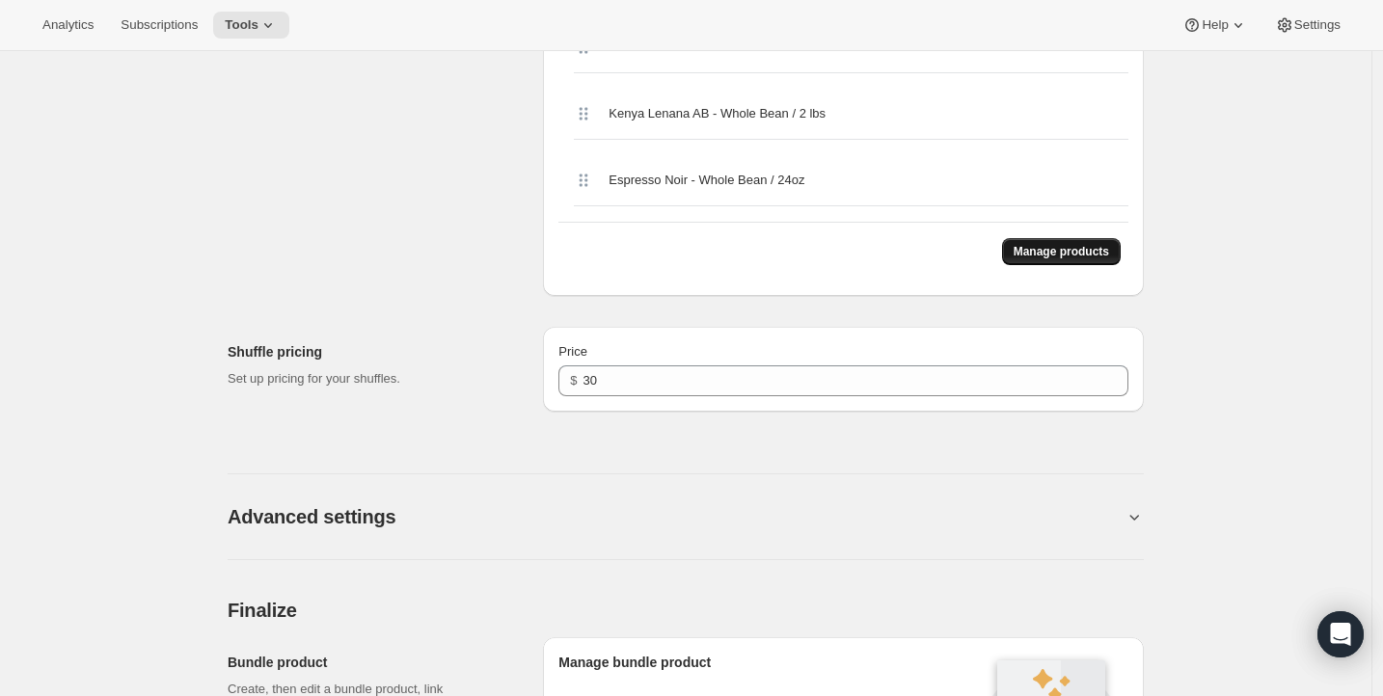
click at [1034, 259] on span "Manage products" at bounding box center [1061, 251] width 95 height 15
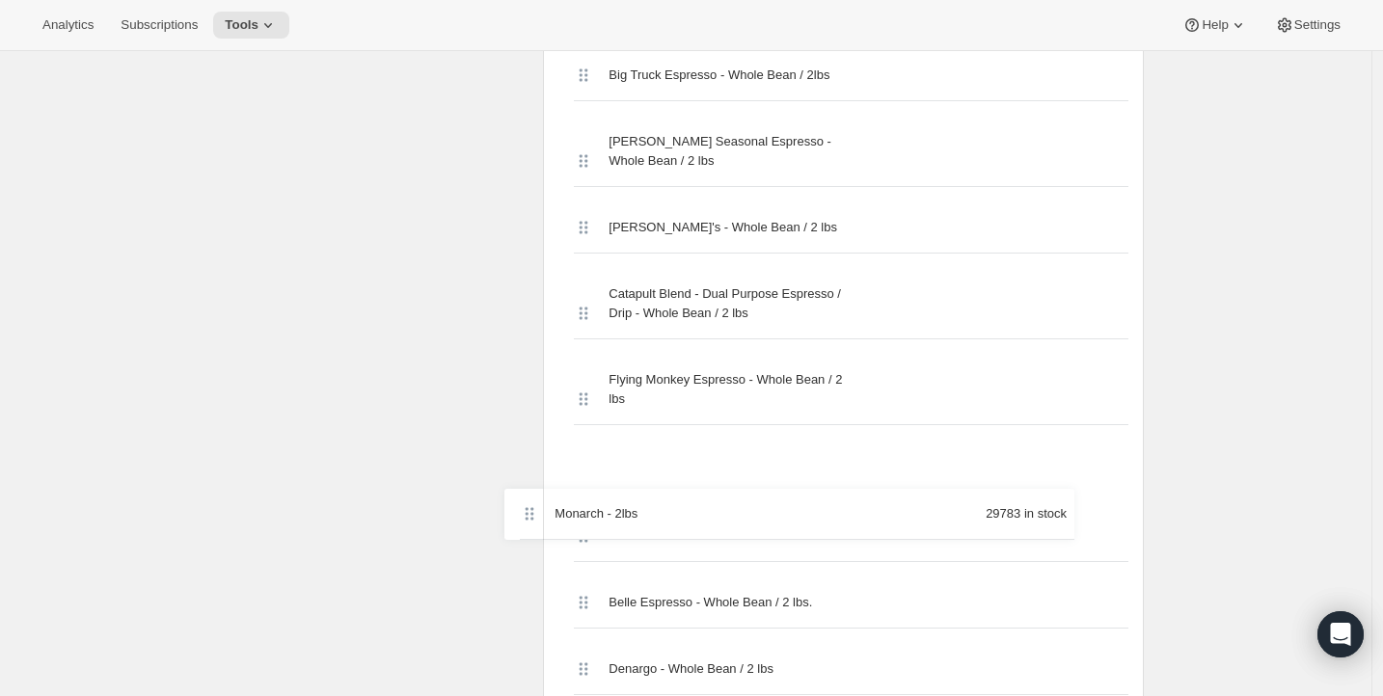
scroll to position [1519, 0]
drag, startPoint x: 587, startPoint y: 170, endPoint x: 586, endPoint y: 487, distance: 317.3
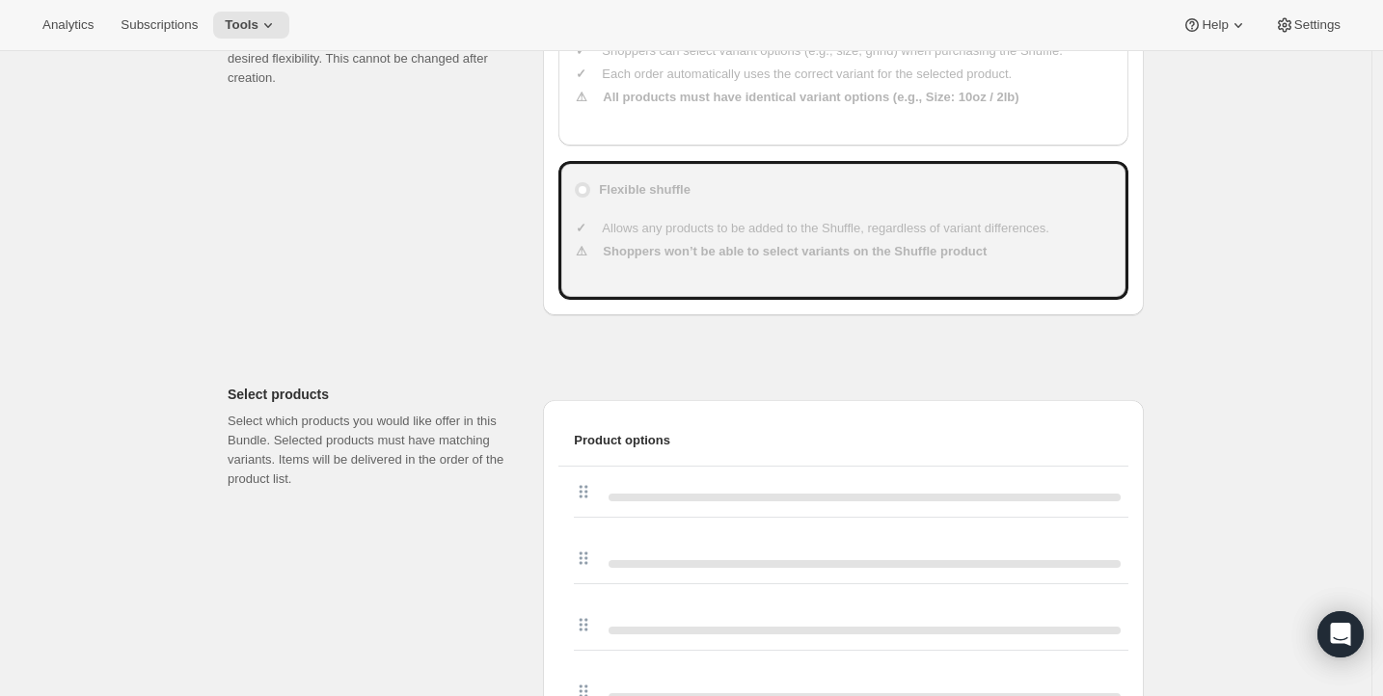
scroll to position [795, 0]
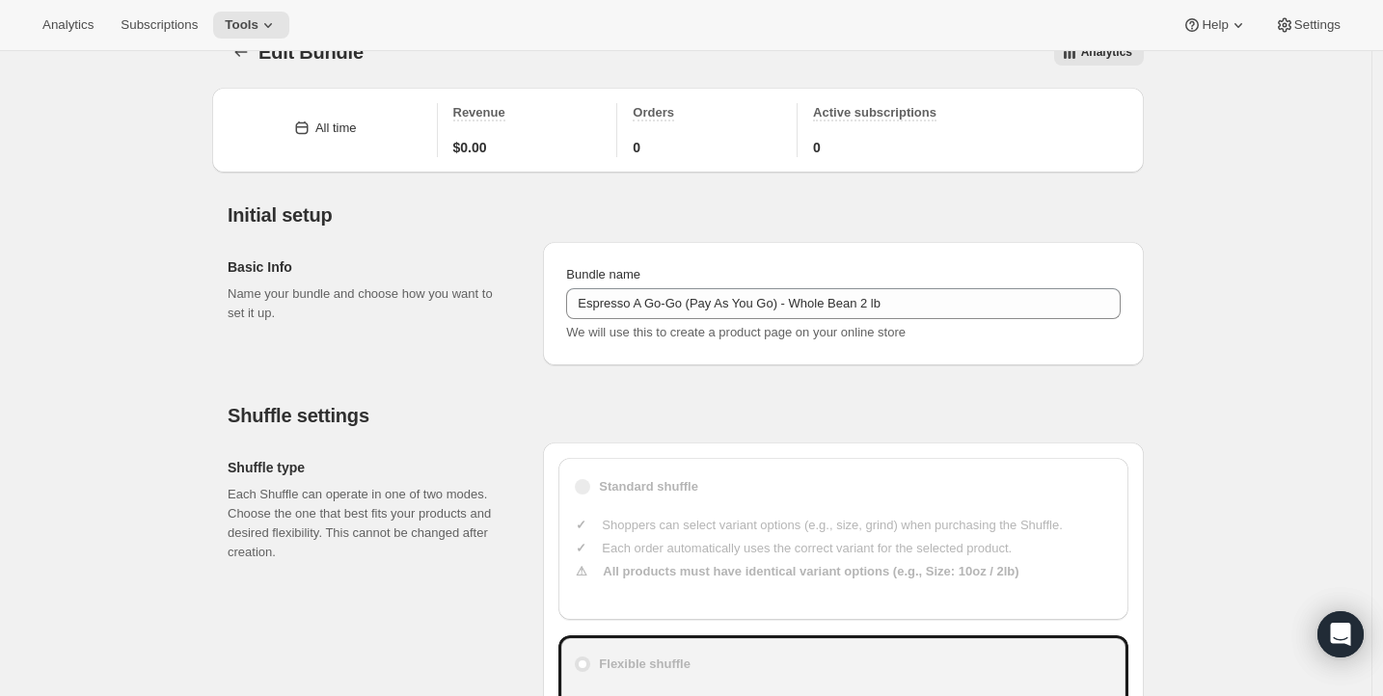
scroll to position [0, 0]
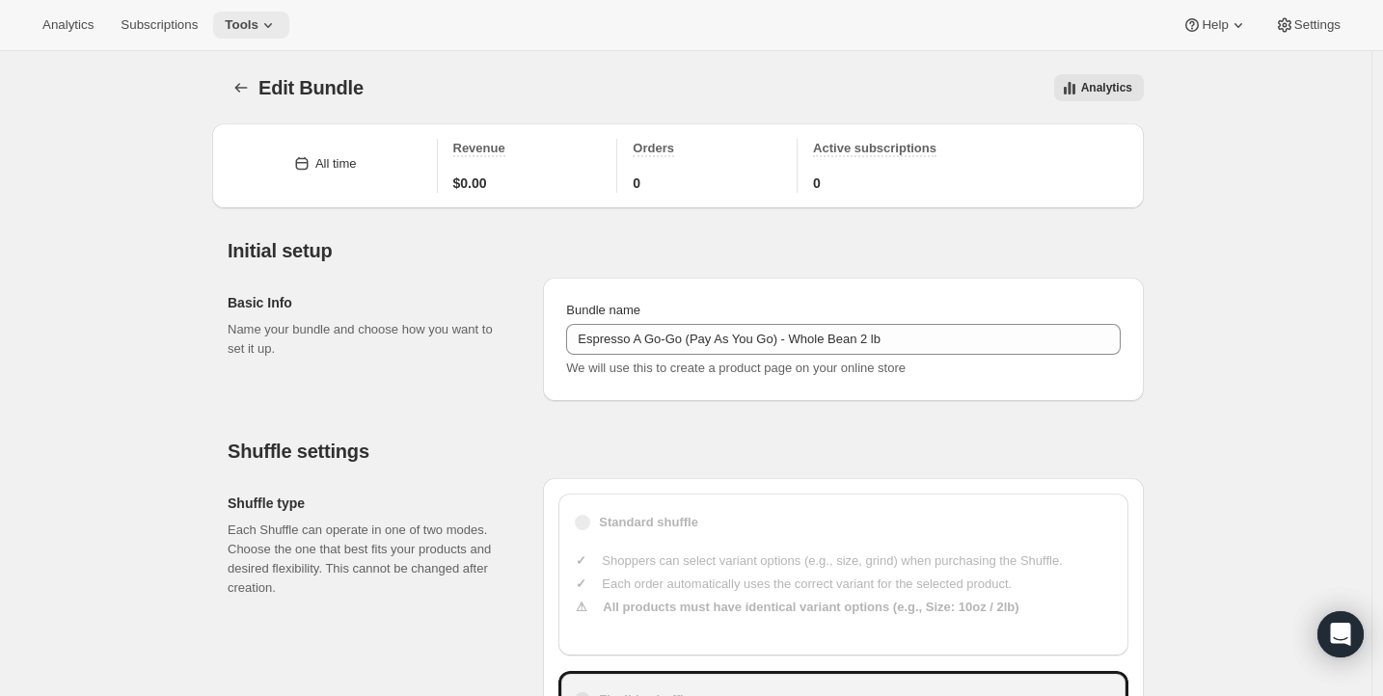
click at [252, 26] on span "Tools" at bounding box center [242, 24] width 34 height 15
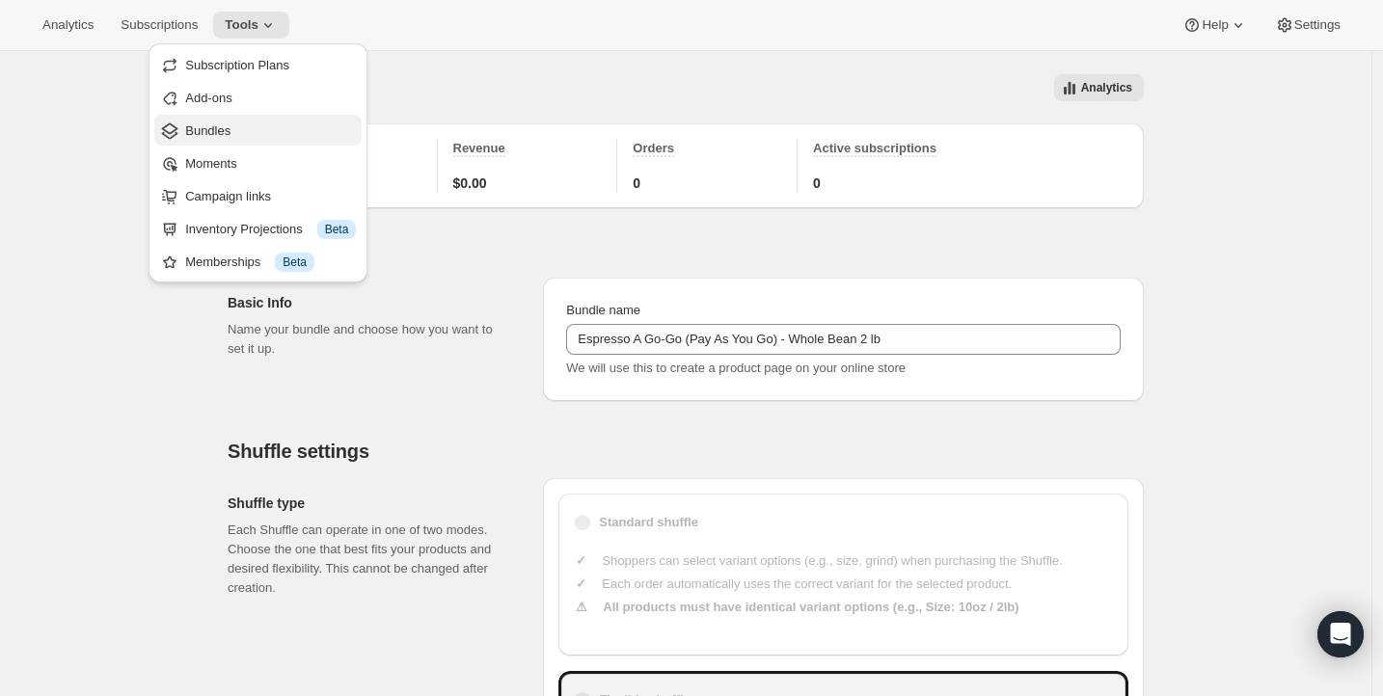
click at [223, 137] on span "Bundles" at bounding box center [207, 130] width 45 height 14
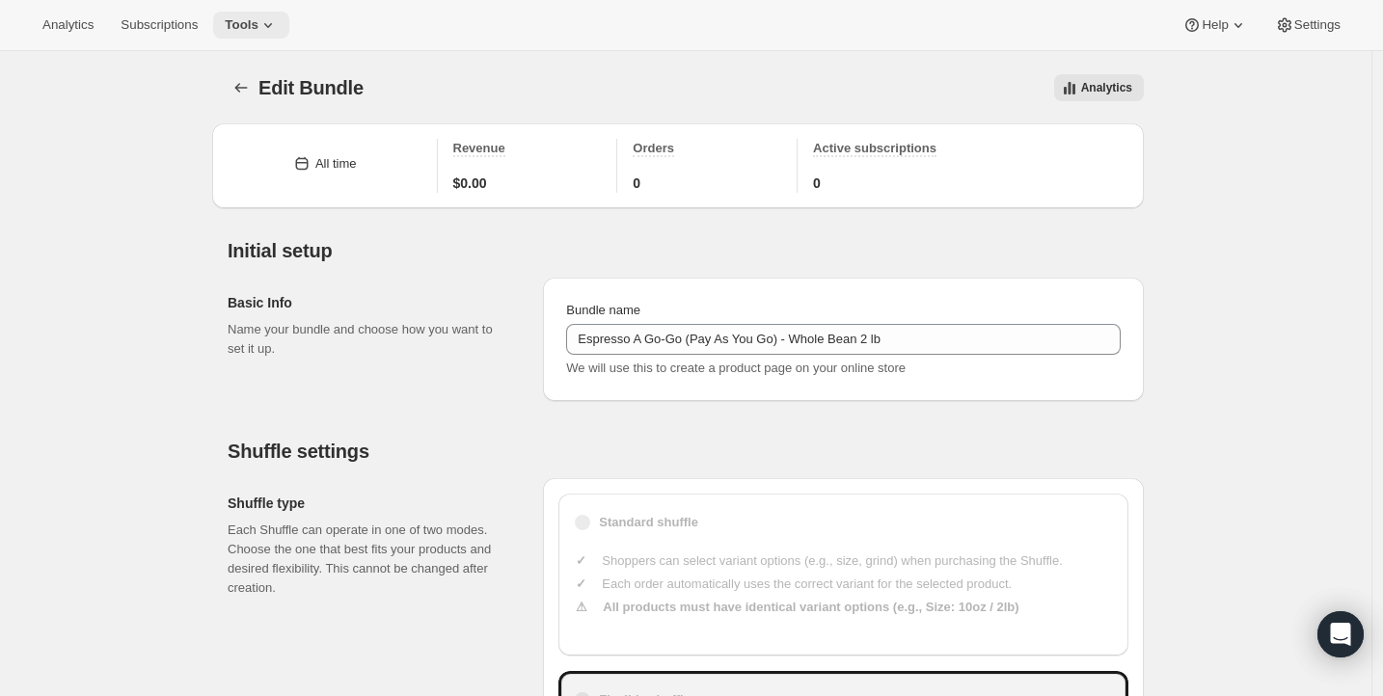
click at [289, 25] on button "Tools" at bounding box center [251, 25] width 76 height 27
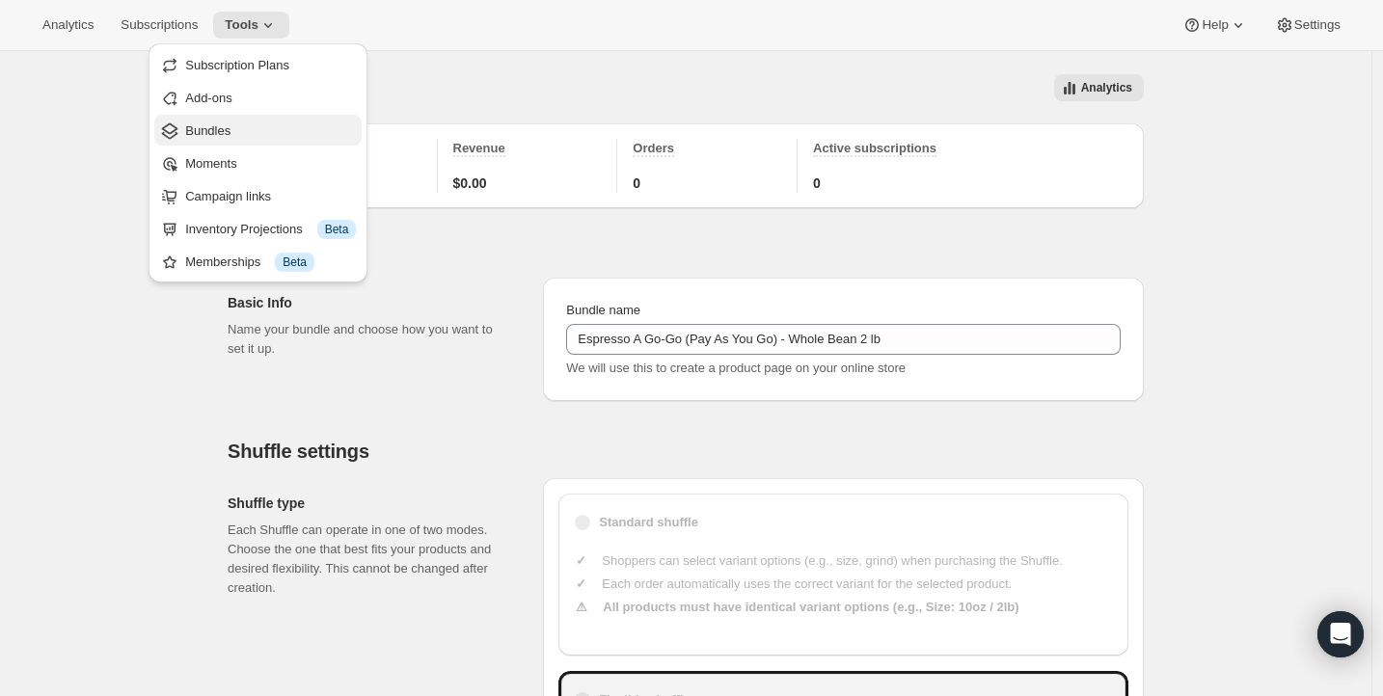
click at [235, 128] on span "Bundles" at bounding box center [270, 131] width 171 height 19
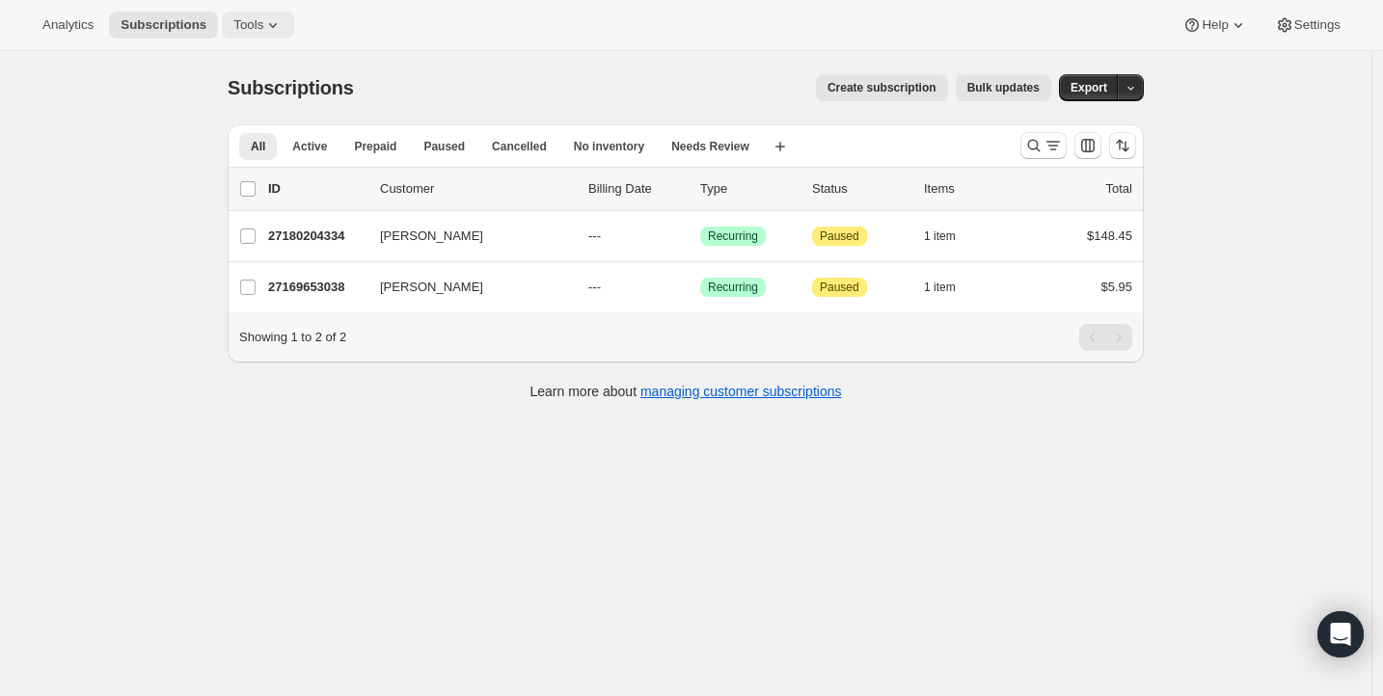
click at [254, 23] on span "Tools" at bounding box center [248, 24] width 30 height 15
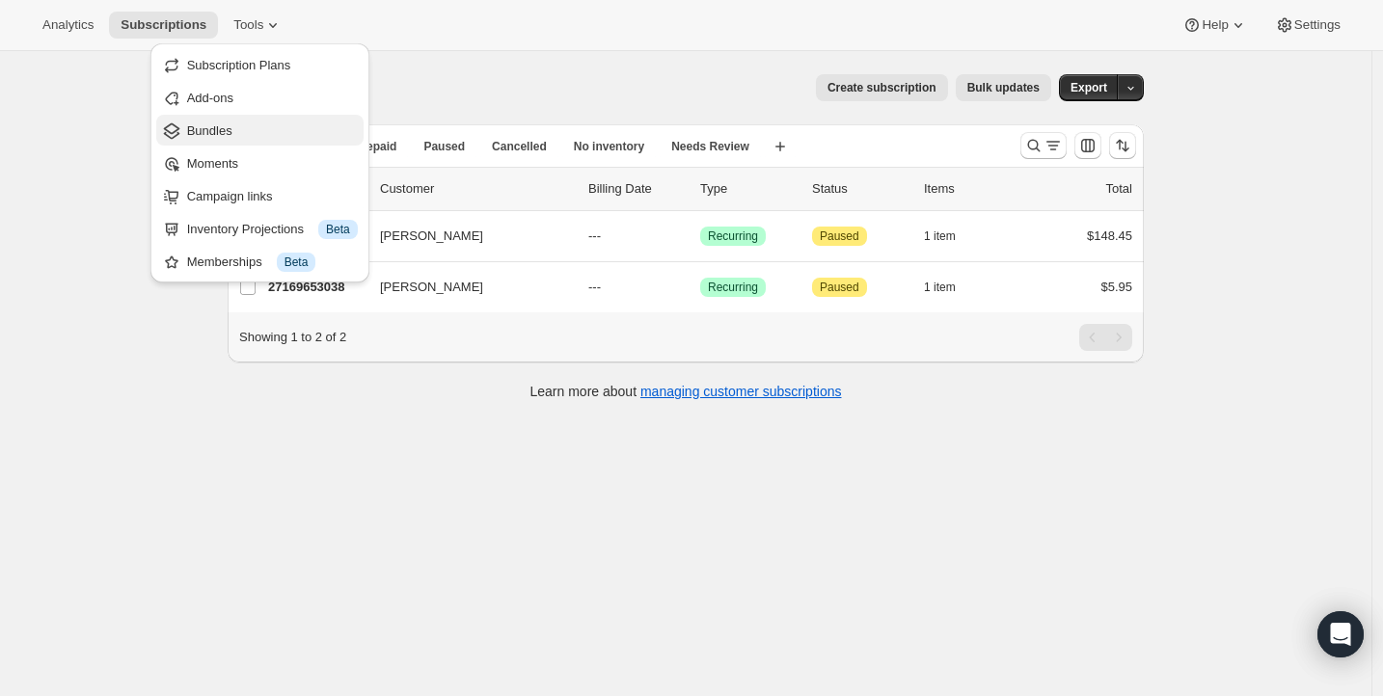
click at [225, 118] on button "Bundles" at bounding box center [259, 130] width 207 height 31
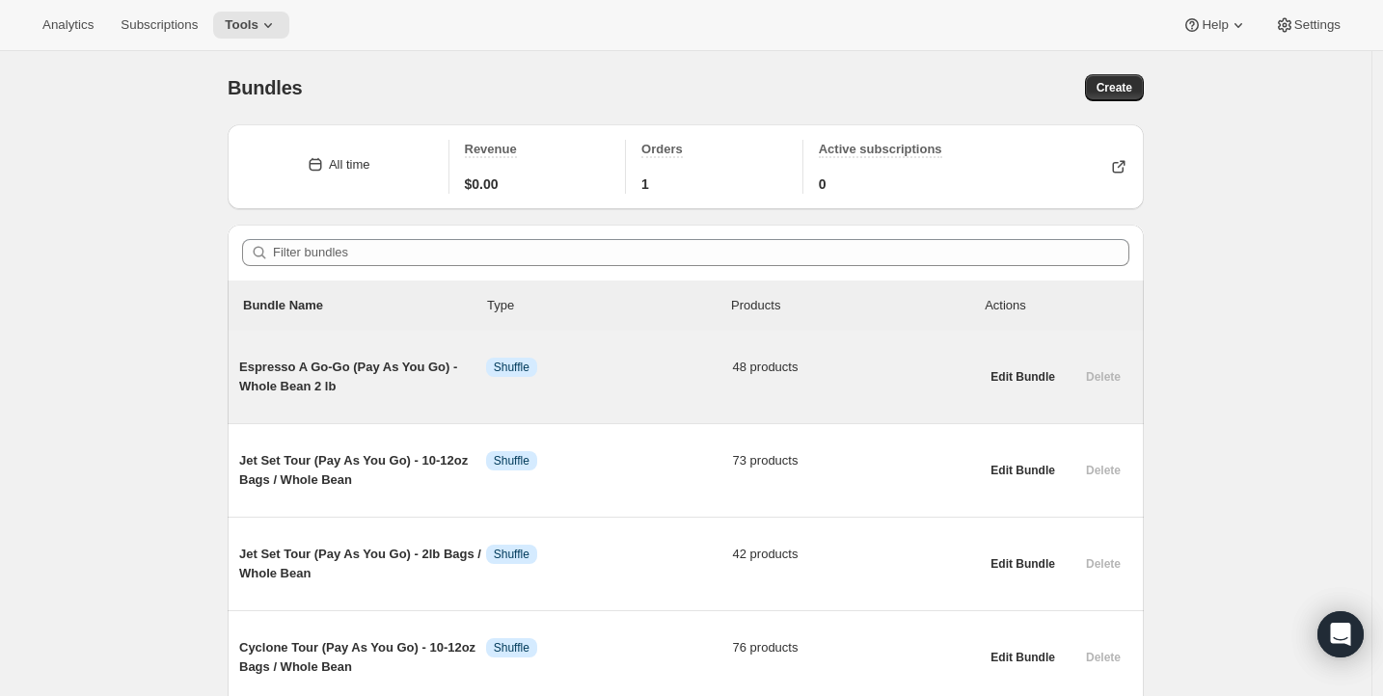
click at [396, 368] on span "Espresso A Go-Go (Pay As You Go) - Whole Bean 2 lb" at bounding box center [362, 377] width 247 height 39
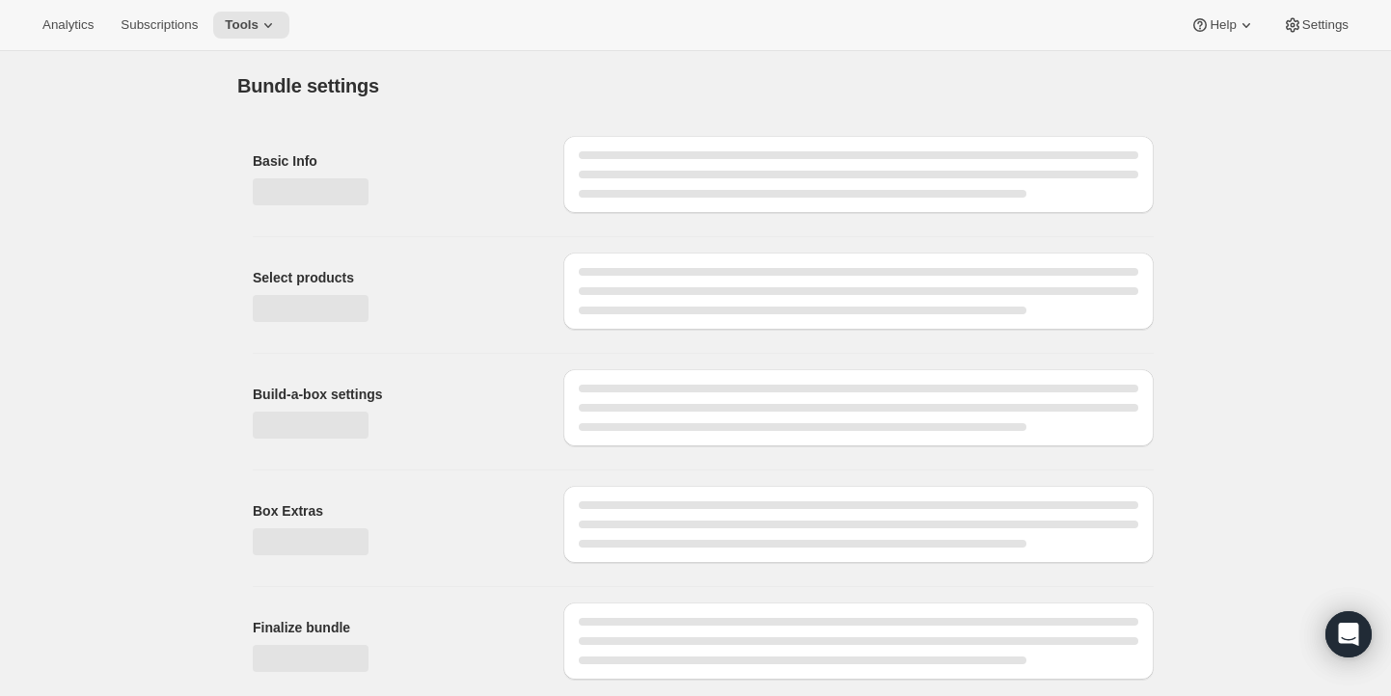
type input "Espresso A Go-Go (Pay As You Go) - Whole Bean 2 lb"
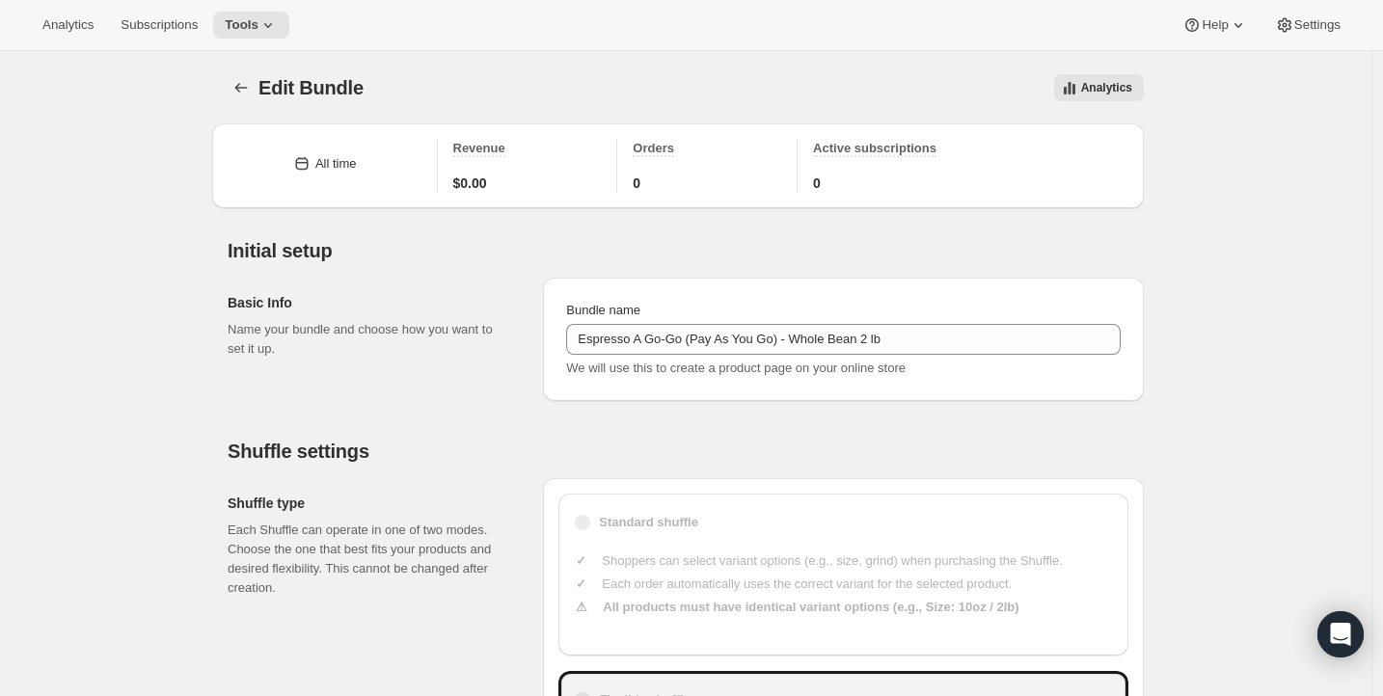
type input "30"
click at [234, 93] on button "Bundles" at bounding box center [241, 87] width 27 height 27
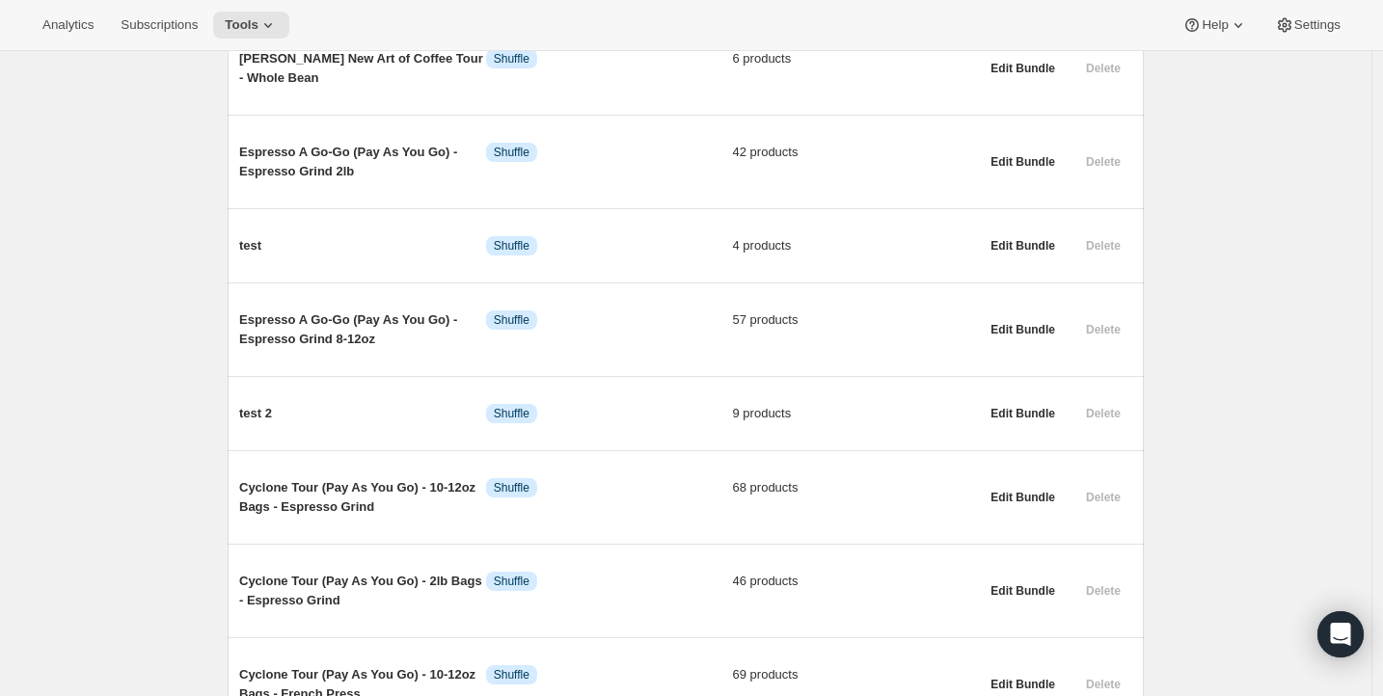
scroll to position [1247, 0]
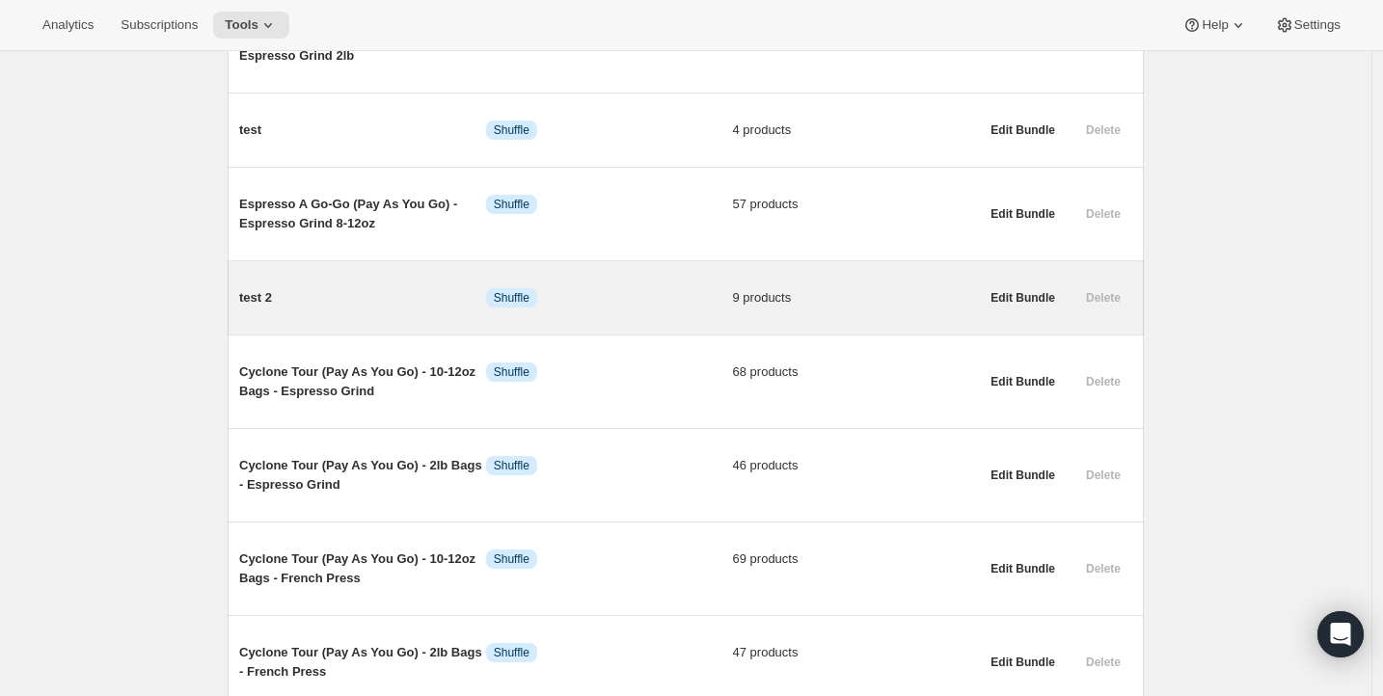
click at [1101, 312] on div "Delete" at bounding box center [1103, 298] width 58 height 27
click at [1113, 312] on div "Delete" at bounding box center [1103, 298] width 58 height 27
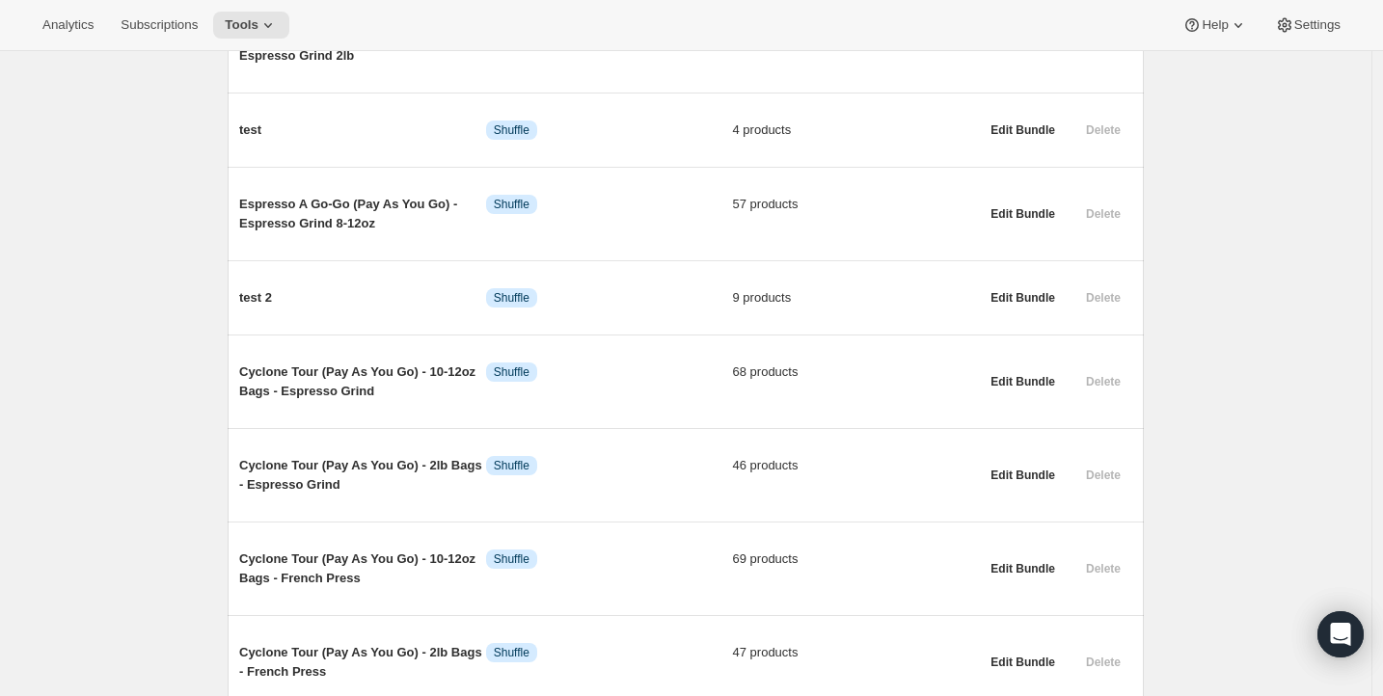
click at [1209, 315] on div "Bundles. This page is ready Bundles Create All time Revenue $0.00 Orders 1 Acti…" at bounding box center [686, 354] width 1372 height 3101
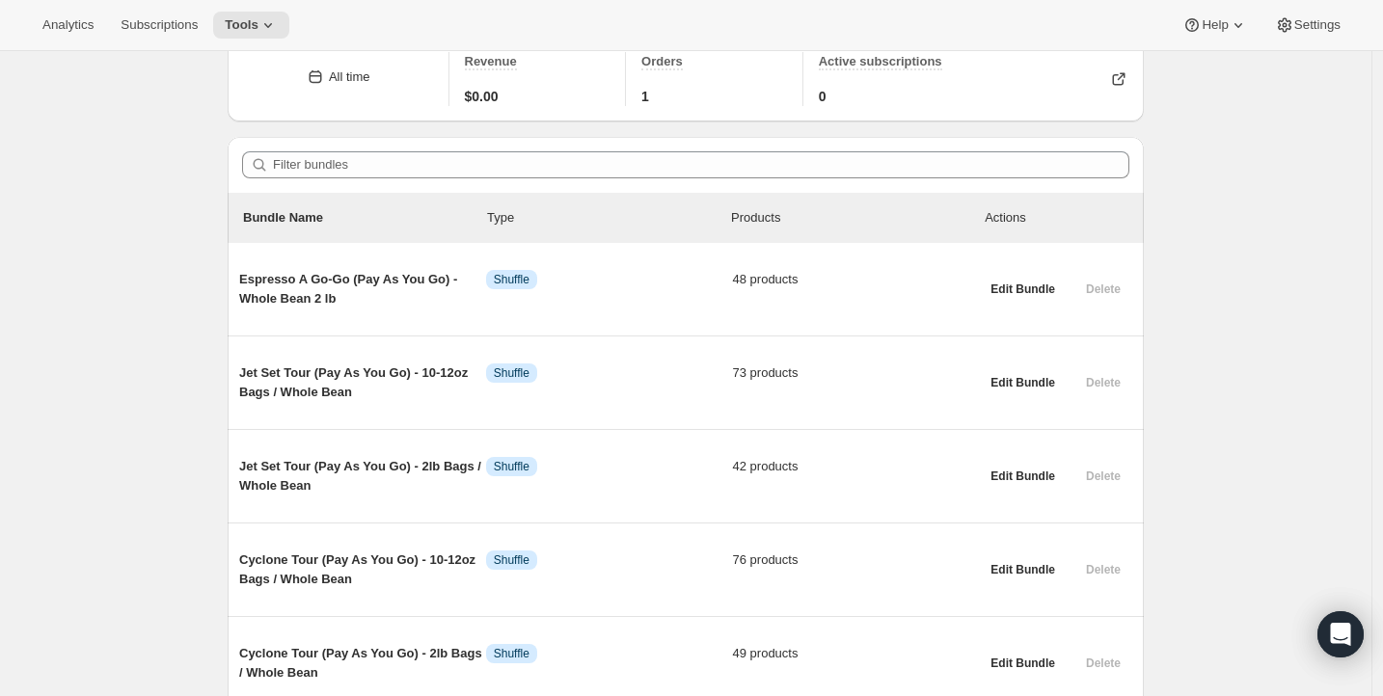
scroll to position [0, 0]
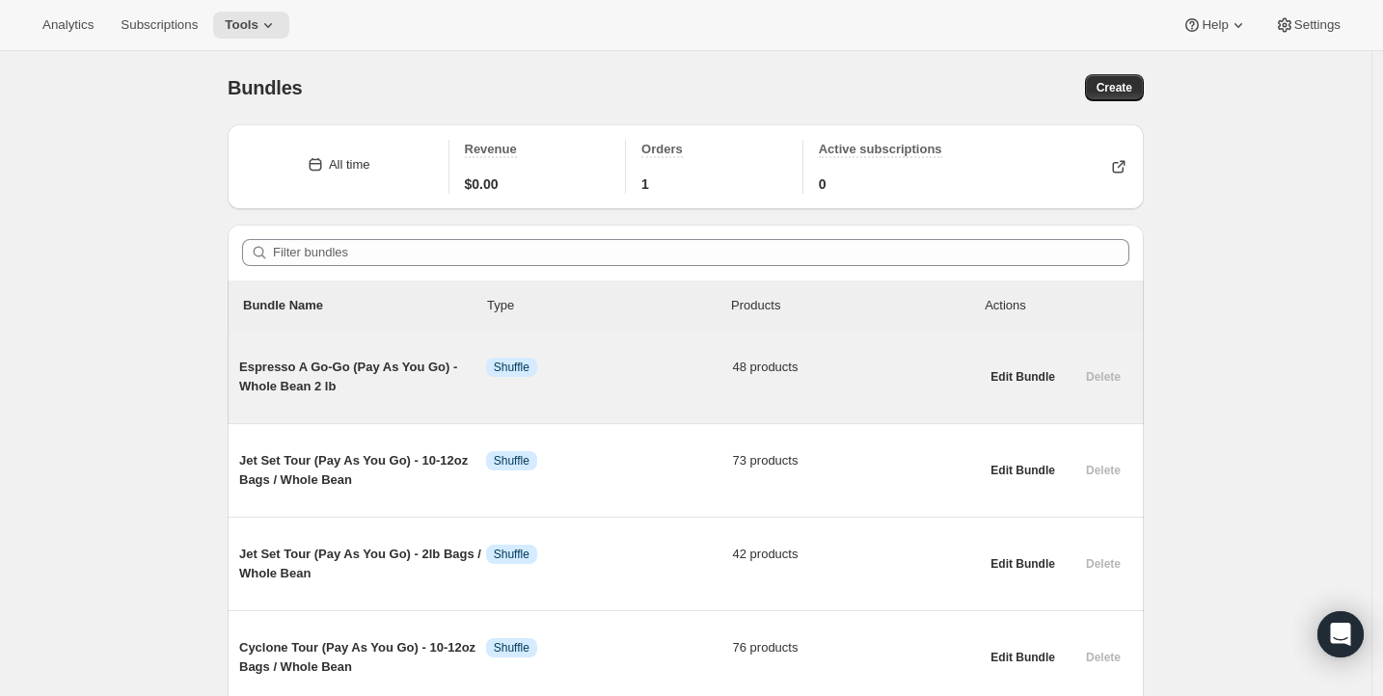
click at [394, 355] on div "Espresso A Go-Go (Pay As You Go) - Whole Bean 2 lb Info Shuffle 48 products" at bounding box center [609, 376] width 740 height 69
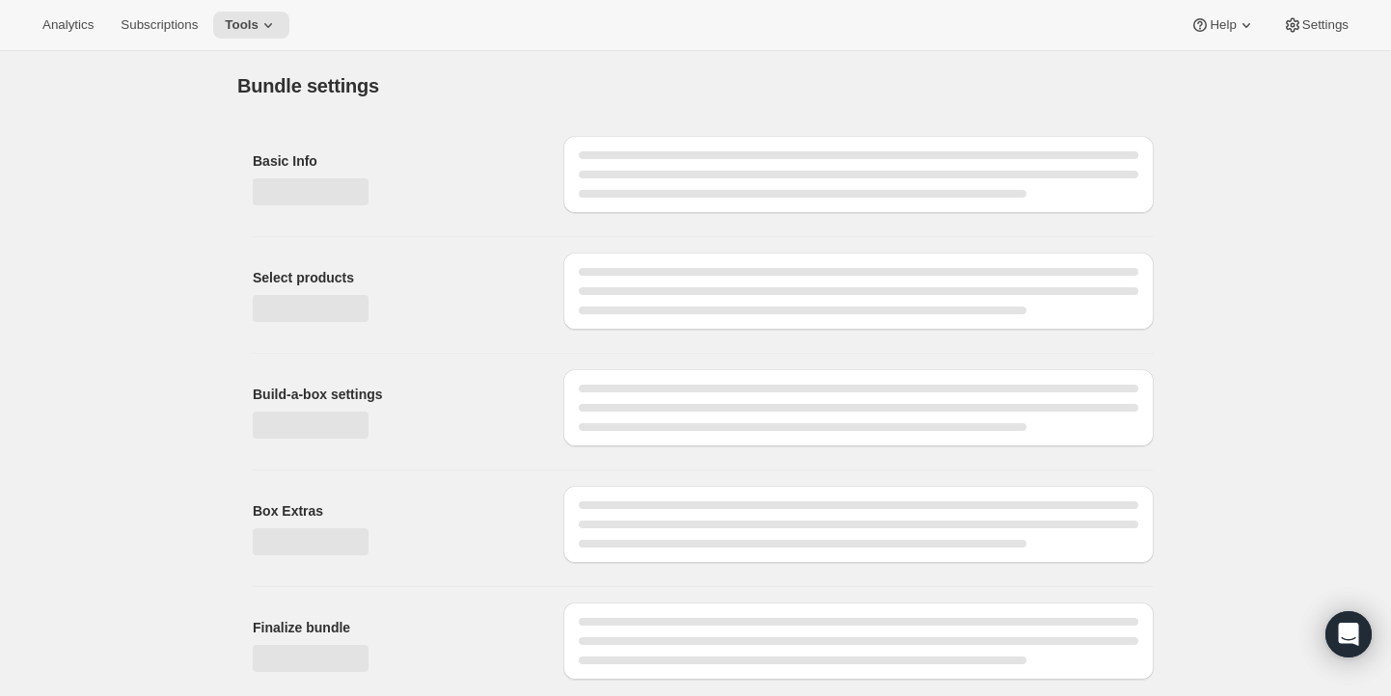
type input "Espresso A Go-Go (Pay As You Go) - Whole Bean 2 lb"
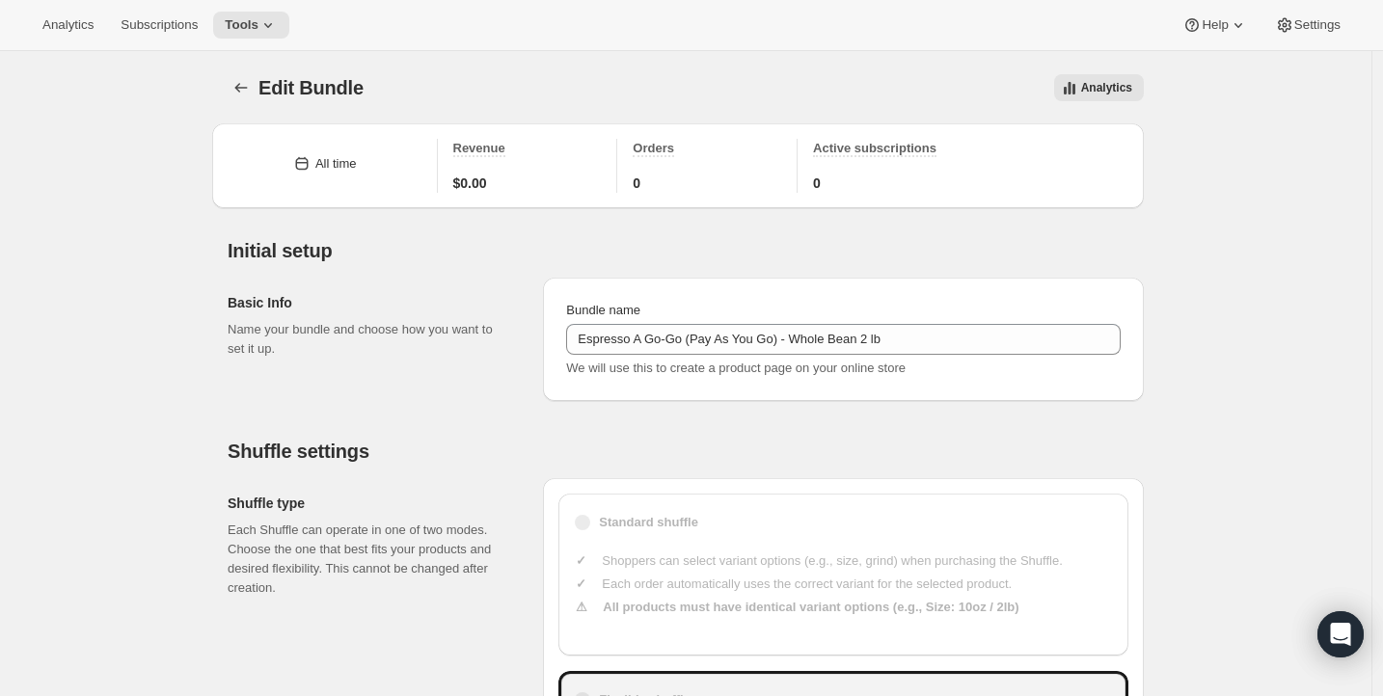
type input "30"
click at [251, 87] on icon "Bundles" at bounding box center [240, 87] width 19 height 19
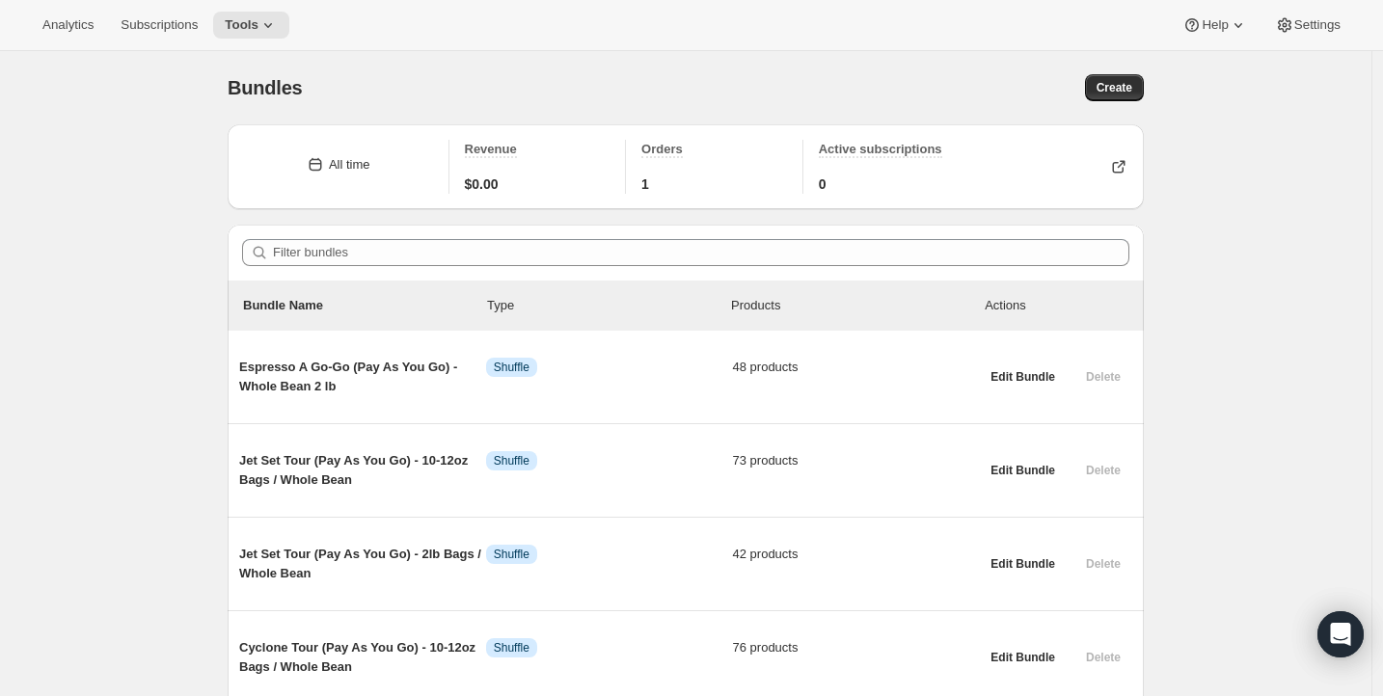
click at [705, 82] on div "Create" at bounding box center [922, 87] width 443 height 27
click at [235, 93] on span "Bundles" at bounding box center [265, 87] width 75 height 21
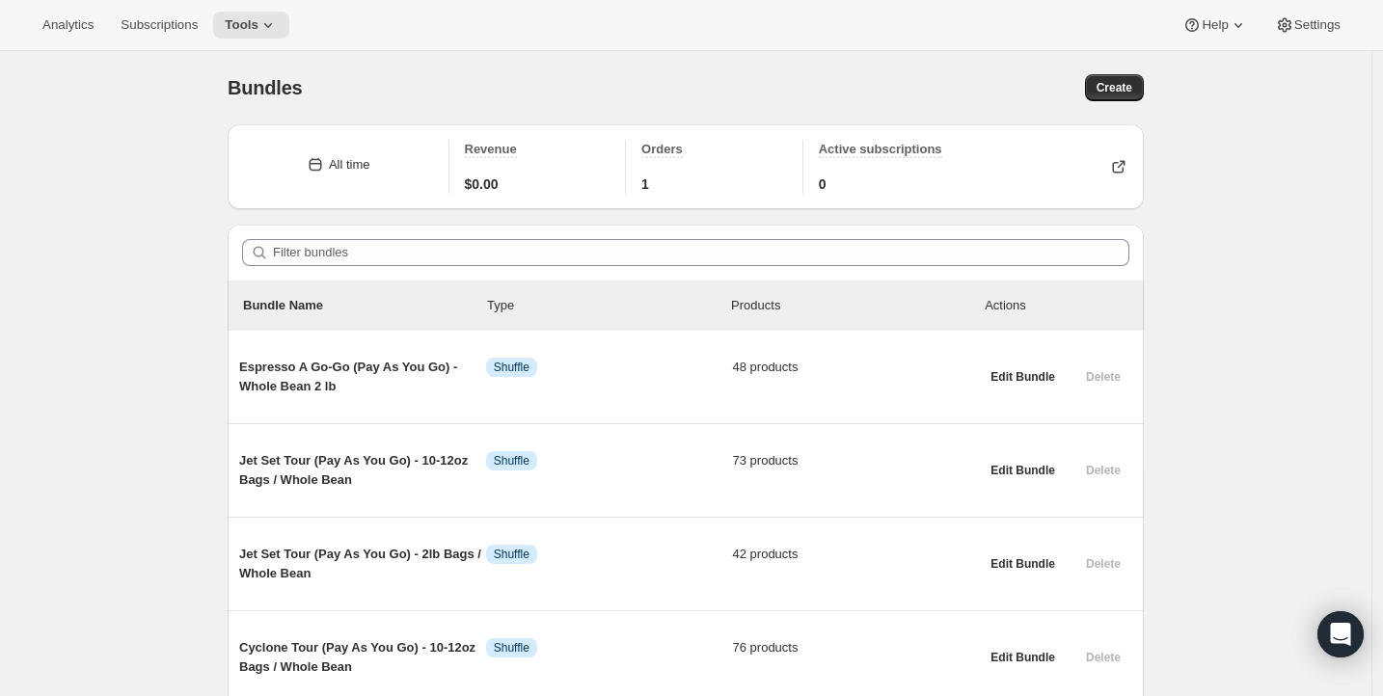
click at [262, 90] on span "Bundles" at bounding box center [265, 87] width 75 height 21
click at [287, 88] on span "Bundles" at bounding box center [265, 87] width 75 height 21
drag, startPoint x: 306, startPoint y: 87, endPoint x: 232, endPoint y: 87, distance: 73.3
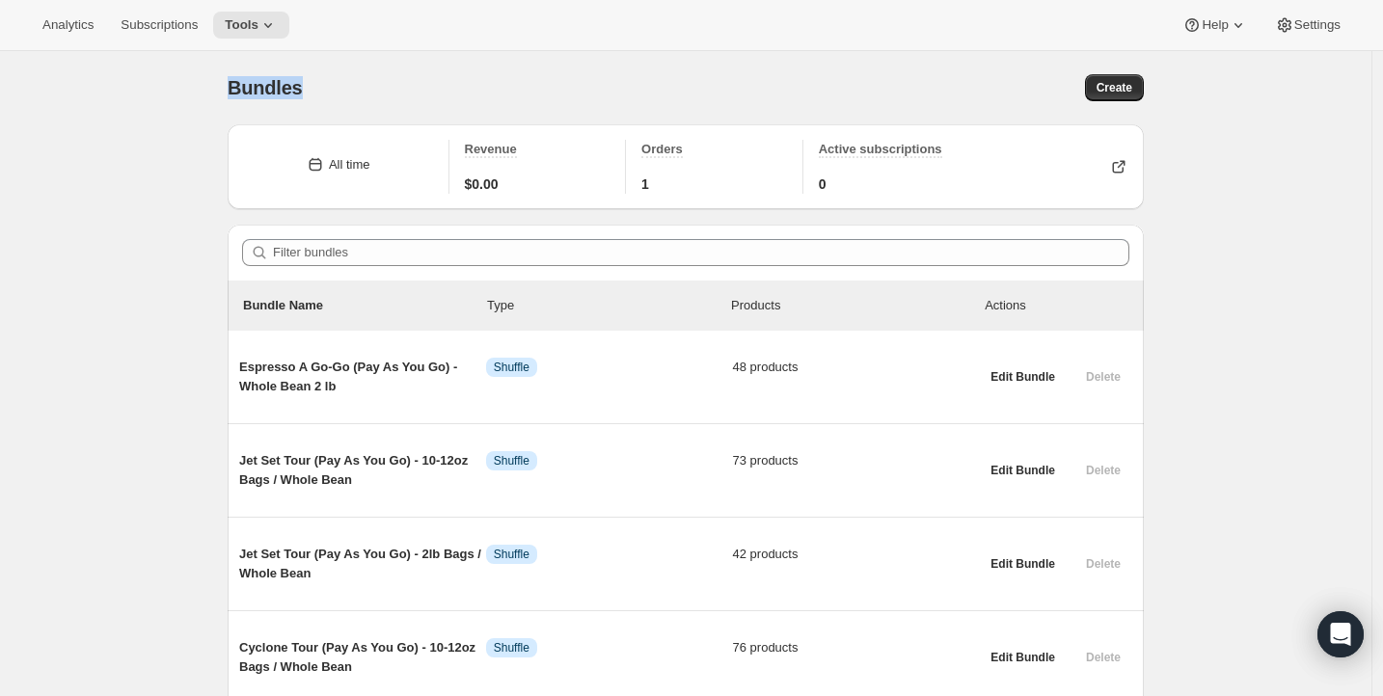
click at [232, 87] on span "Bundles" at bounding box center [265, 87] width 75 height 21
click at [246, 87] on span "Bundles" at bounding box center [265, 87] width 75 height 21
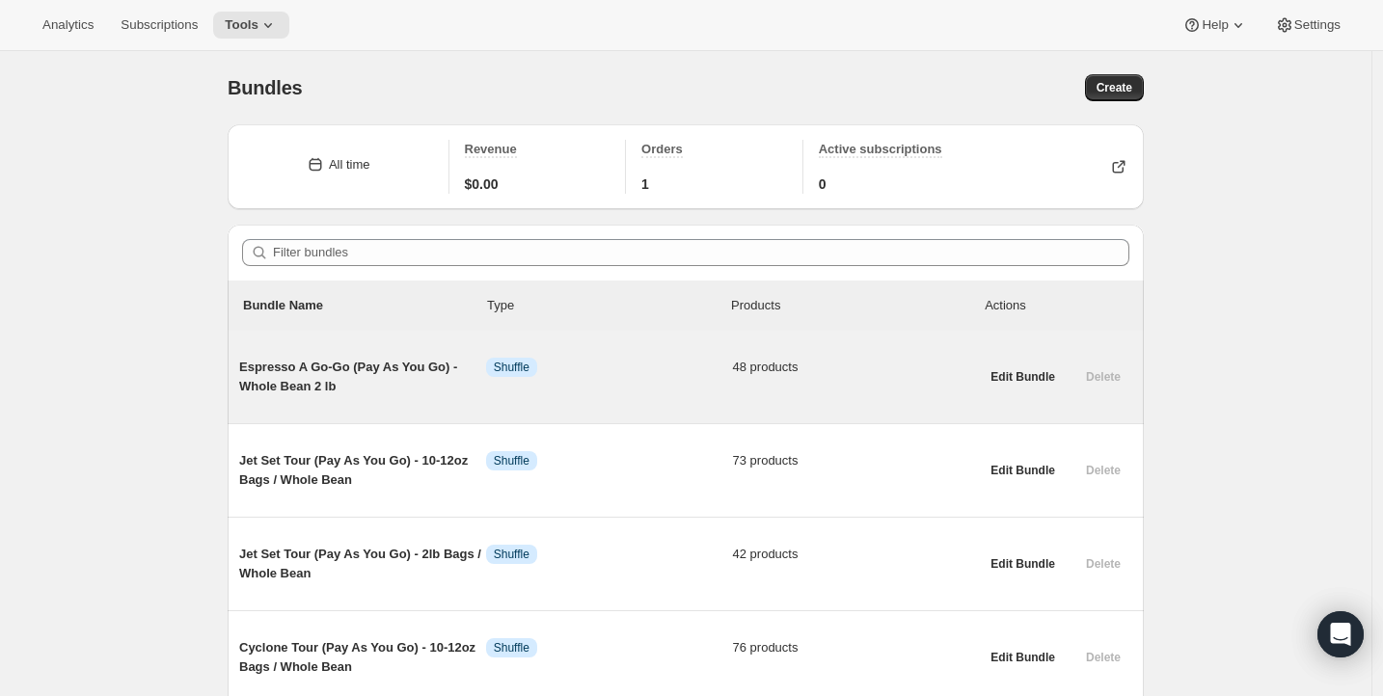
click at [405, 368] on span "Espresso A Go-Go (Pay As You Go) - Whole Bean 2 lb" at bounding box center [362, 377] width 247 height 39
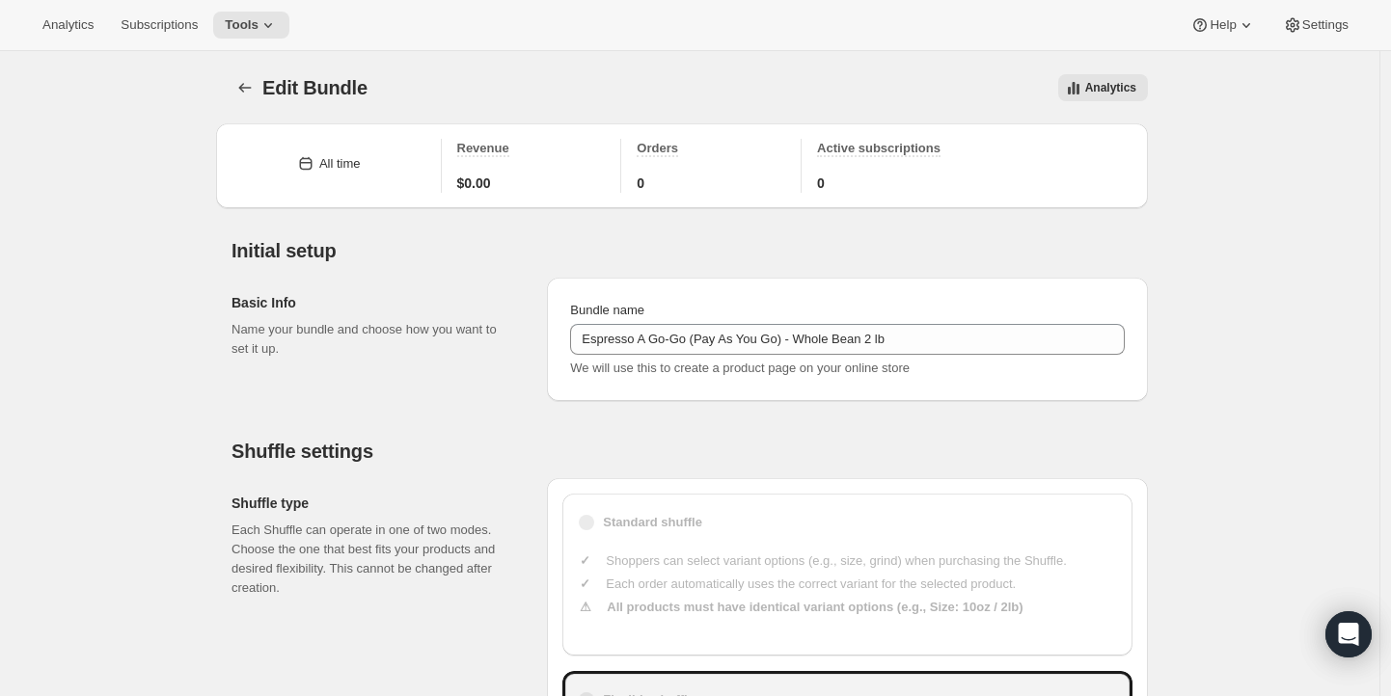
type input "Espresso A Go-Go (Pay As You Go) - Whole Bean 2 lb"
type input "30"
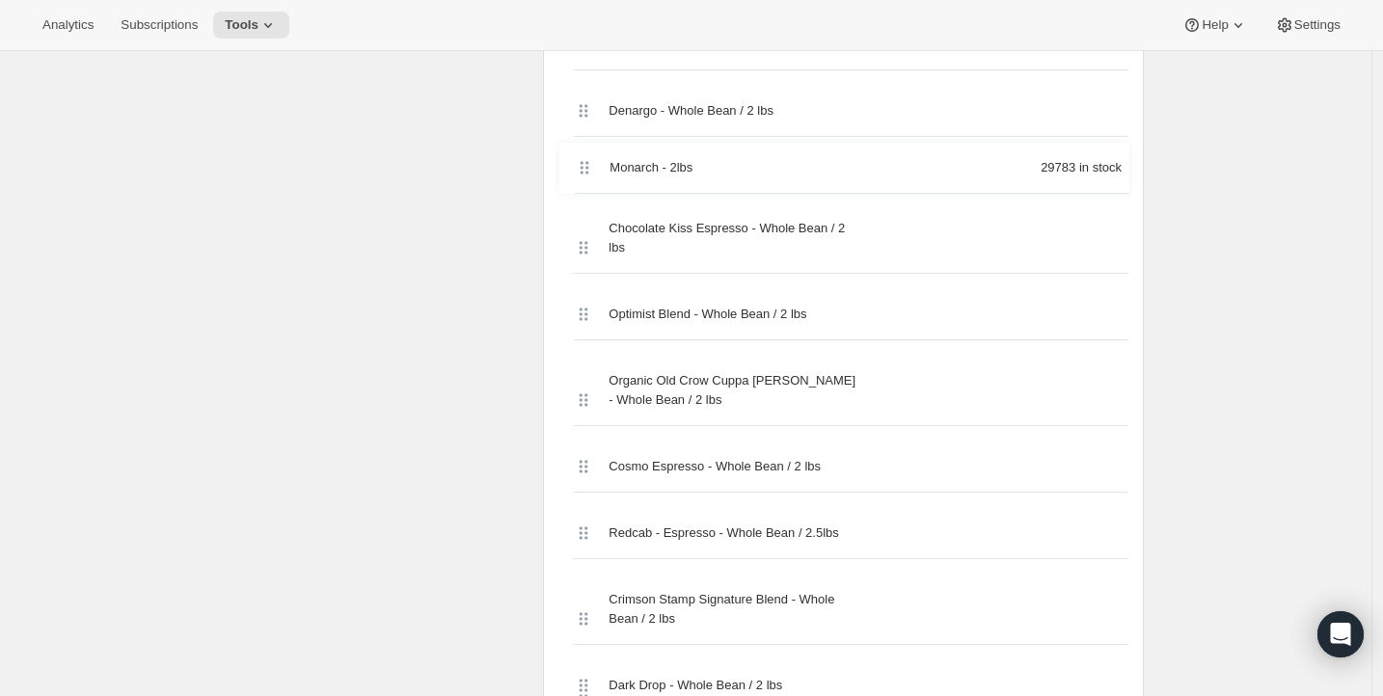
scroll to position [2024, 0]
drag, startPoint x: 588, startPoint y: 261, endPoint x: 594, endPoint y: 190, distance: 71.6
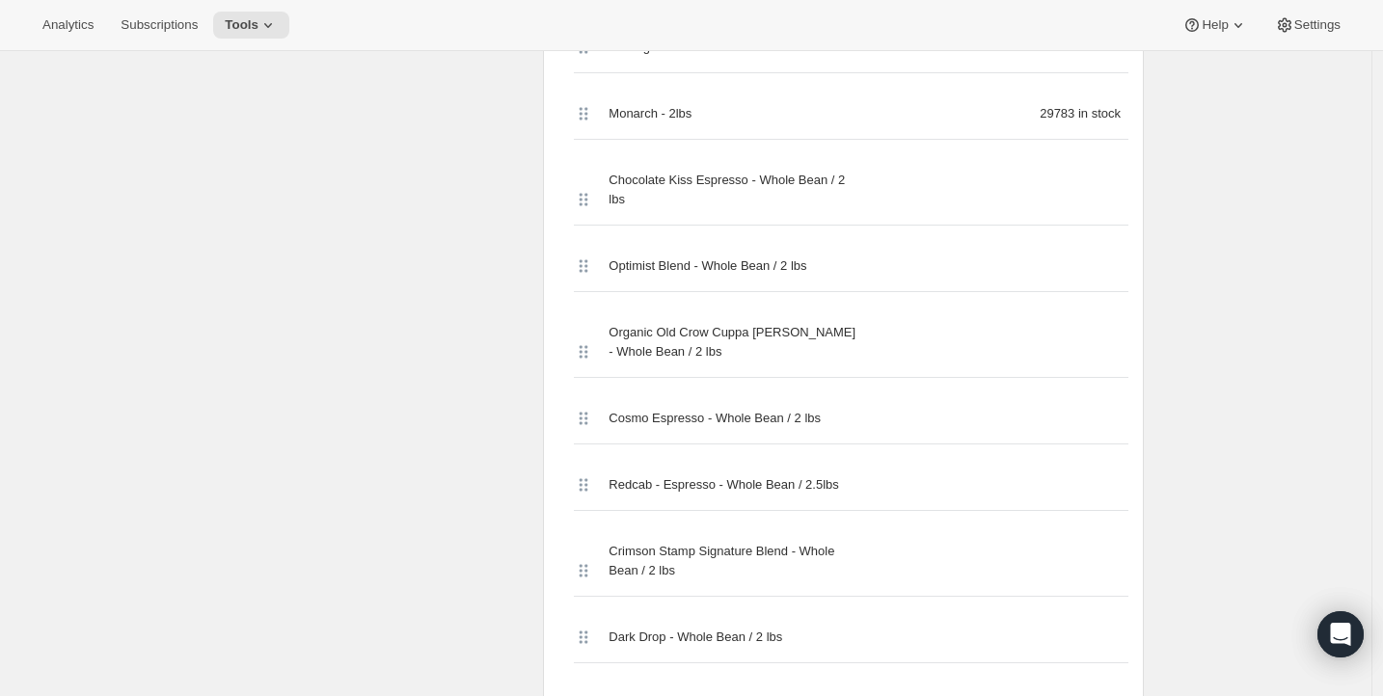
scroll to position [2084, 0]
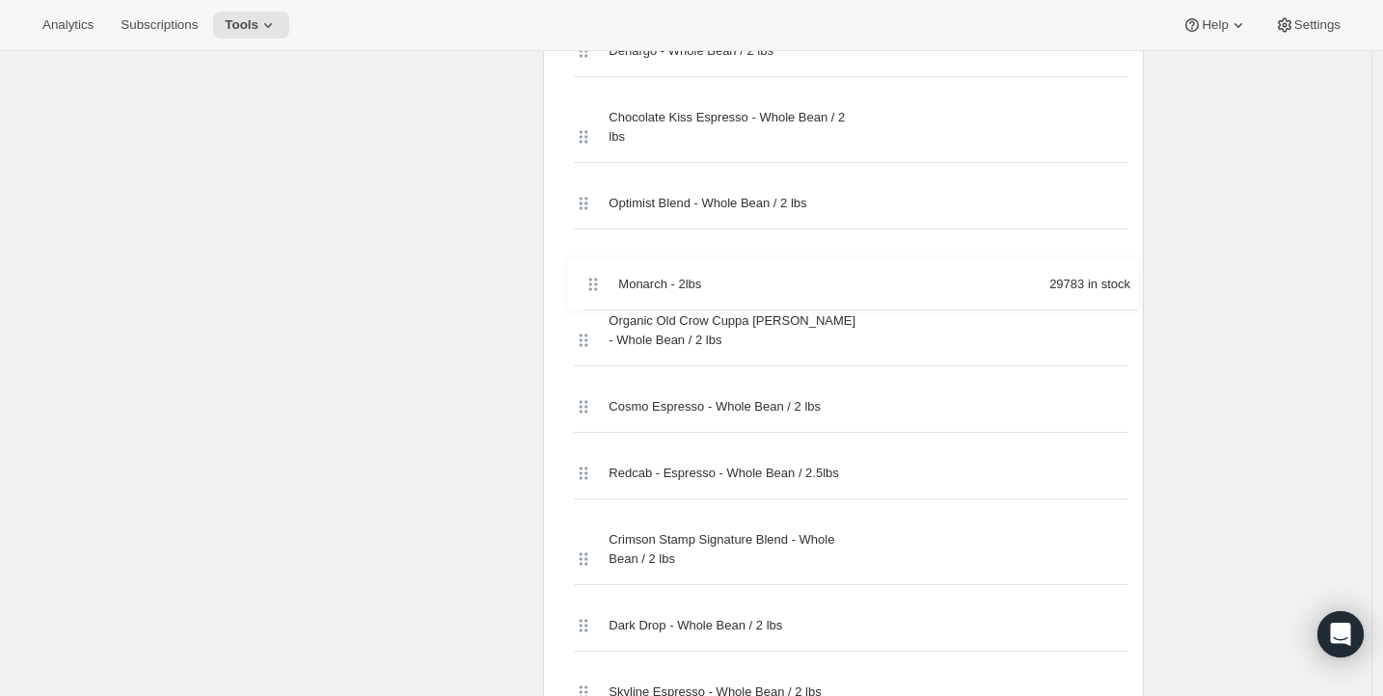
drag, startPoint x: 588, startPoint y: 130, endPoint x: 595, endPoint y: 287, distance: 157.4
click at [595, 287] on div "Southern Weather - 2lbs 14409 in stock Monkey Bite Espresso - Whole Bean / 2 lb…" at bounding box center [843, 694] width 570 height 3603
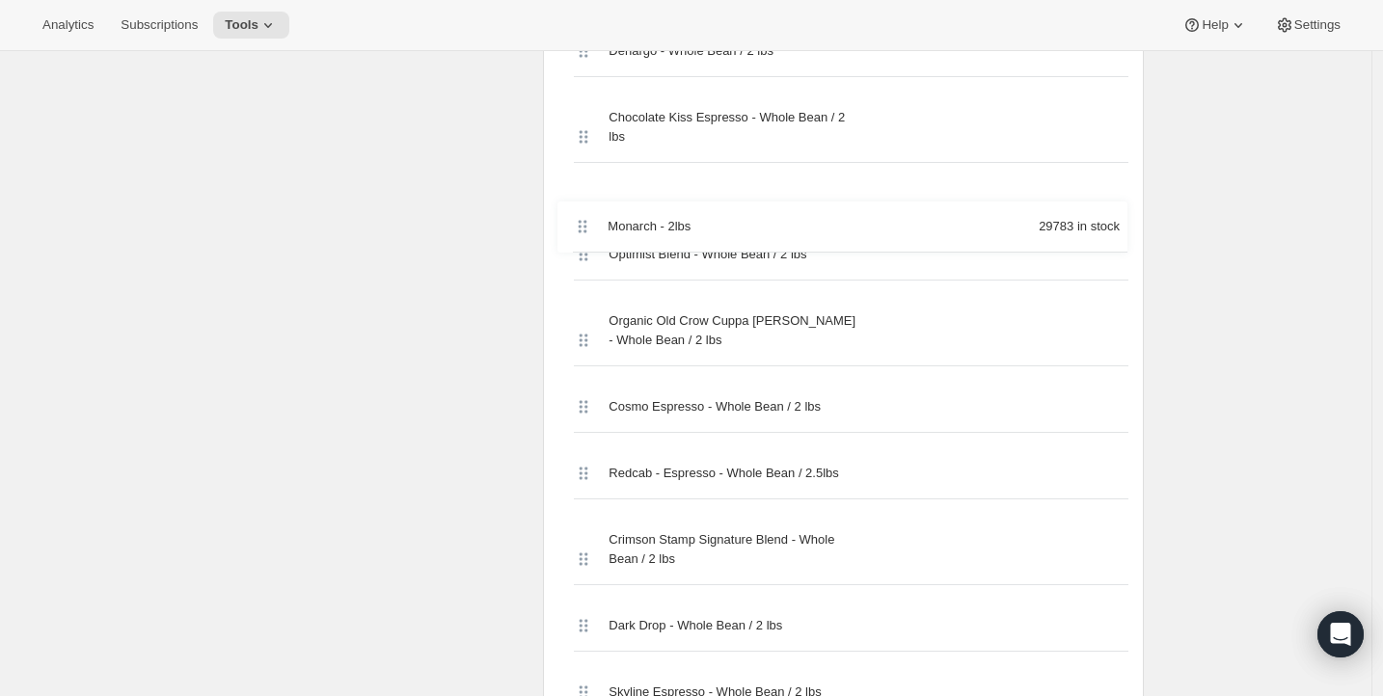
drag, startPoint x: 587, startPoint y: 285, endPoint x: 581, endPoint y: 210, distance: 75.5
click at [581, 210] on div "Southern Weather - 2lbs 14409 in stock Monkey Bite Espresso - Whole Bean / 2 lb…" at bounding box center [843, 694] width 570 height 3603
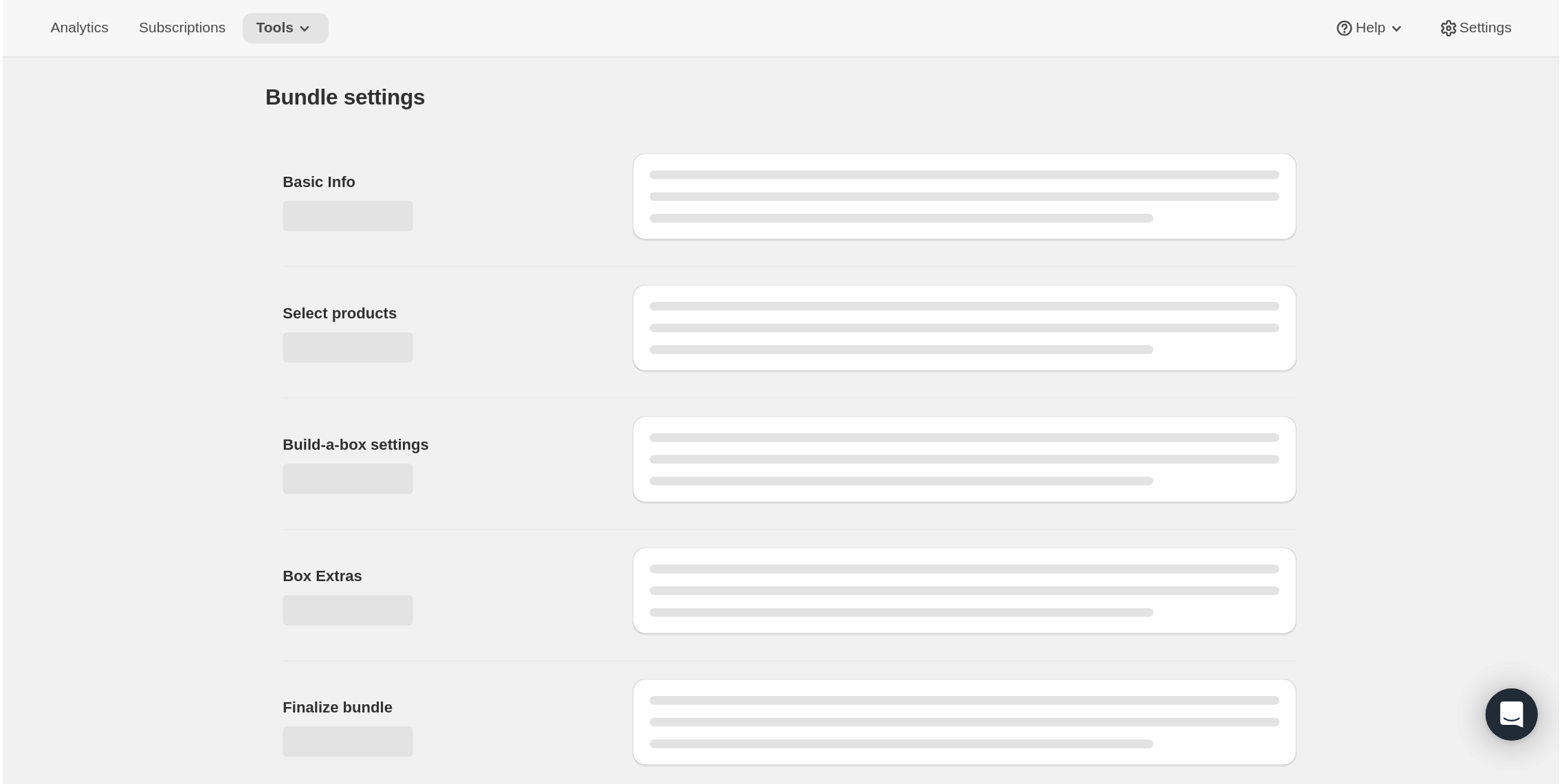
scroll to position [0, 0]
